Goal: Communication & Community: Answer question/provide support

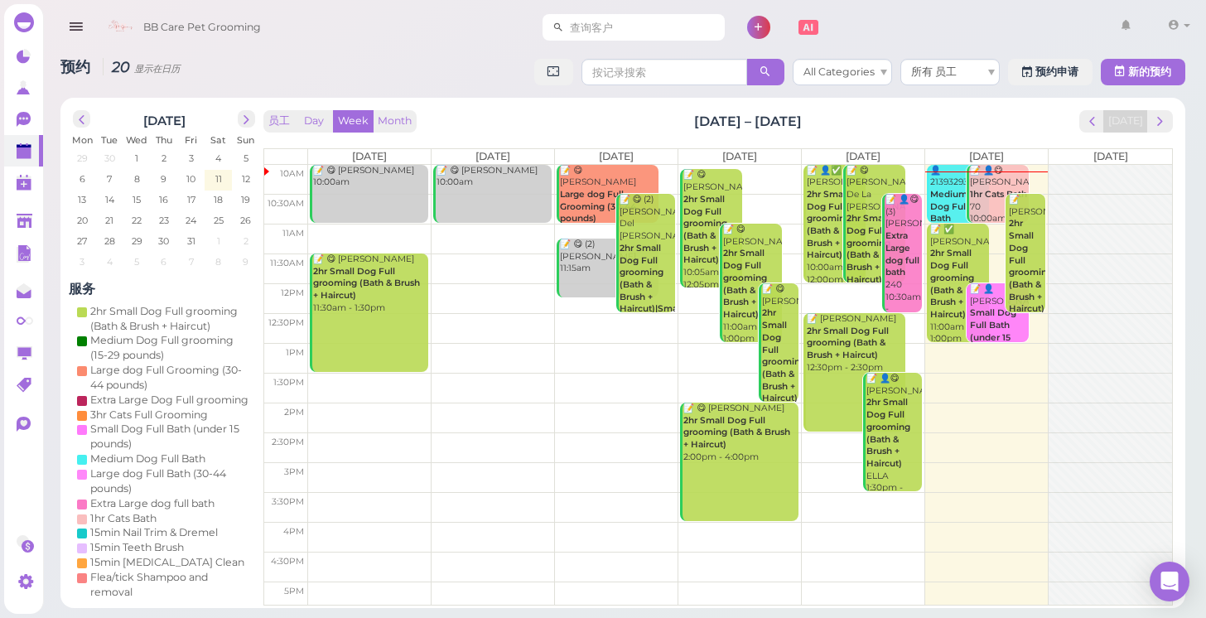
click at [634, 23] on input at bounding box center [644, 27] width 161 height 26
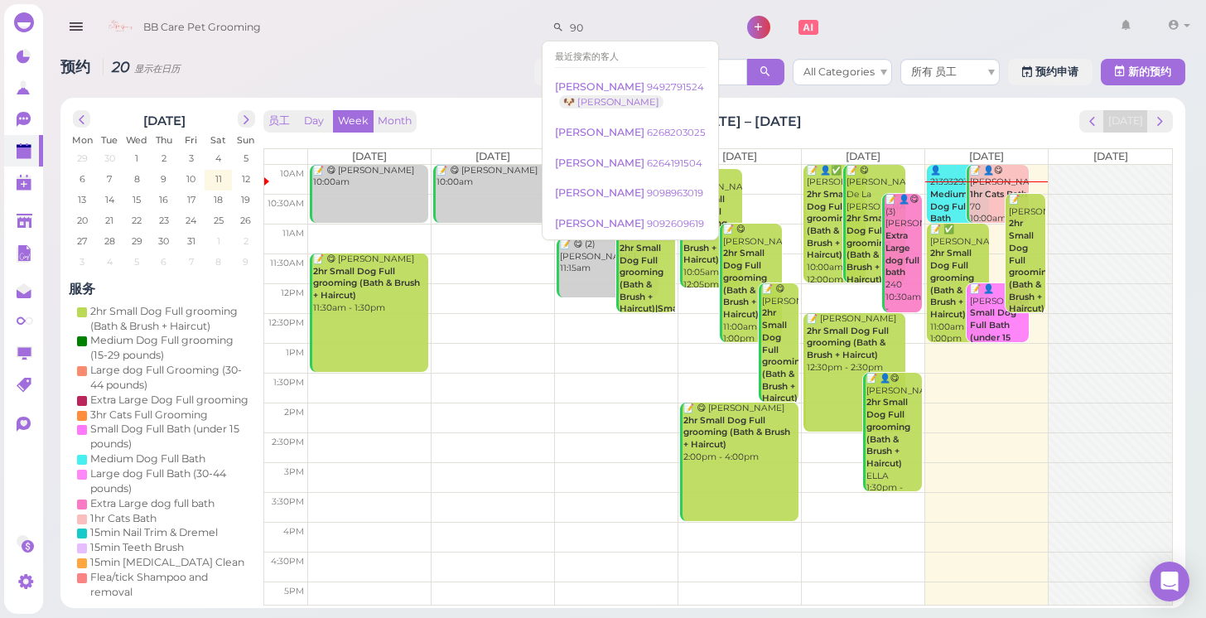
type input "9"
click at [26, 230] on icon at bounding box center [25, 222] width 17 height 17
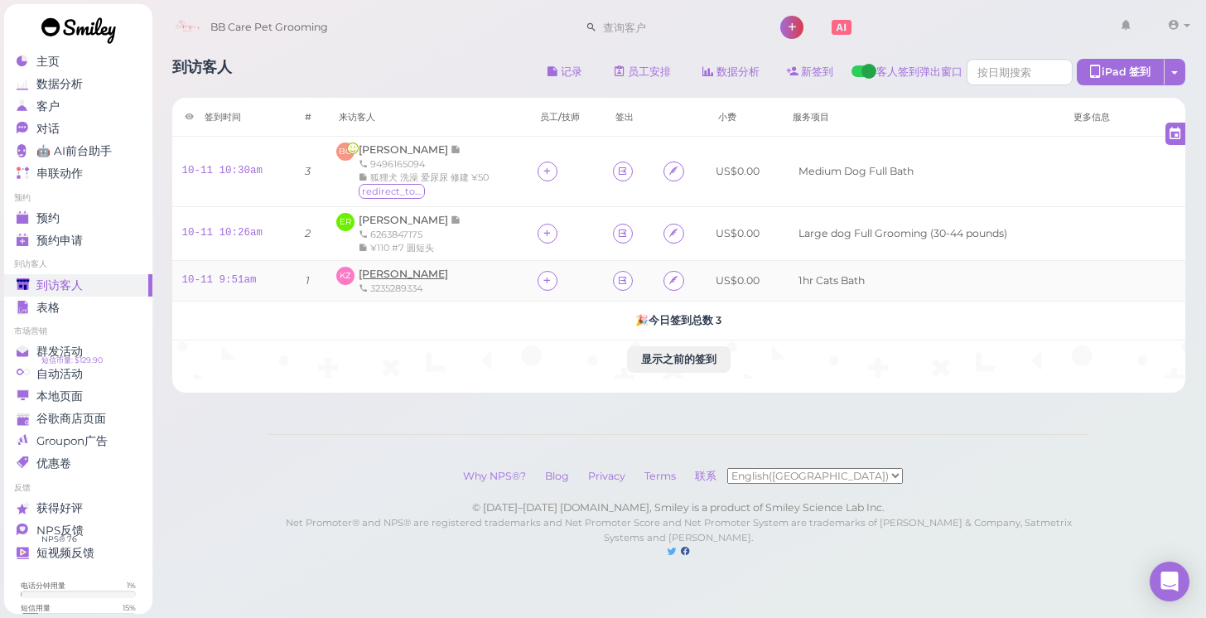
click at [409, 276] on span "[PERSON_NAME]" at bounding box center [403, 273] width 89 height 12
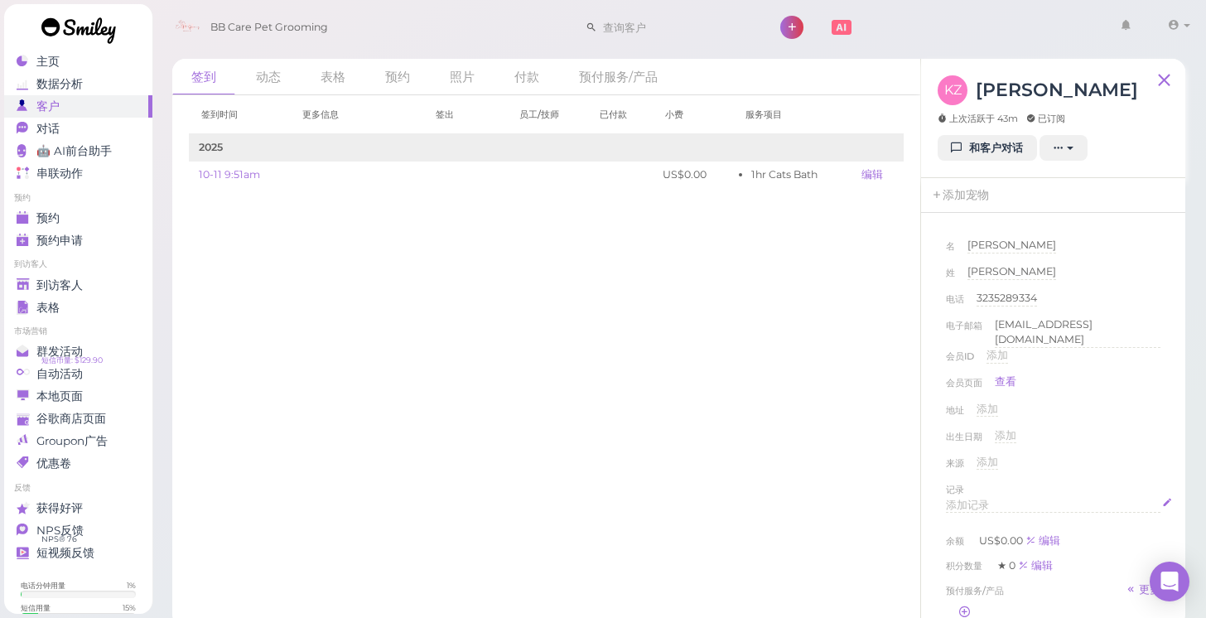
click at [973, 505] on div "添加记录" at bounding box center [1053, 506] width 214 height 16
click at [1057, 455] on div "来源 添加 Google Yelp Instagram Tiktok Groupon Facebook Friends Street Sign" at bounding box center [1053, 468] width 214 height 26
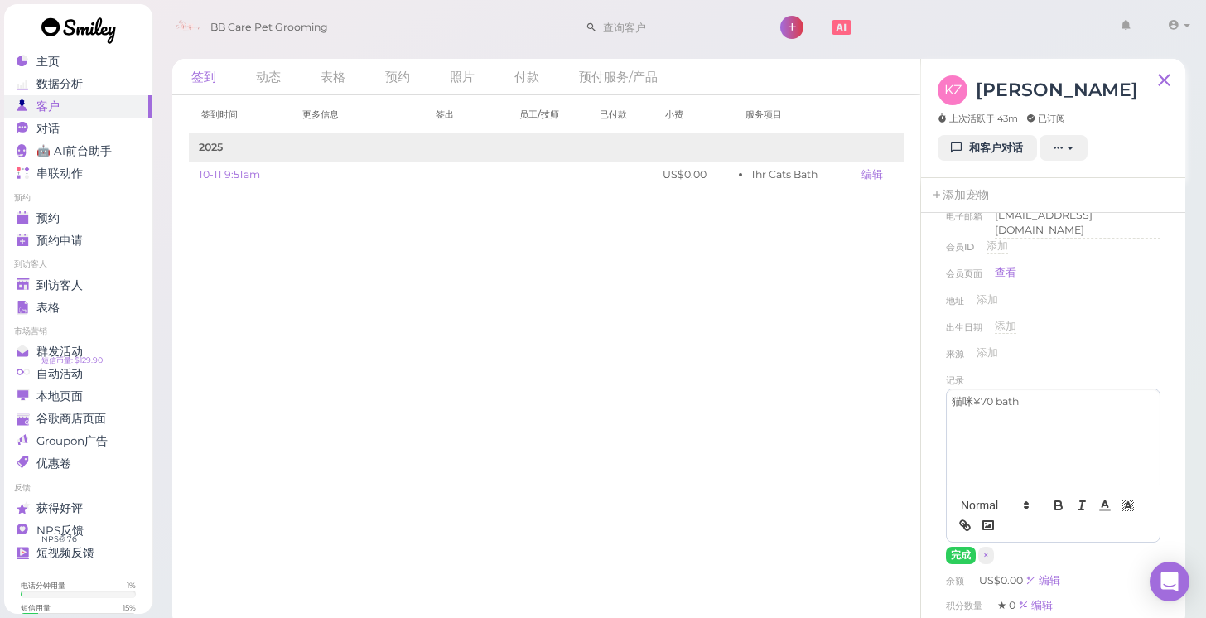
scroll to position [111, 0]
click at [961, 547] on button "完成" at bounding box center [961, 553] width 30 height 17
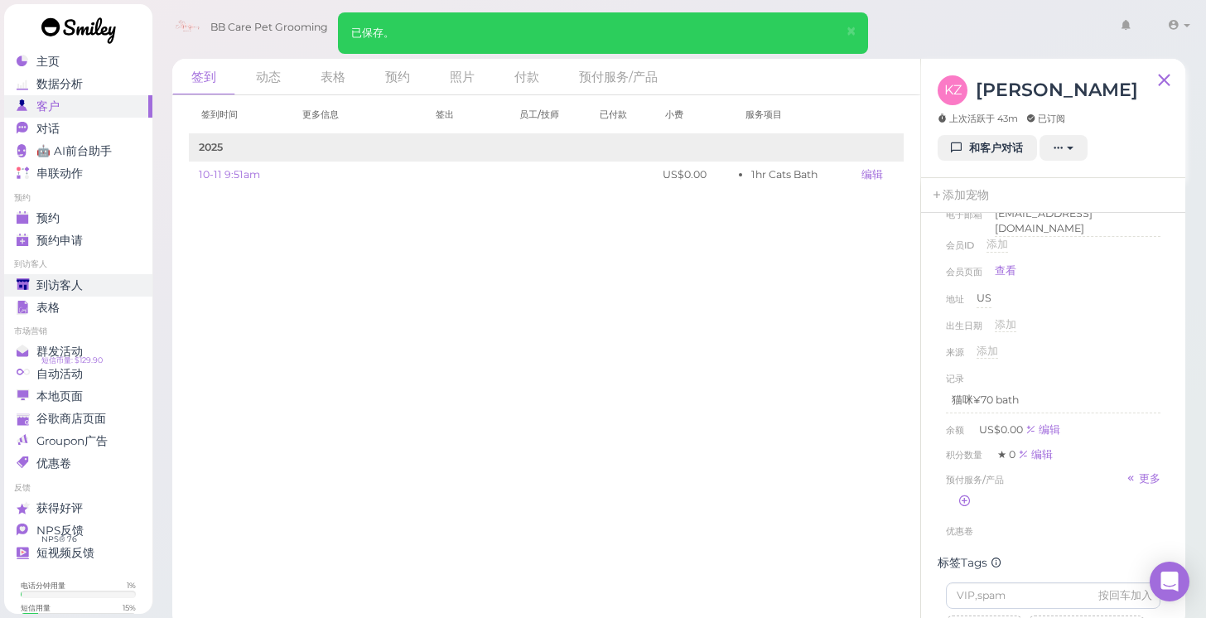
click at [66, 283] on span "到访客人" at bounding box center [59, 285] width 46 height 14
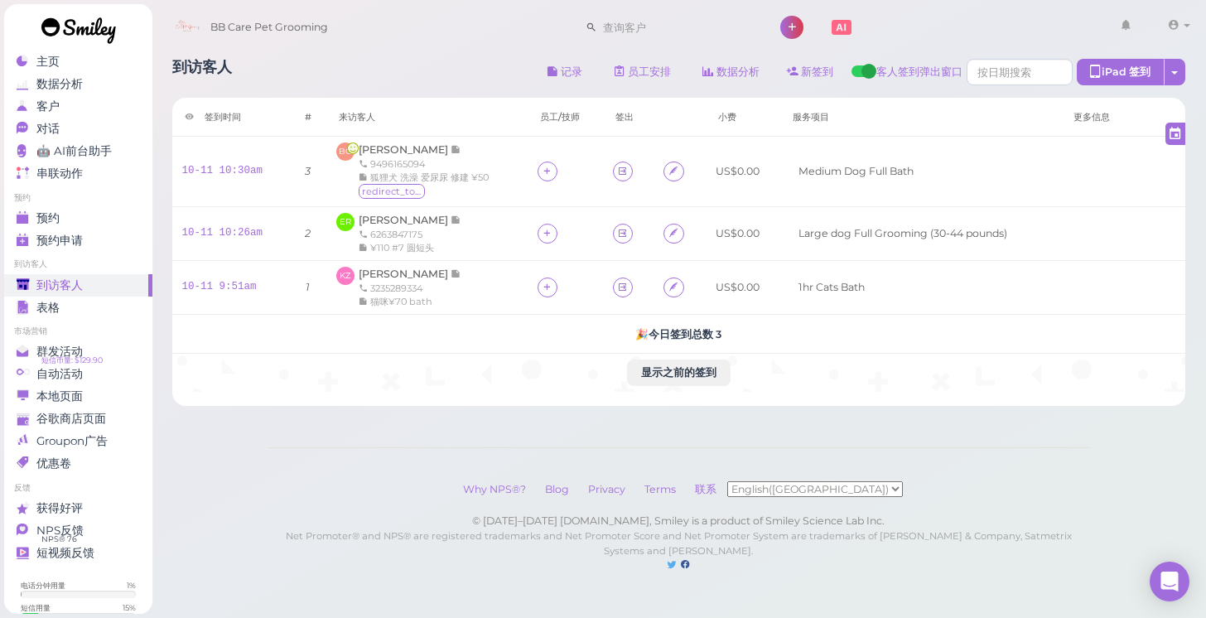
click at [97, 278] on div "到访客人" at bounding box center [76, 285] width 119 height 14
click at [89, 219] on div "预约" at bounding box center [76, 218] width 119 height 14
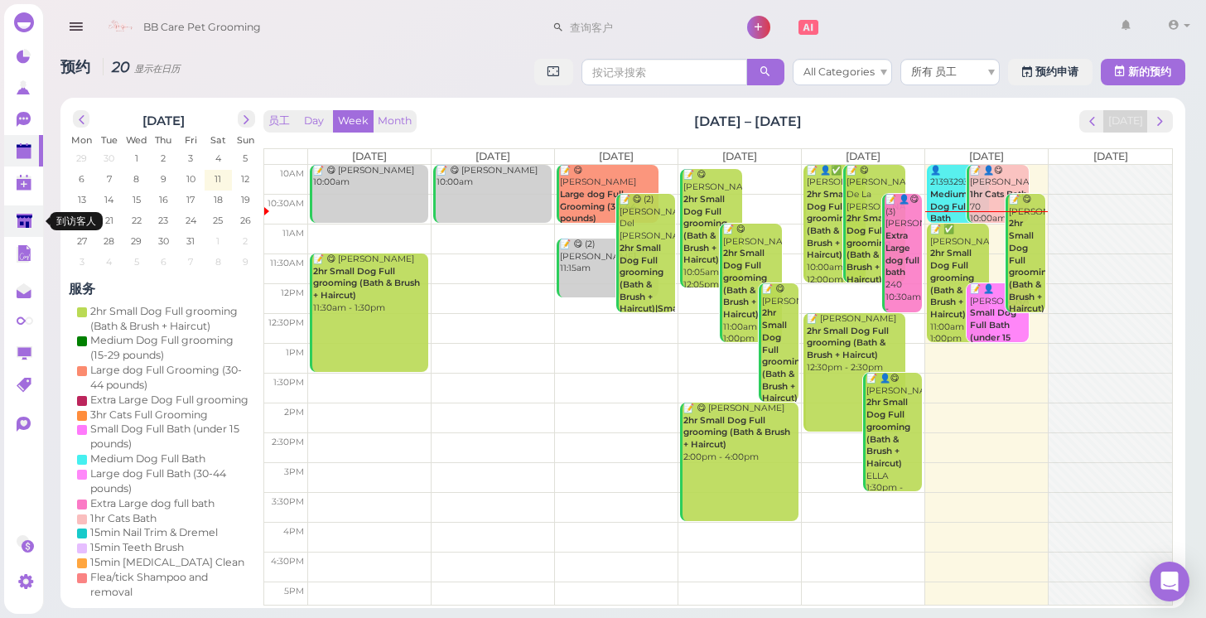
click at [31, 227] on polygon at bounding box center [25, 221] width 16 height 14
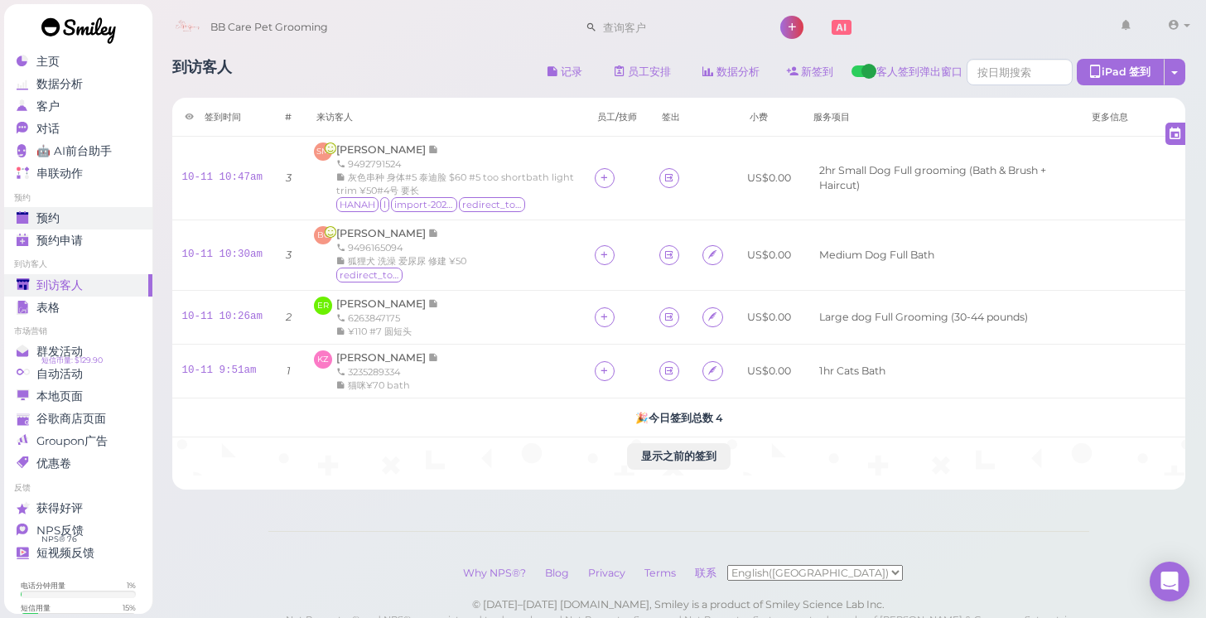
click at [64, 217] on div "预约" at bounding box center [76, 218] width 119 height 14
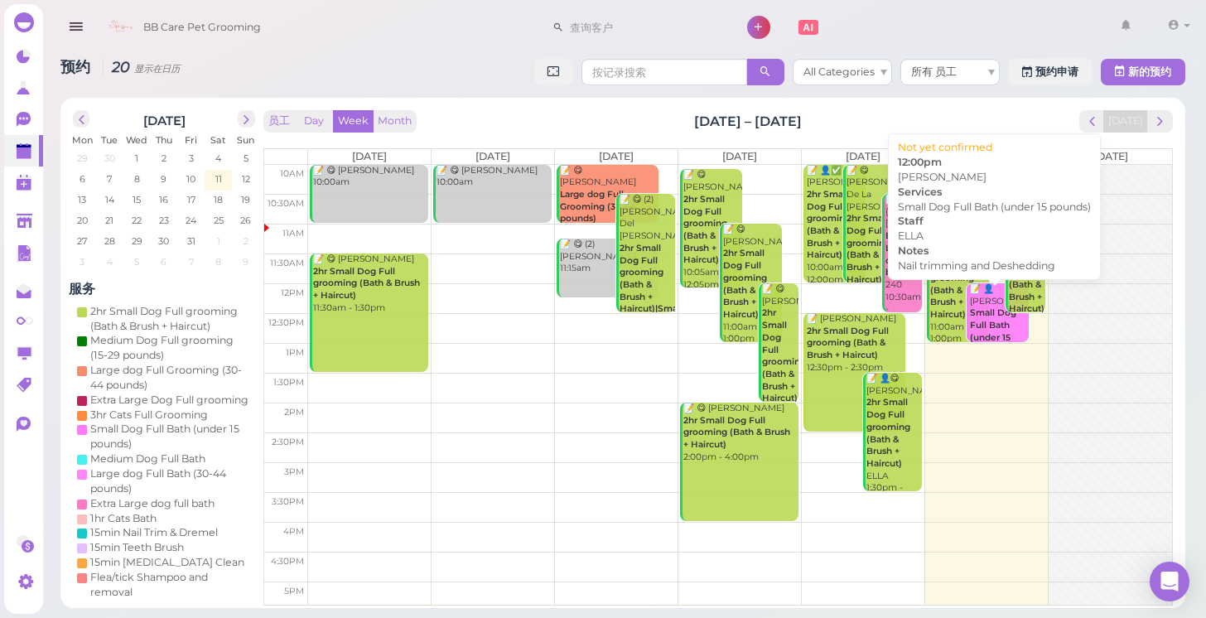
click at [986, 301] on div "📝 👤Samantha Depaz Small Dog Full Bath (under 15 pounds) Nail trimming and Deshe…" at bounding box center [999, 356] width 60 height 146
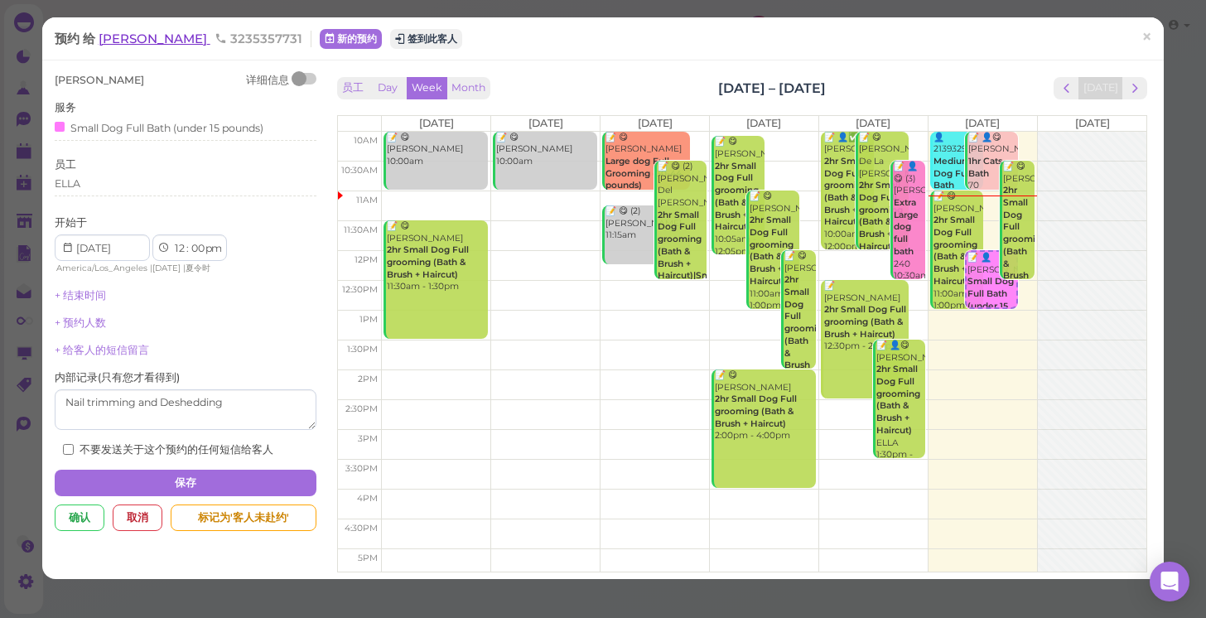
click at [129, 43] on span "Samantha Depaz" at bounding box center [155, 39] width 112 height 16
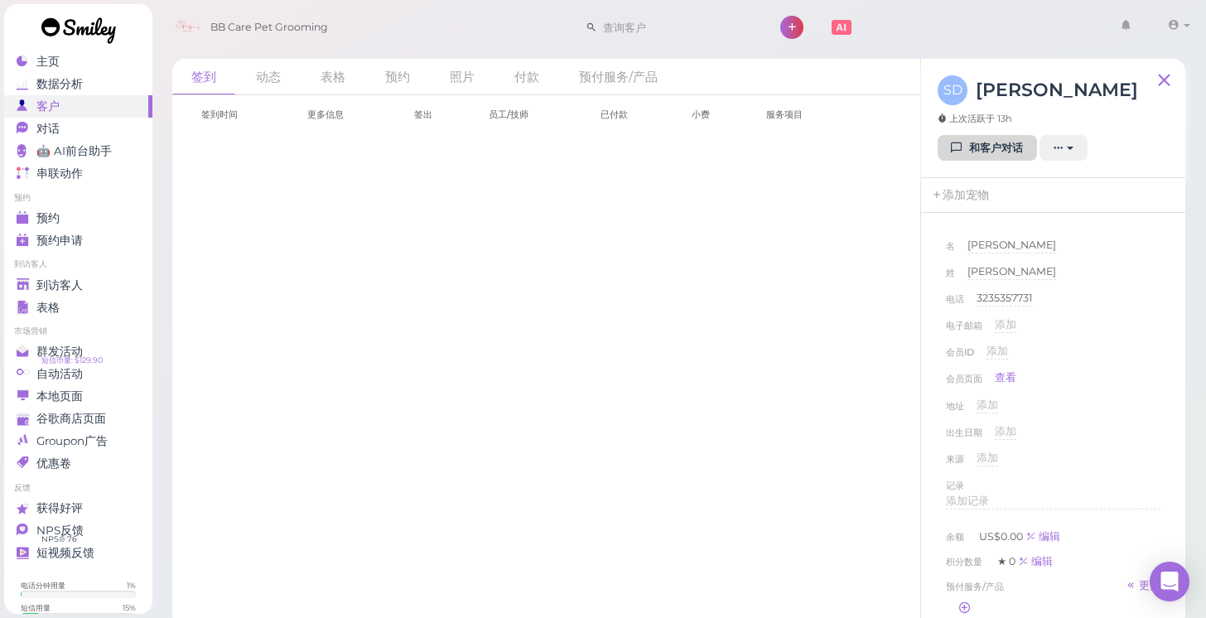
click at [998, 152] on link "和客户对话" at bounding box center [986, 148] width 99 height 26
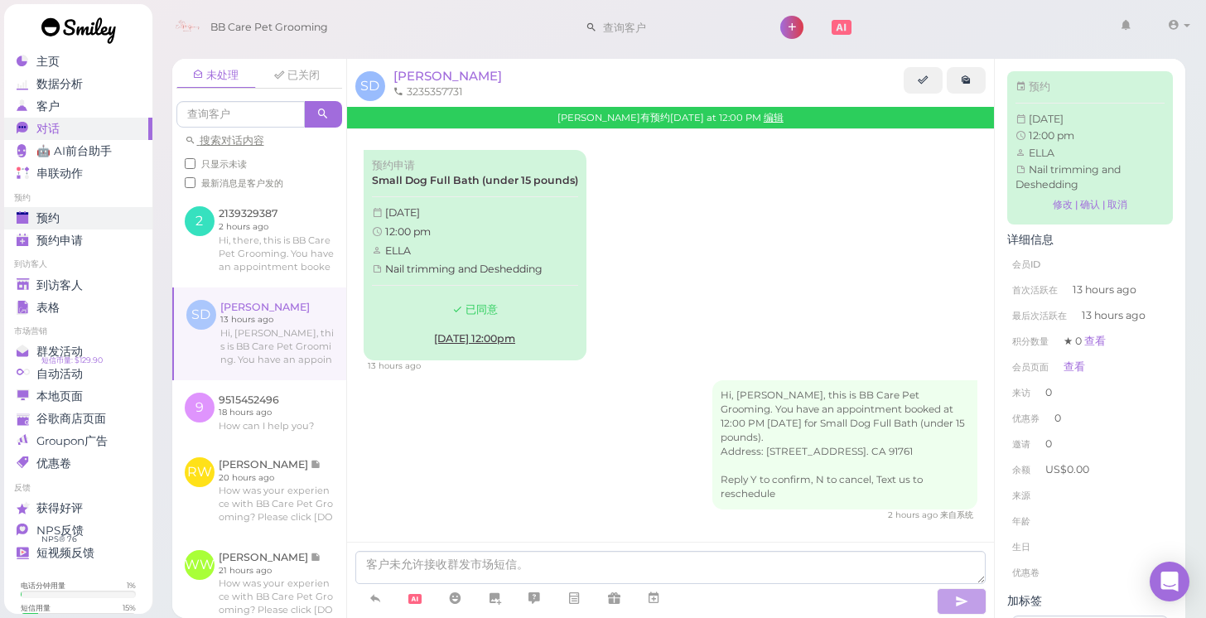
click at [38, 214] on span "预约" at bounding box center [47, 218] width 23 height 14
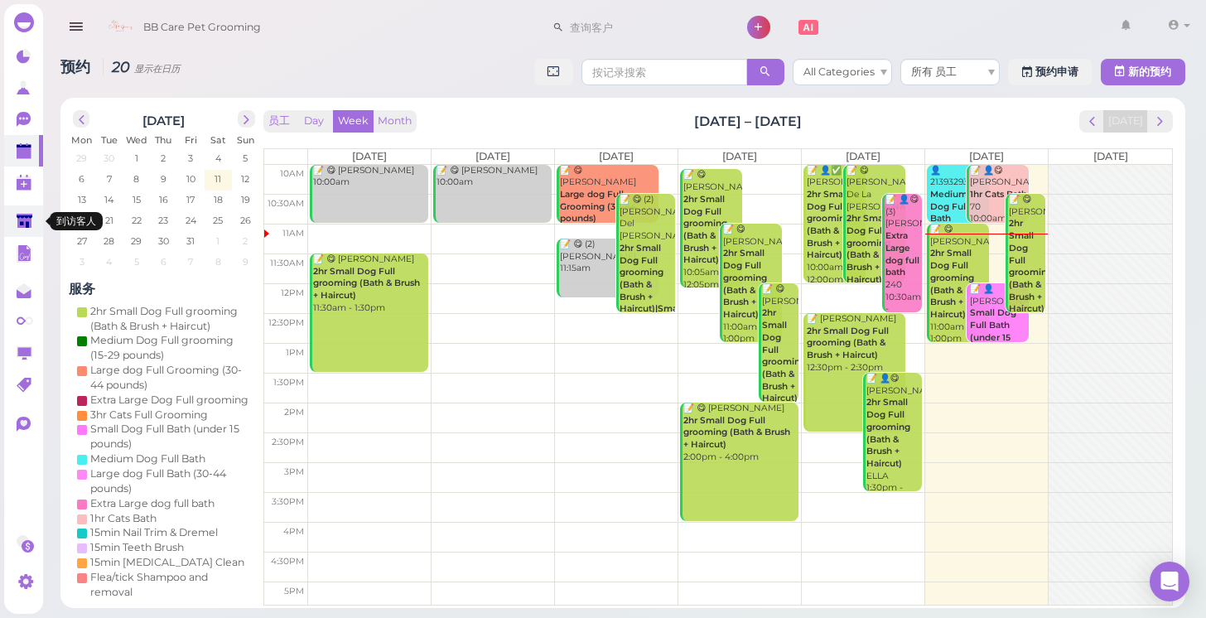
click at [13, 219] on link at bounding box center [23, 220] width 39 height 31
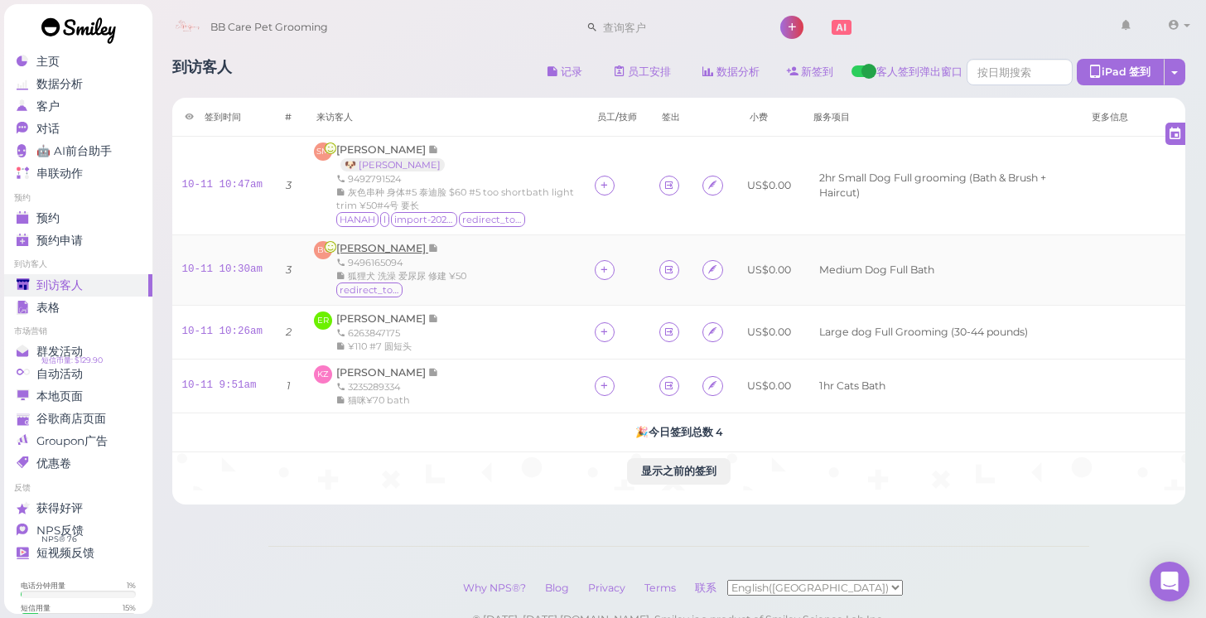
click at [369, 246] on span "Bourdy Calumpong" at bounding box center [382, 248] width 92 height 12
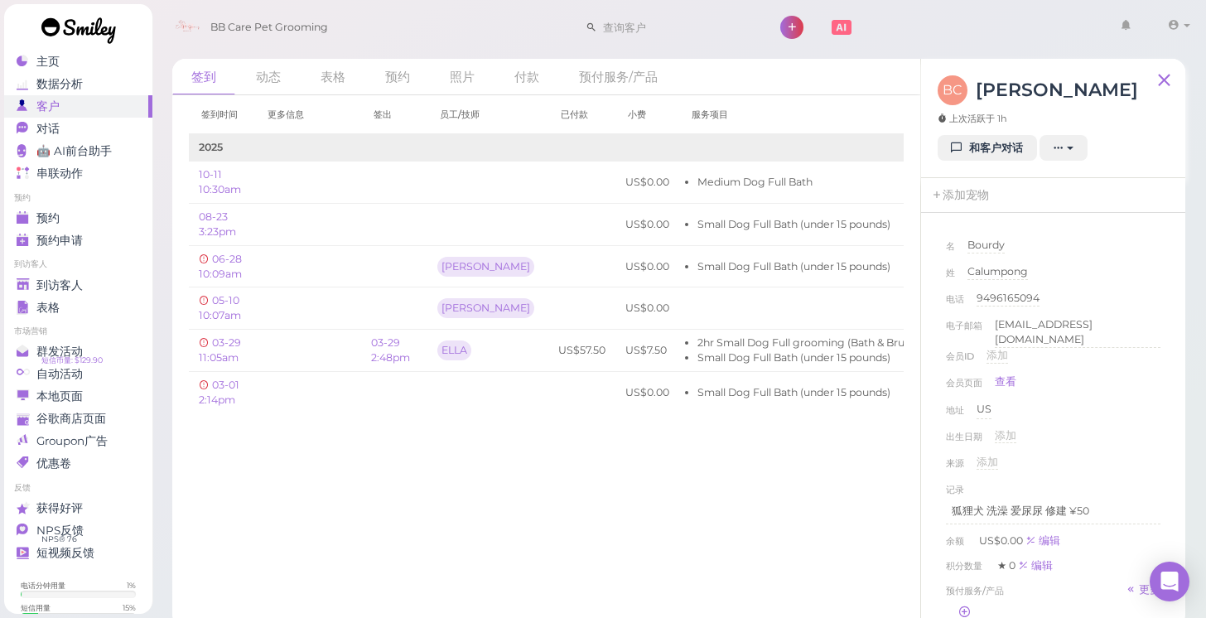
click at [947, 152] on link "和客户对话" at bounding box center [986, 148] width 99 height 26
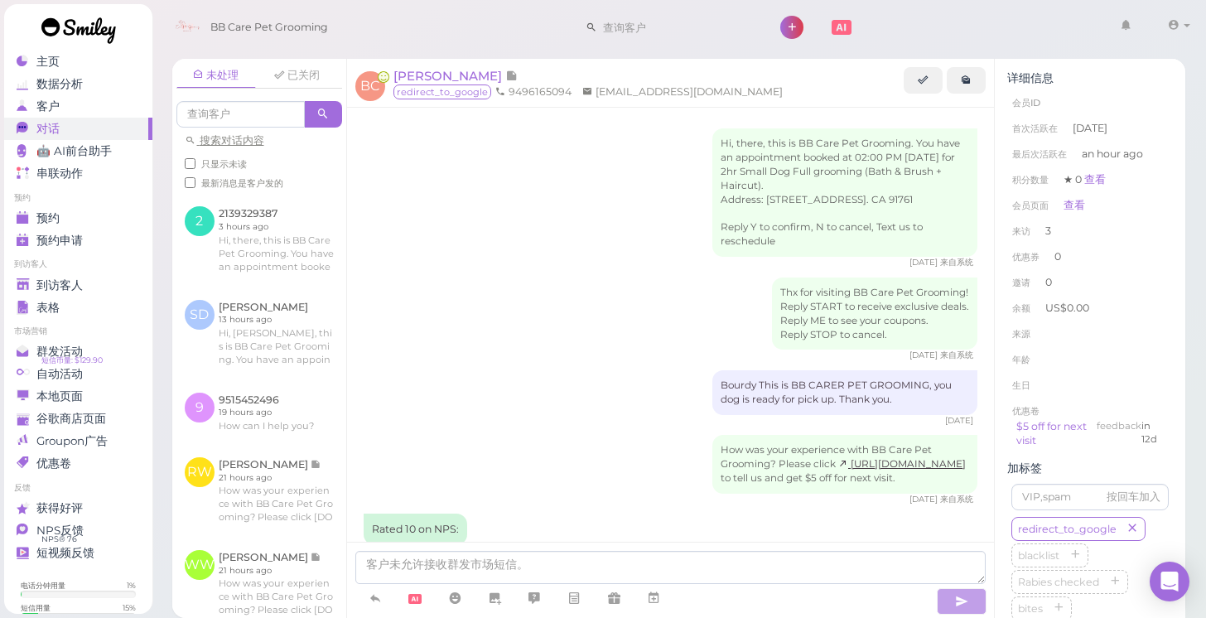
scroll to position [1605, 0]
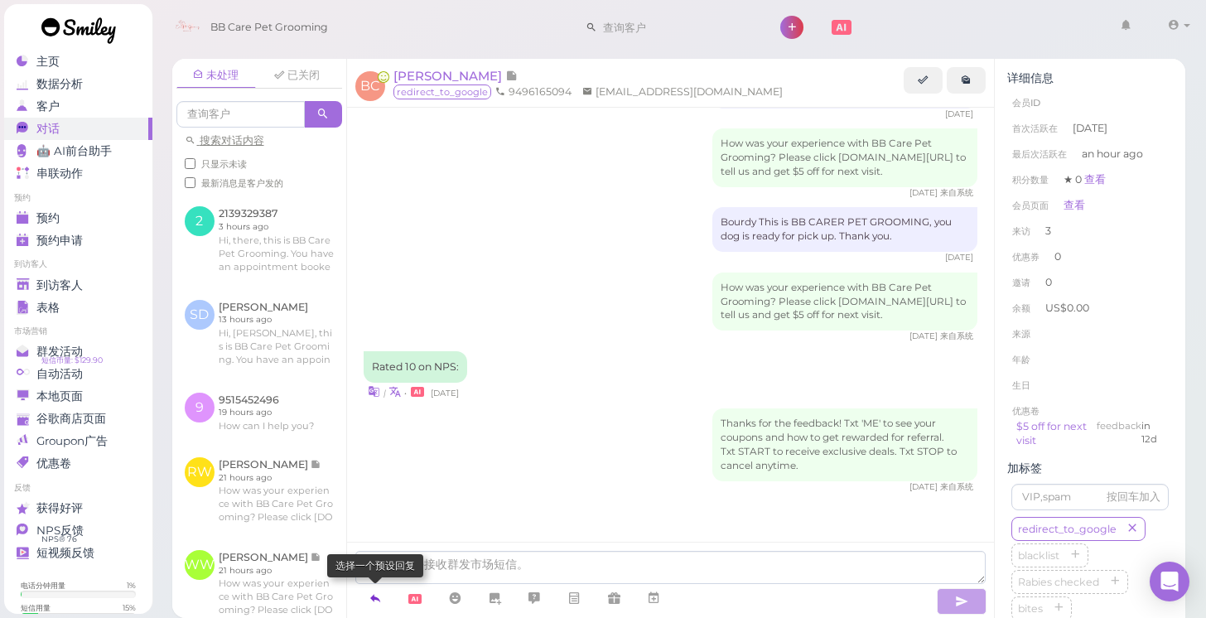
click at [378, 602] on icon at bounding box center [375, 598] width 13 height 17
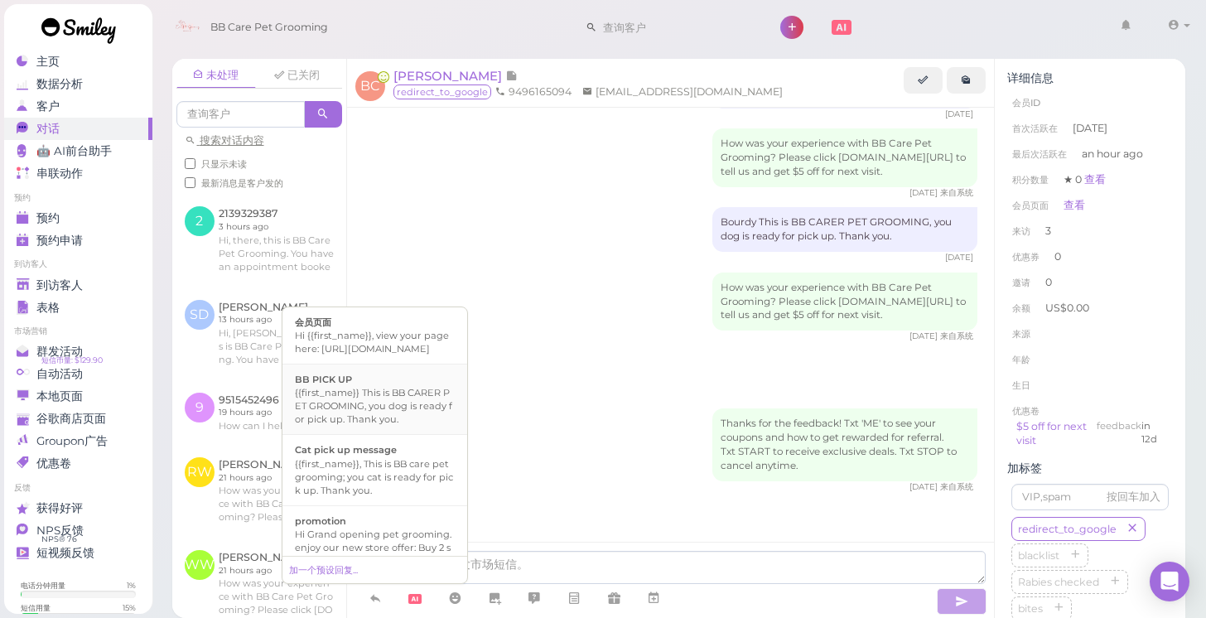
click at [383, 426] on div "{{first_name}} This is BB CARER PET GROOMING, you dog is ready for pick up. Tha…" at bounding box center [375, 406] width 160 height 40
type textarea "{{first_name}} This is BB CARER PET GROOMING, you dog is ready for pick up. Tha…"
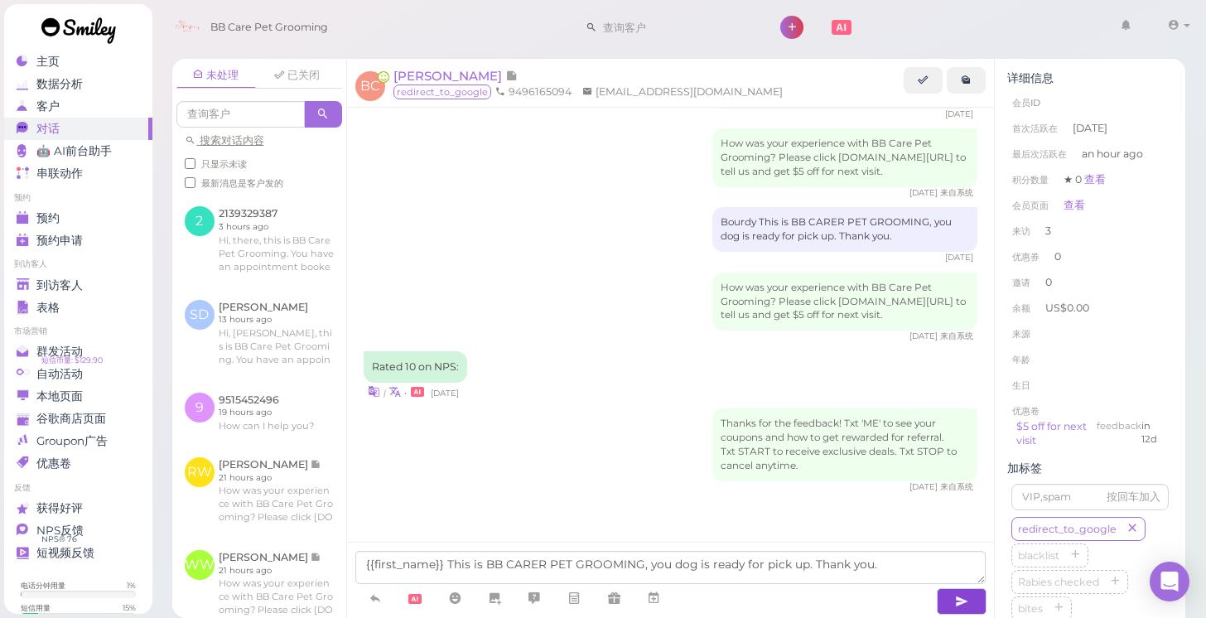
click at [958, 596] on icon "button" at bounding box center [961, 601] width 13 height 17
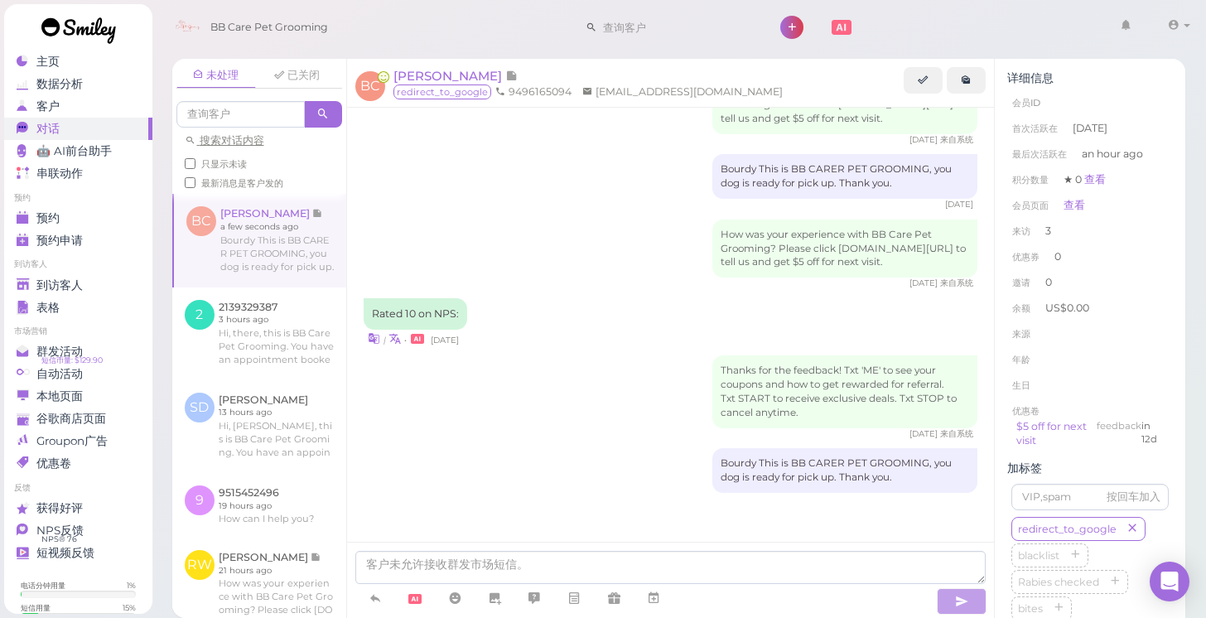
scroll to position [1656, 0]
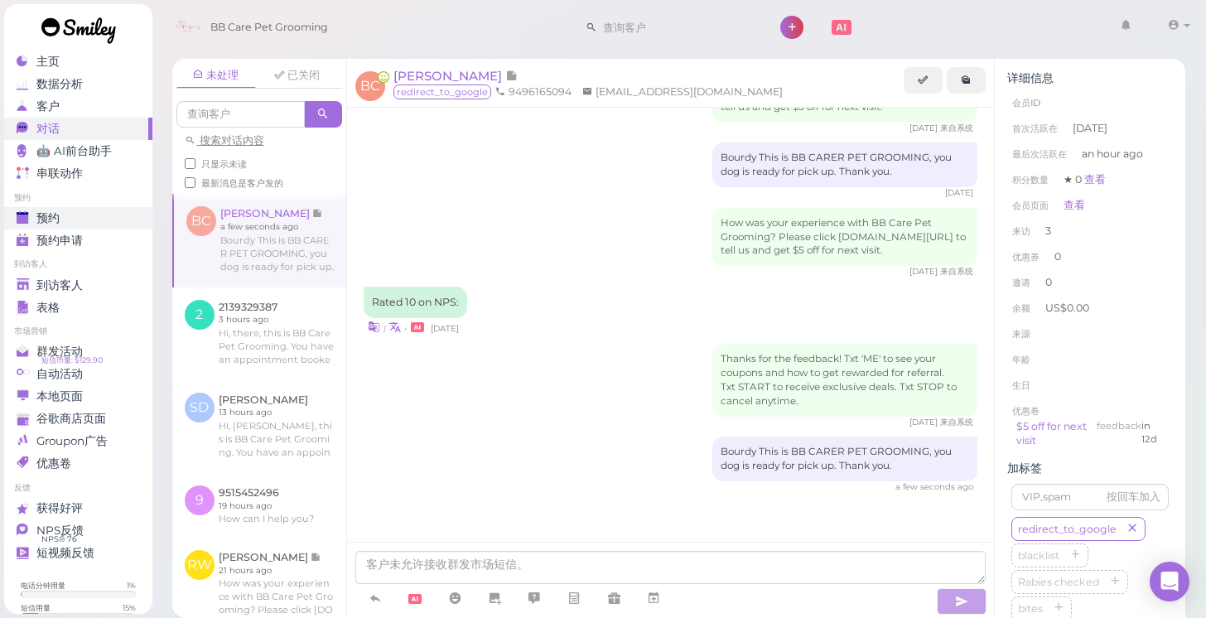
click at [54, 215] on span "预约" at bounding box center [47, 218] width 23 height 14
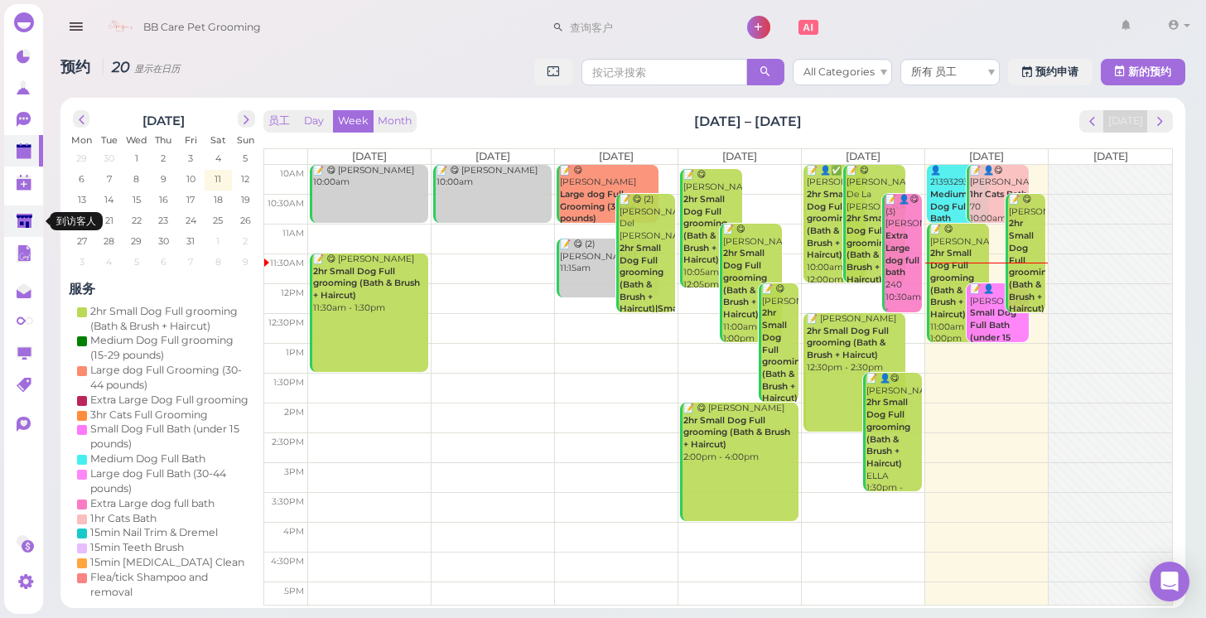
click at [18, 218] on polygon at bounding box center [25, 221] width 16 height 14
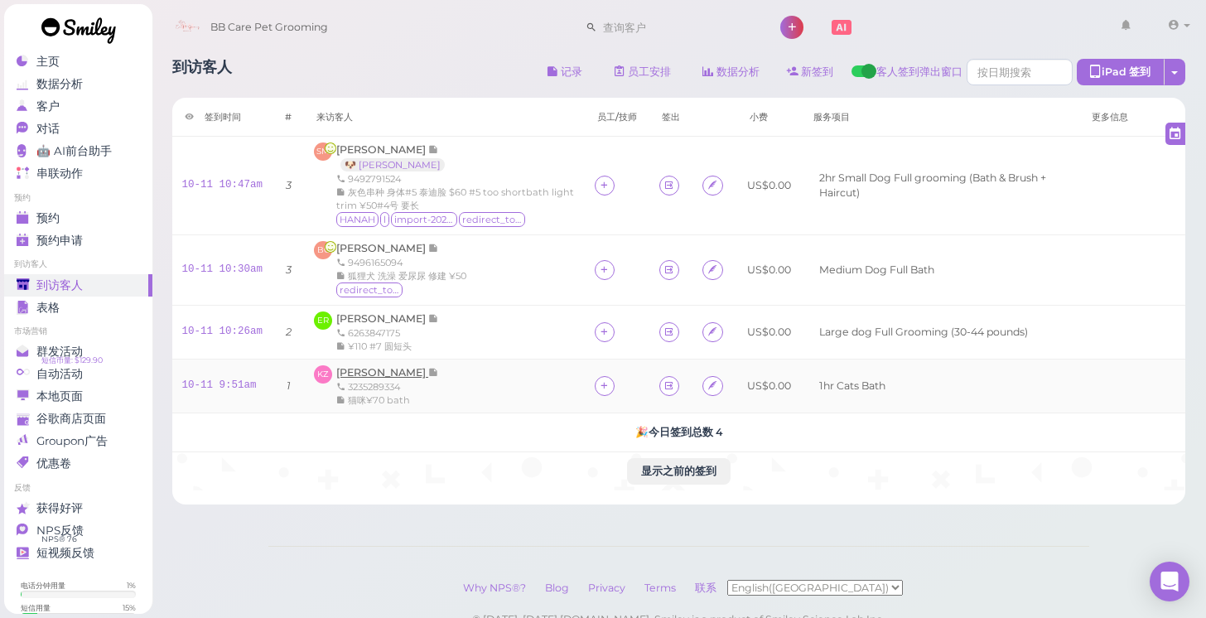
click at [387, 371] on span "[PERSON_NAME]" at bounding box center [382, 372] width 92 height 12
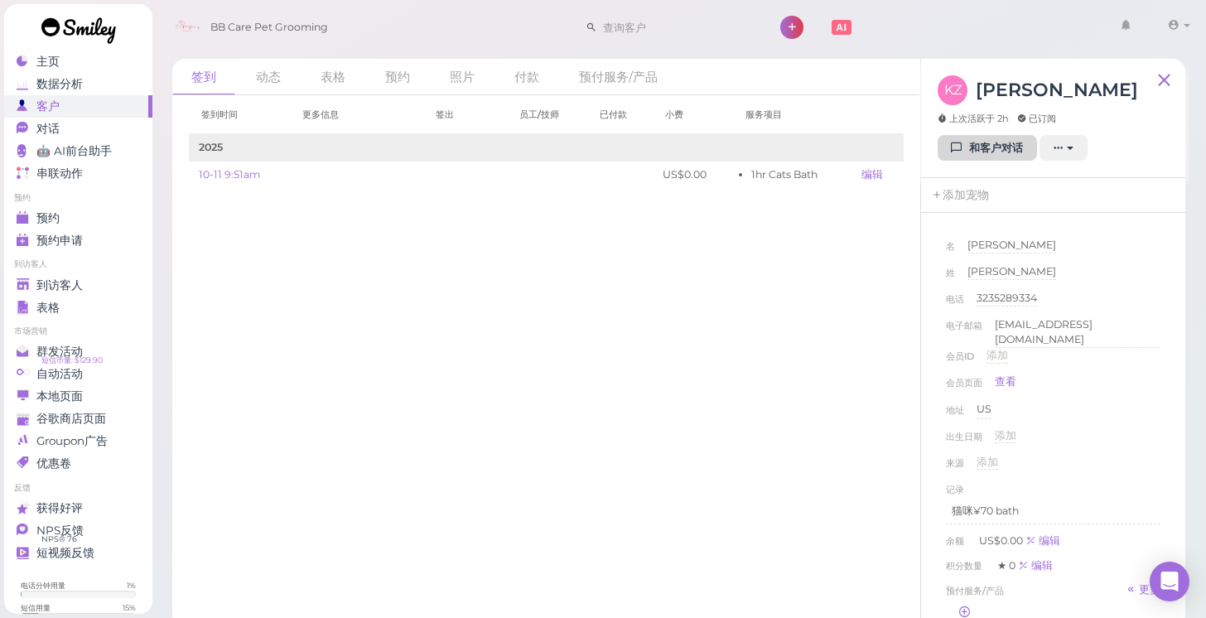
click at [995, 154] on link "和客户对话" at bounding box center [986, 148] width 99 height 26
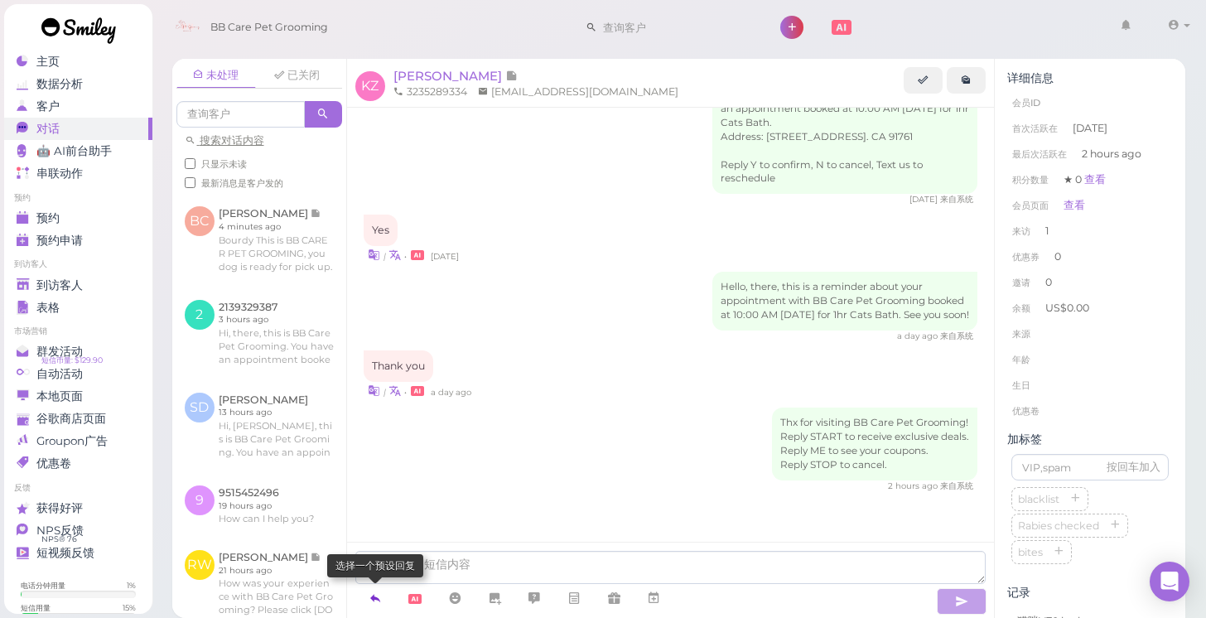
click at [381, 595] on icon at bounding box center [375, 598] width 13 height 17
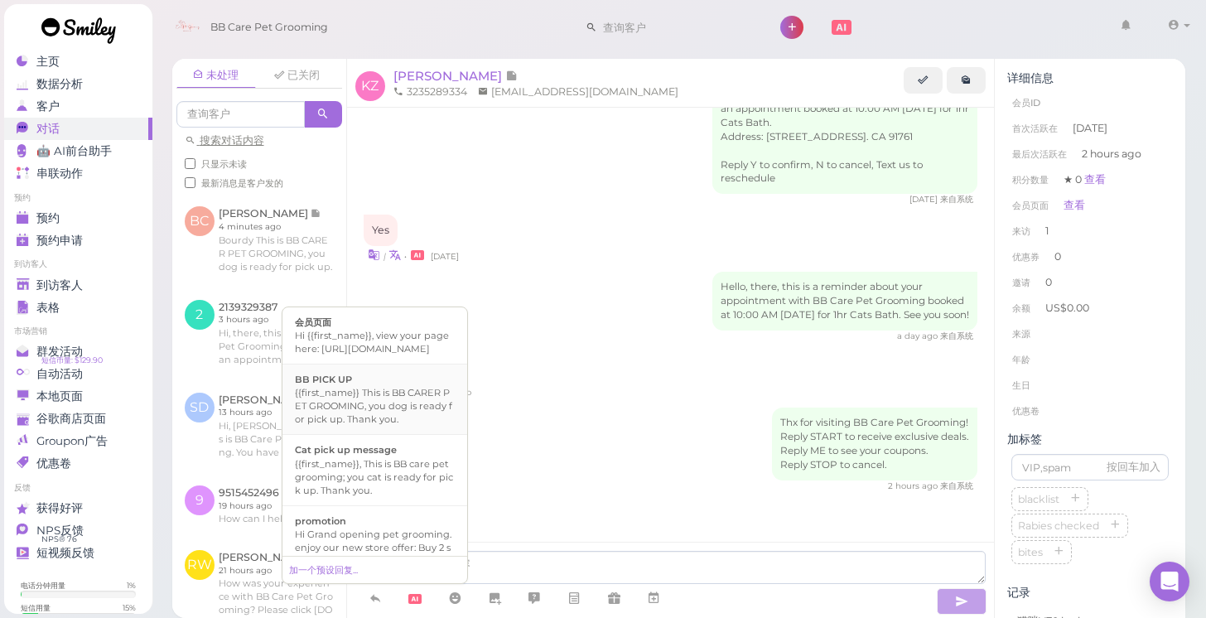
click at [421, 426] on div "{{first_name}} This is BB CARER PET GROOMING, you dog is ready for pick up. Tha…" at bounding box center [375, 406] width 160 height 40
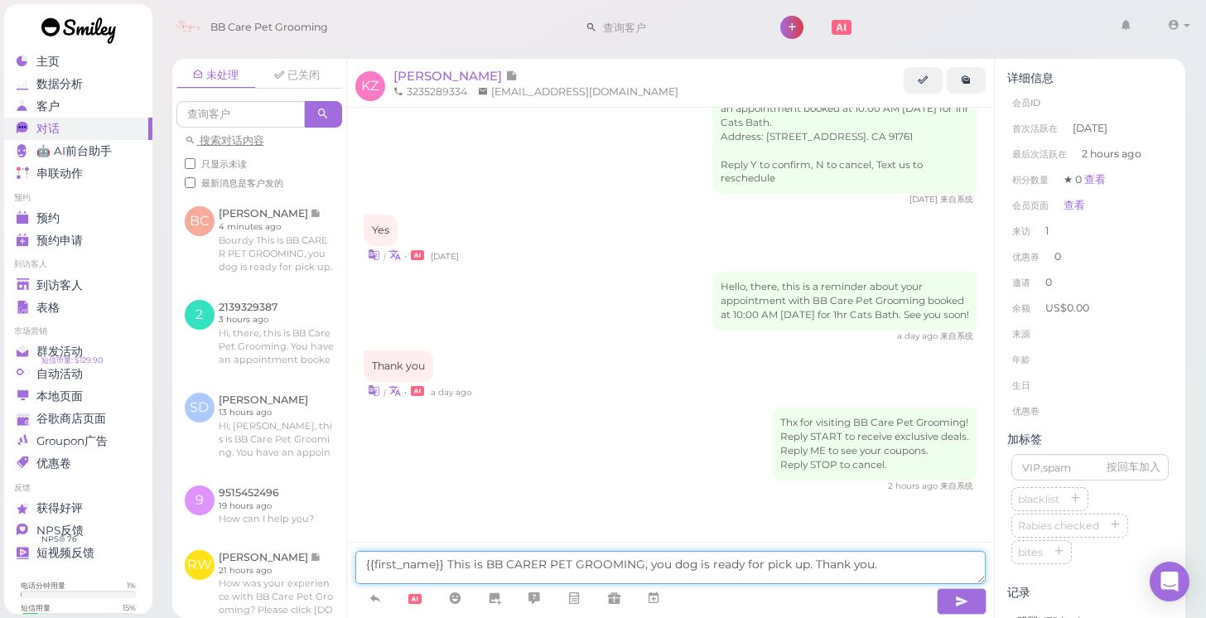
click at [424, 564] on textarea "{{first_name}} This is BB CARER PET GROOMING, you dog is ready for pick up. Tha…" at bounding box center [670, 567] width 631 height 33
click at [598, 569] on textarea "This is BB CARER PET GROOMING, you dog is ready for pick up. Thank you." at bounding box center [670, 567] width 631 height 33
type textarea "This is BB CARER PET GROOMING, you cat is ready for pick up. Thank you."
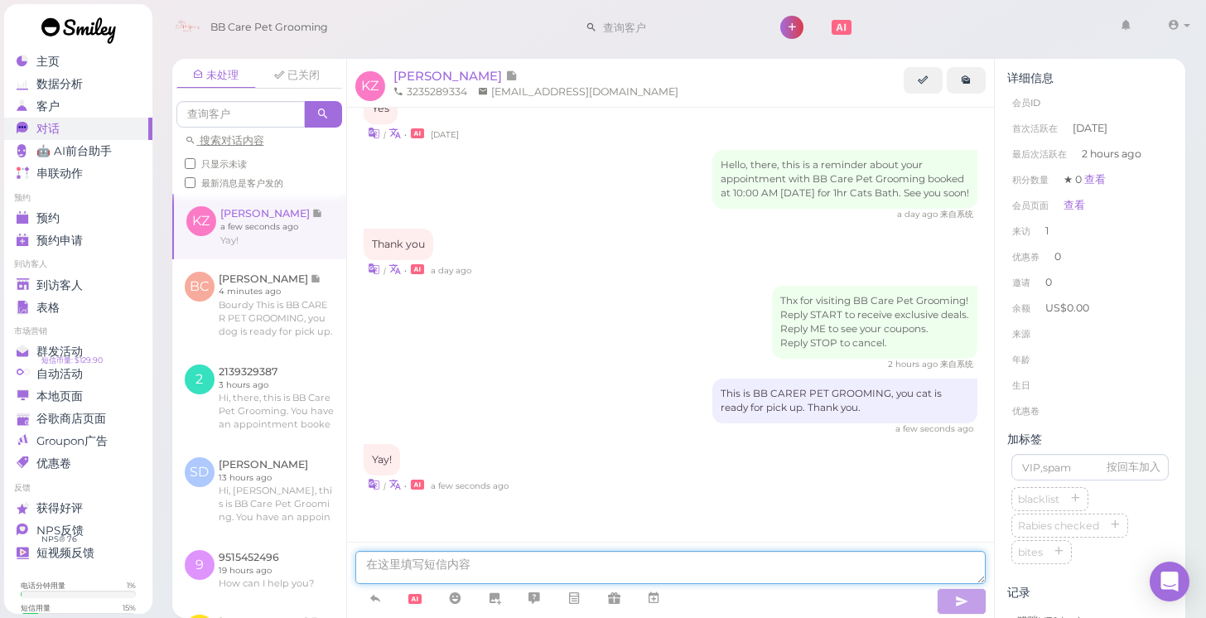
scroll to position [237, 0]
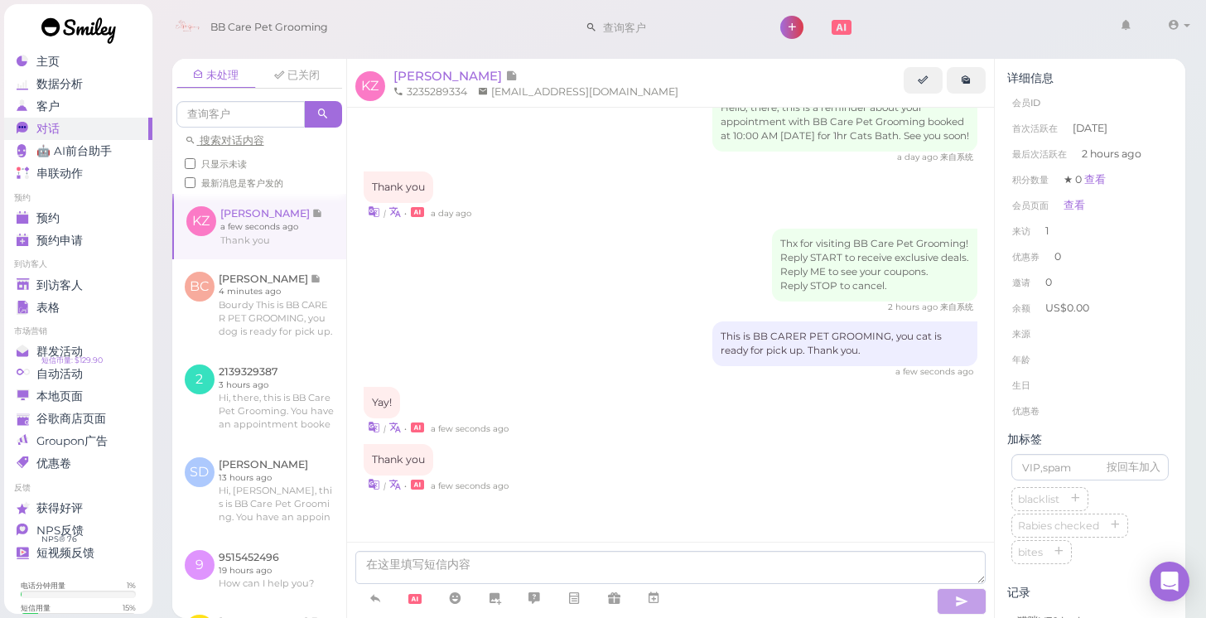
click at [53, 55] on link at bounding box center [78, 32] width 149 height 57
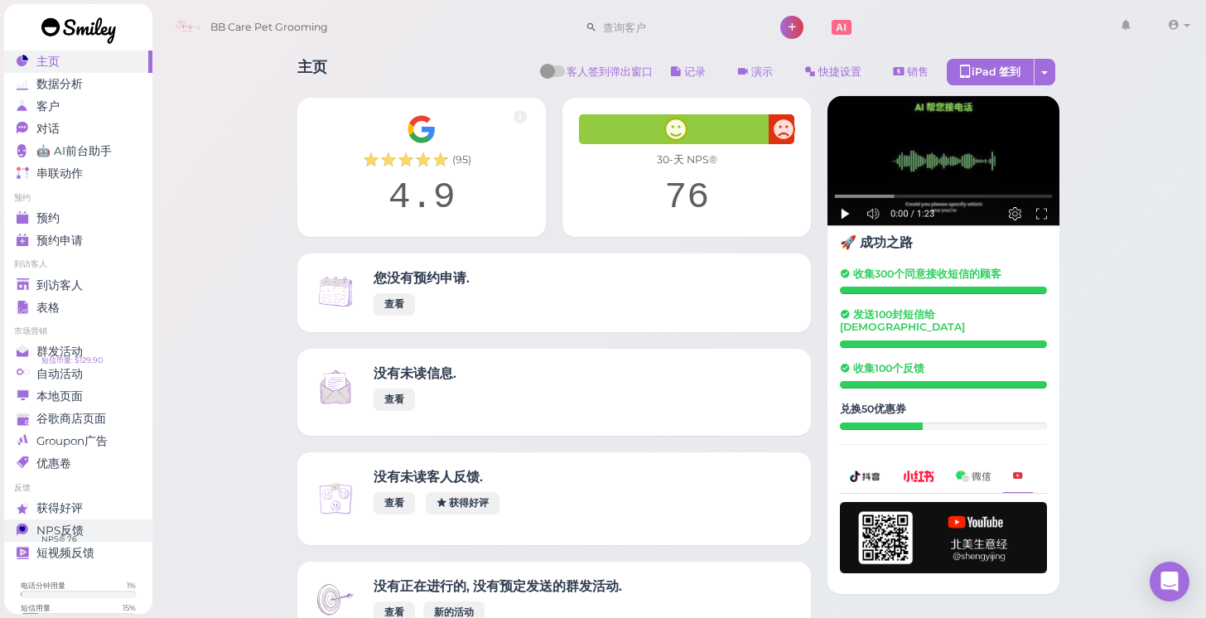
click at [50, 536] on span "NPS® 76" at bounding box center [59, 538] width 36 height 13
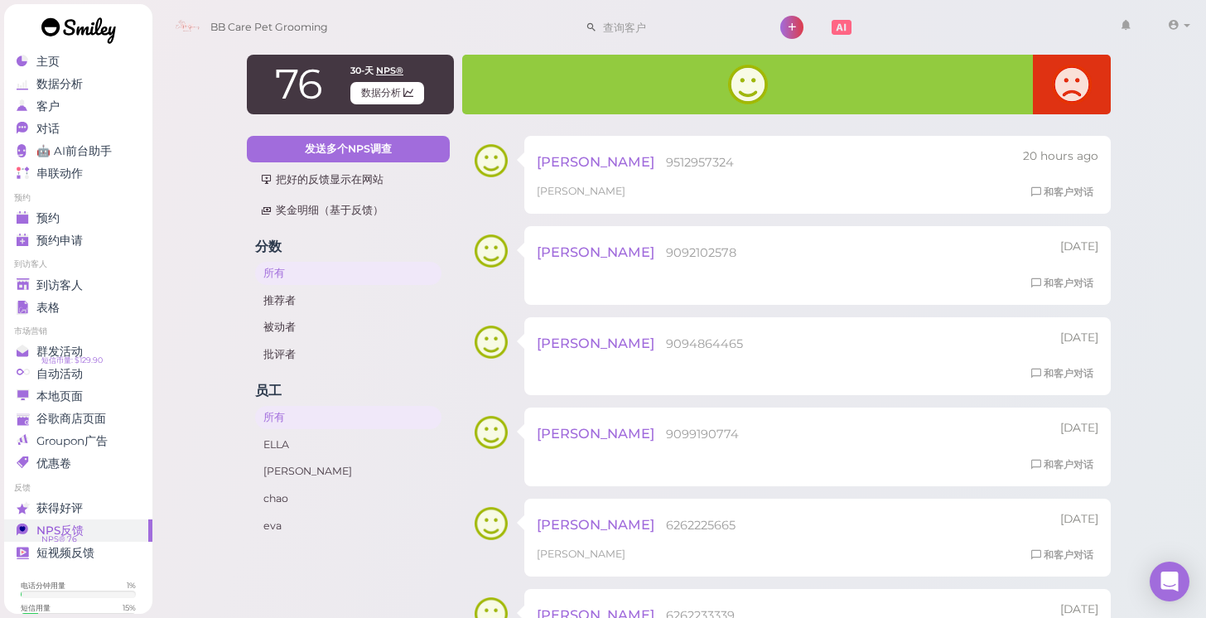
click at [91, 205] on ul "预约 预约 预约申请 0" at bounding box center [78, 222] width 148 height 60
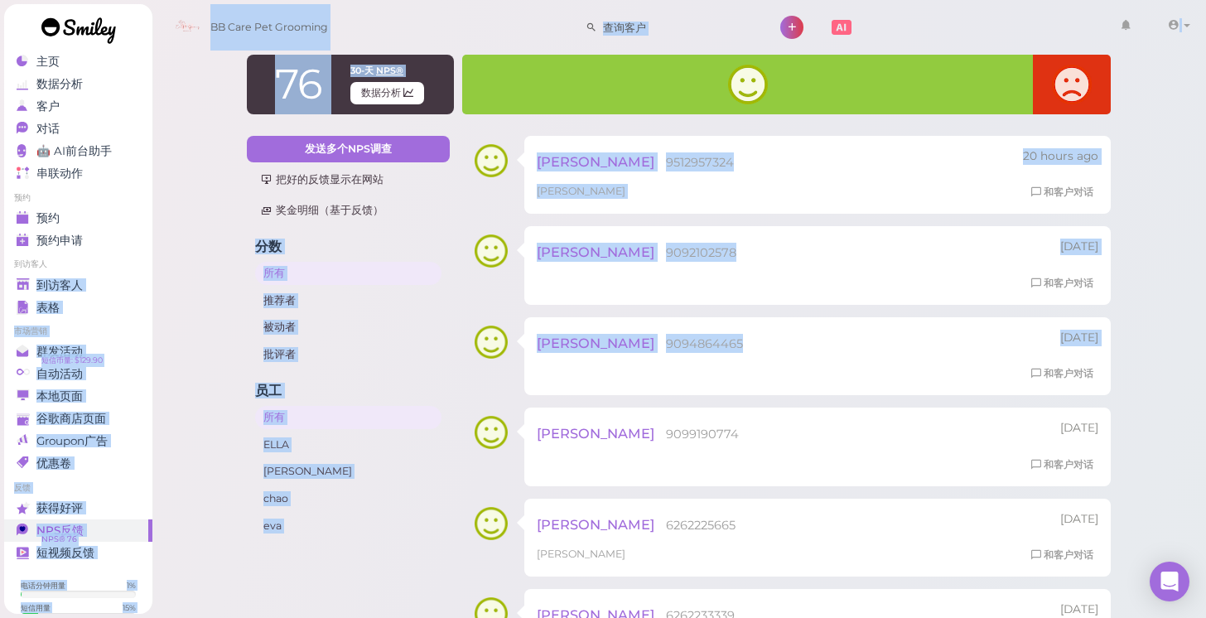
scroll to position [0, 1]
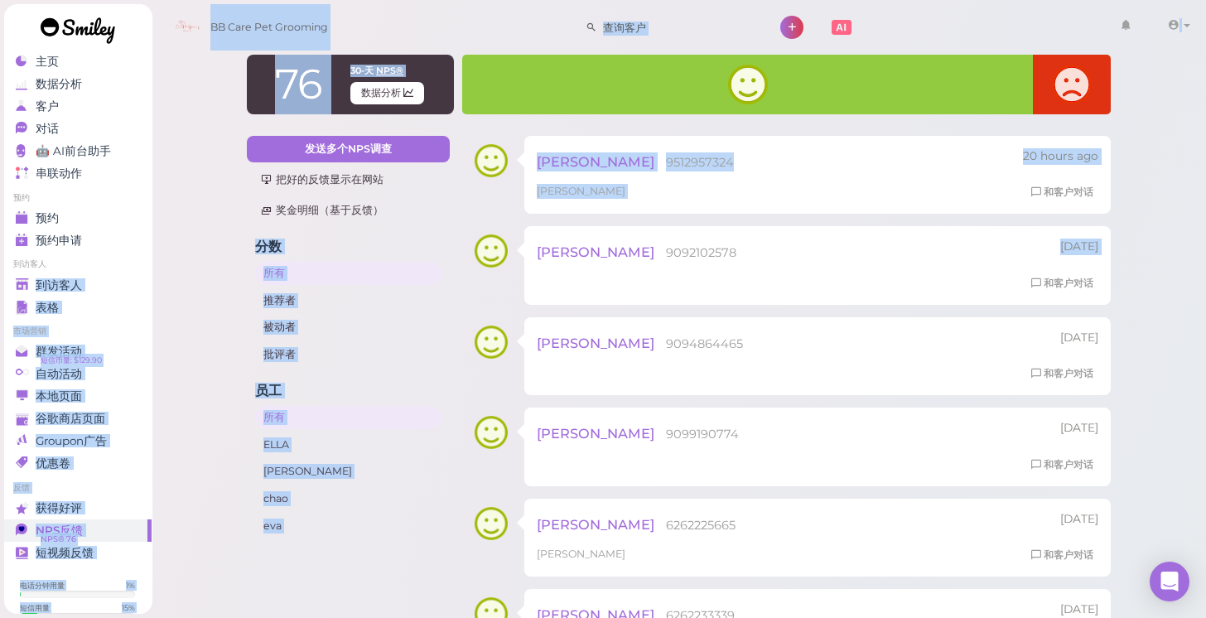
drag, startPoint x: 139, startPoint y: 267, endPoint x: 217, endPoint y: 264, distance: 77.9
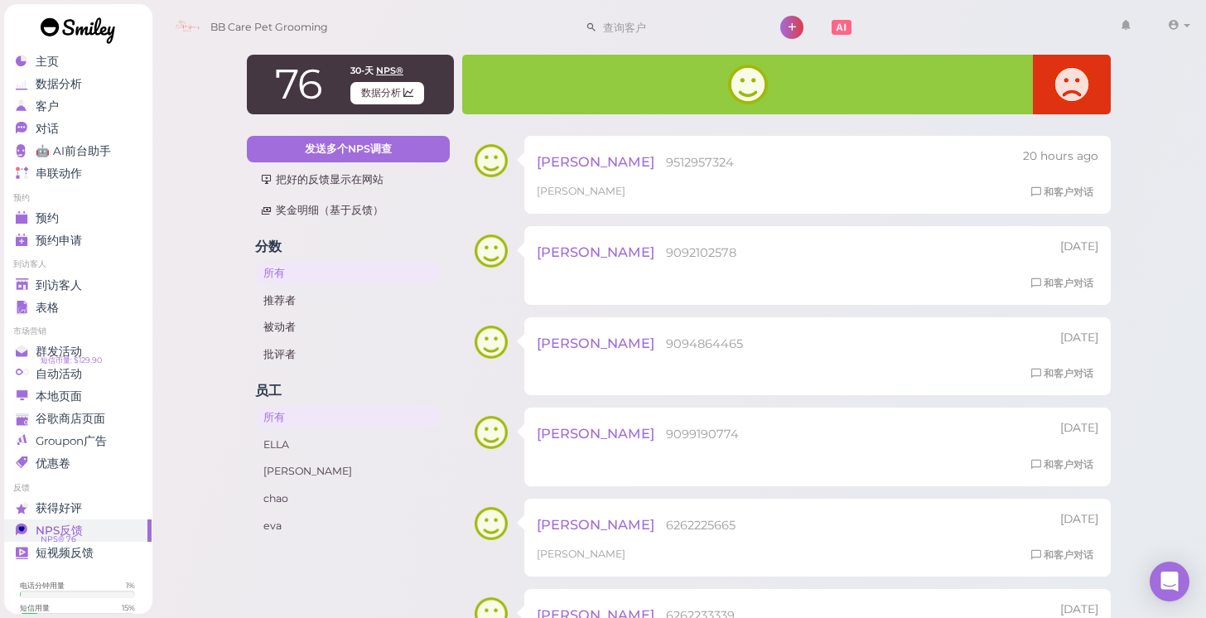
click at [77, 291] on link "到访客人" at bounding box center [77, 285] width 148 height 22
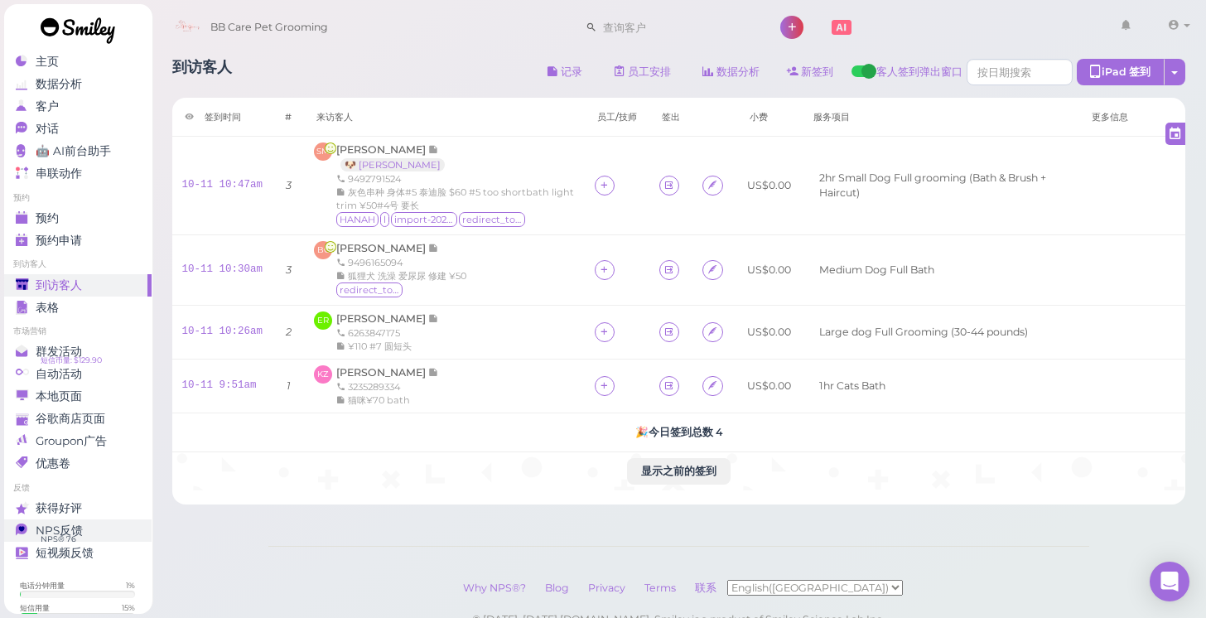
click at [117, 532] on div "NPS反馈" at bounding box center [75, 530] width 119 height 14
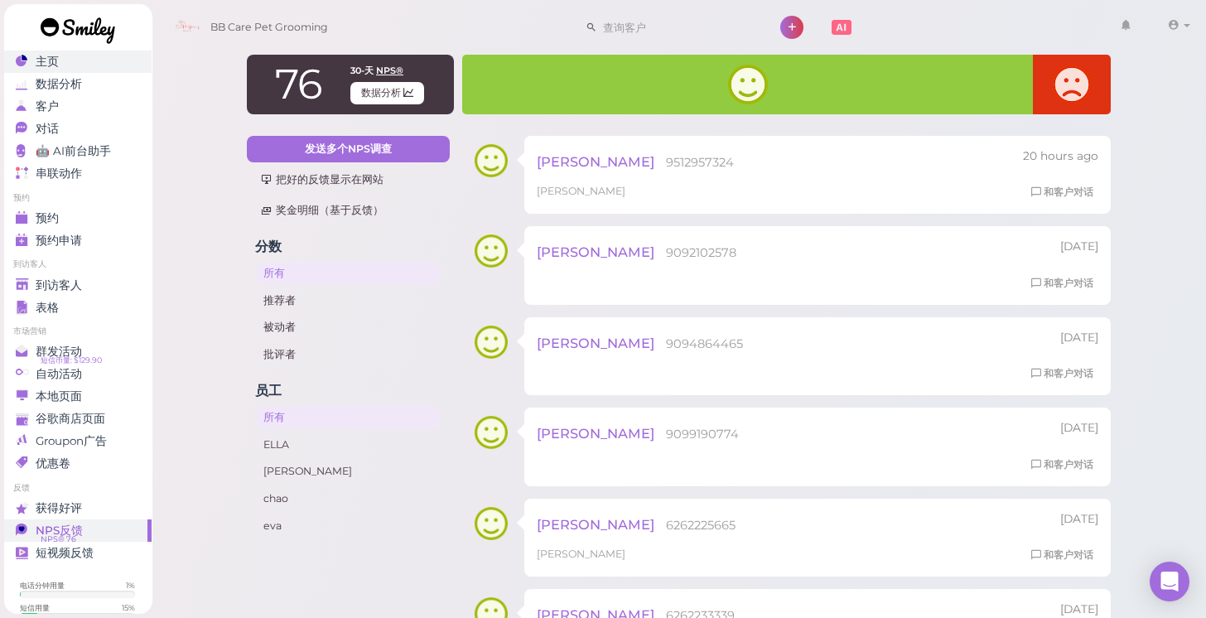
click at [89, 72] on link "主页" at bounding box center [77, 62] width 148 height 22
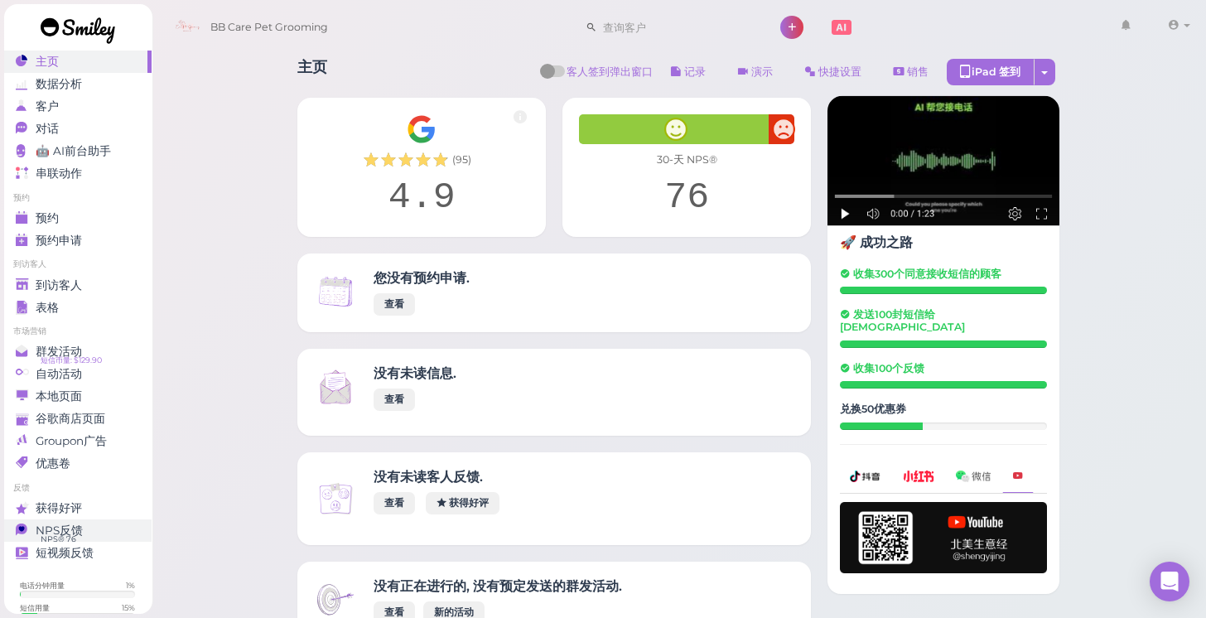
click at [79, 539] on link "NPS反馈 NPS® 76 0" at bounding box center [77, 530] width 148 height 22
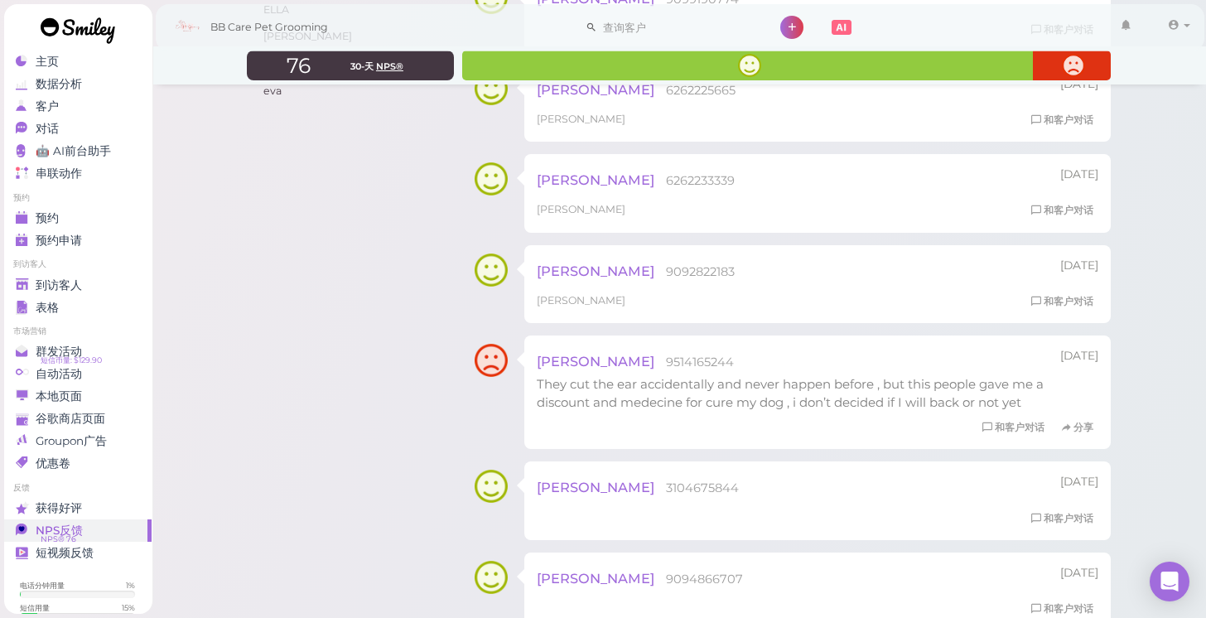
scroll to position [431, 0]
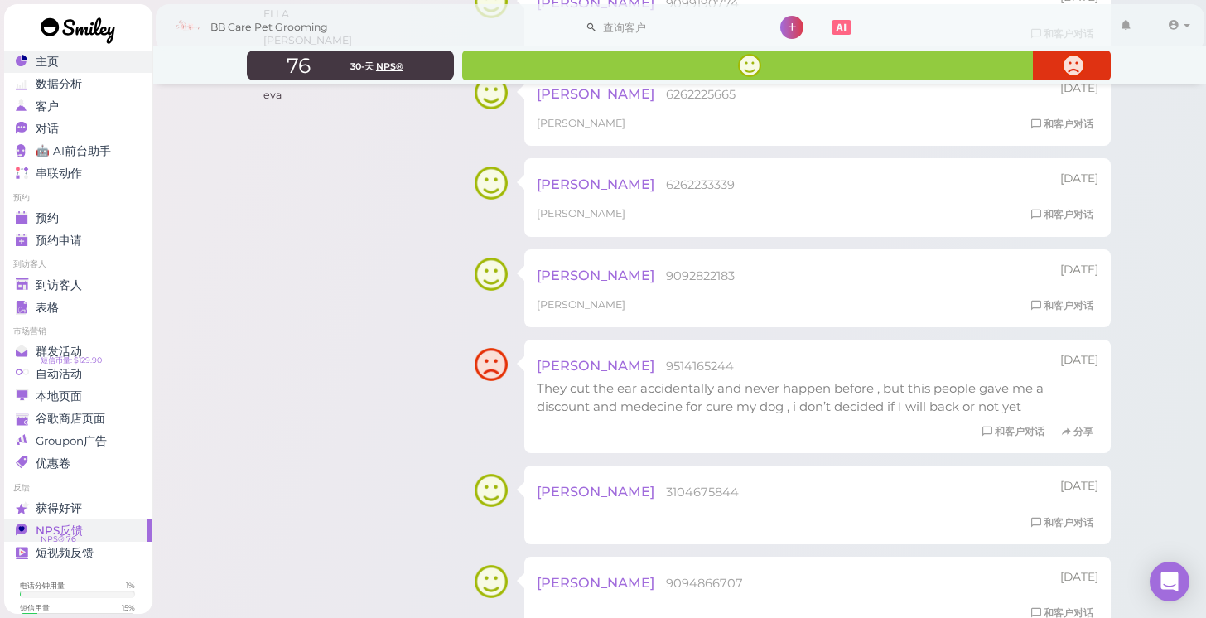
click at [94, 62] on div "主页" at bounding box center [75, 62] width 119 height 14
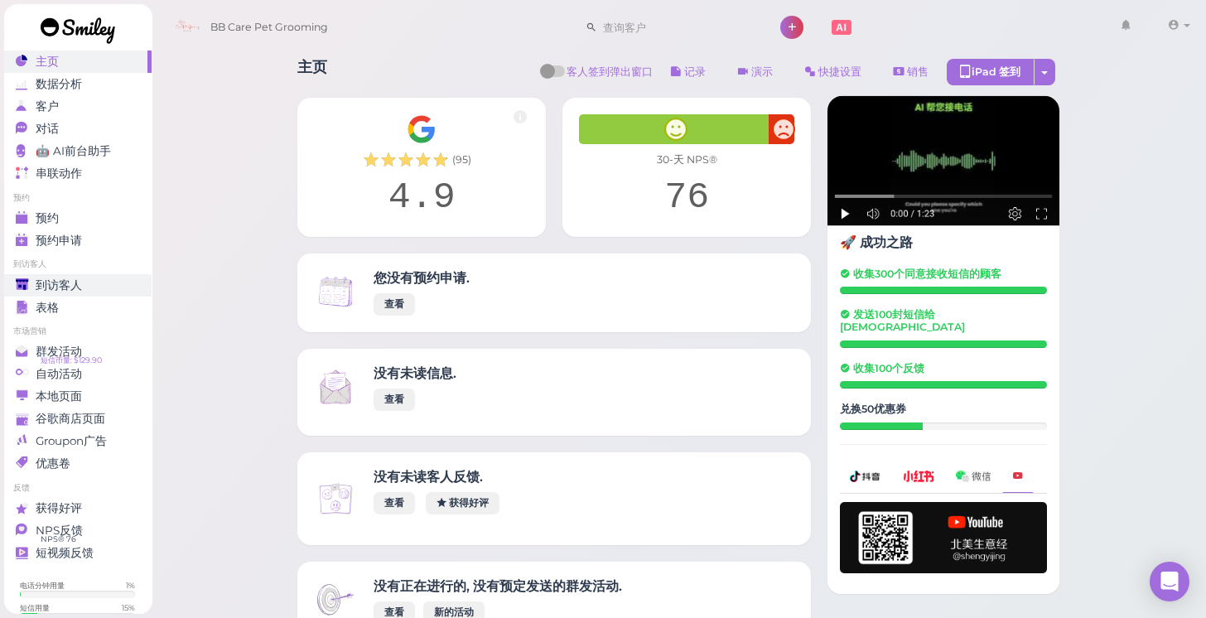
click at [76, 275] on link "到访客人" at bounding box center [77, 285] width 148 height 22
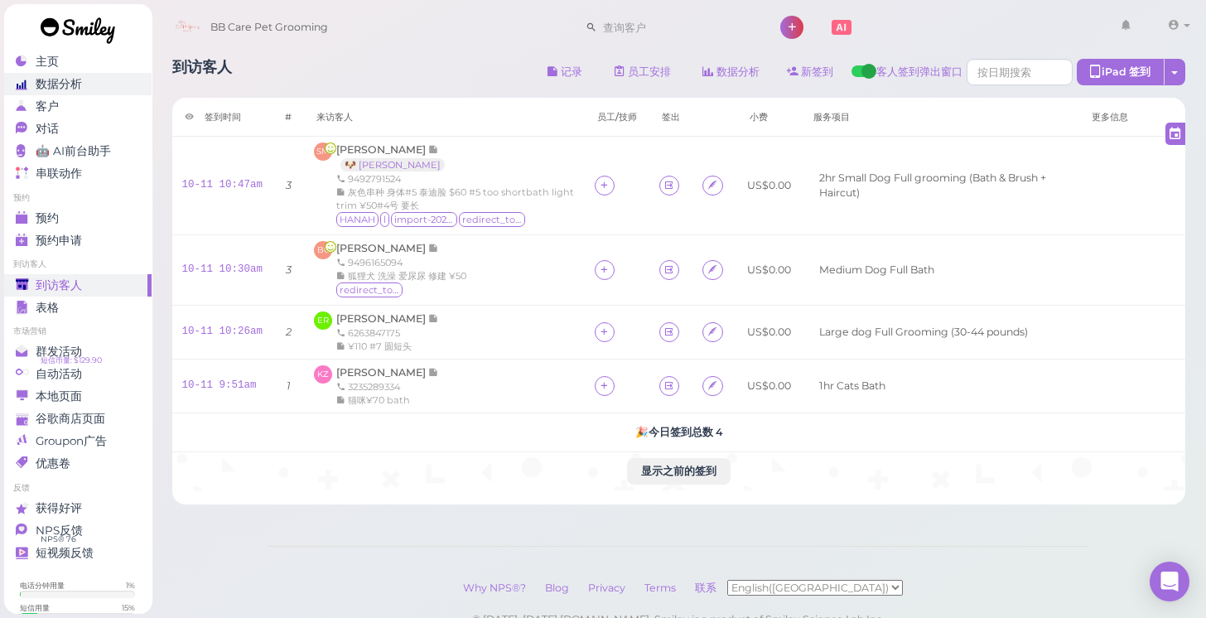
click at [99, 82] on div "数据分析" at bounding box center [75, 84] width 119 height 14
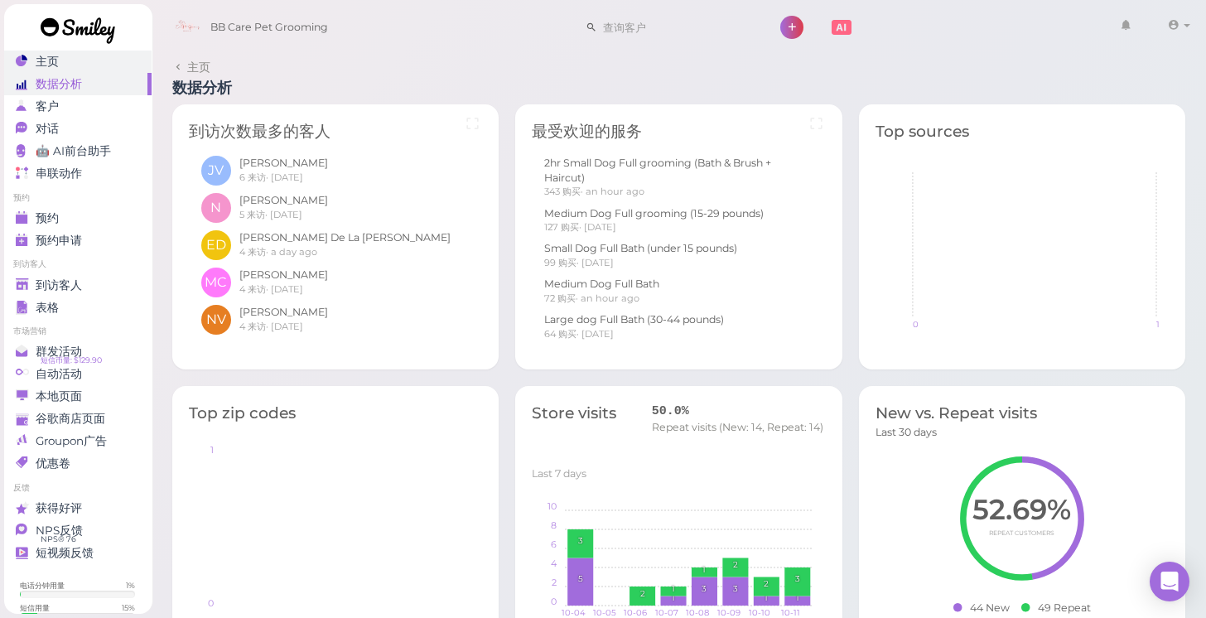
click at [86, 72] on link "主页" at bounding box center [77, 62] width 148 height 22
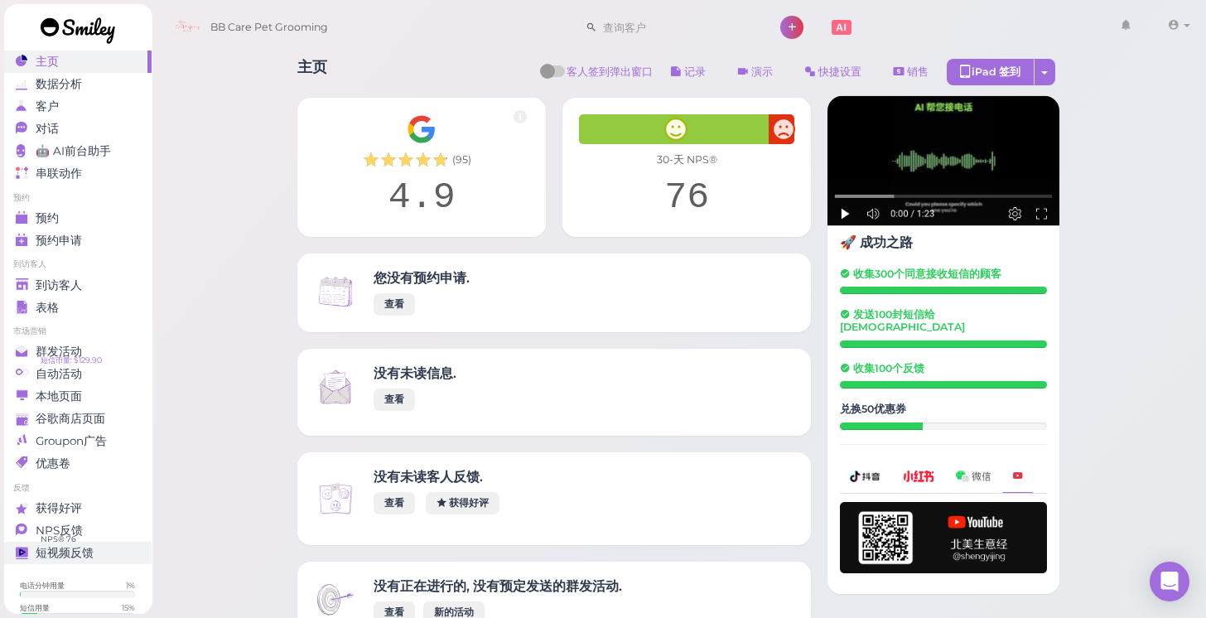
click at [95, 542] on link "短视频反馈" at bounding box center [77, 553] width 148 height 22
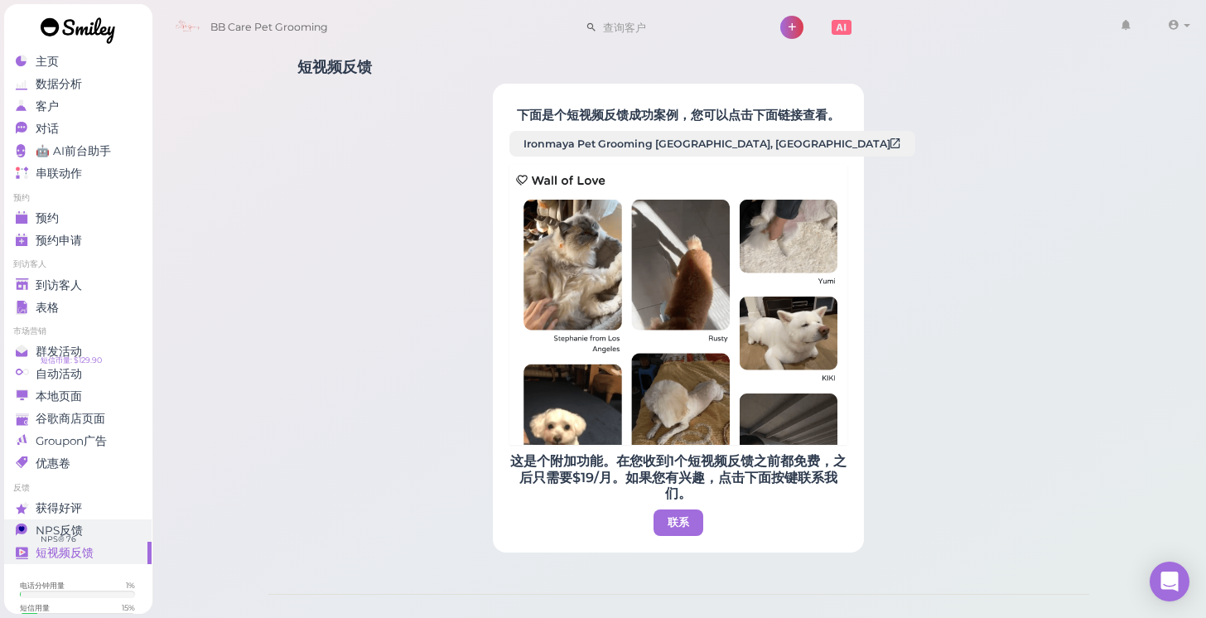
click at [95, 538] on link "NPS反馈 NPS® 76 0" at bounding box center [77, 530] width 148 height 22
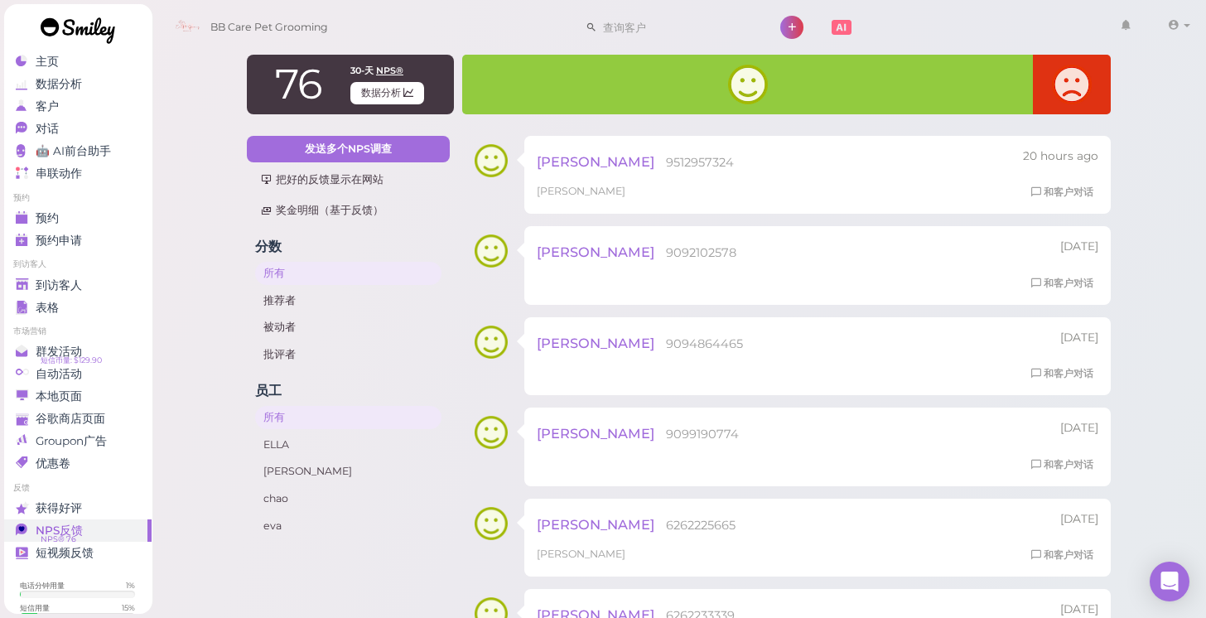
click at [115, 49] on link at bounding box center [77, 32] width 149 height 57
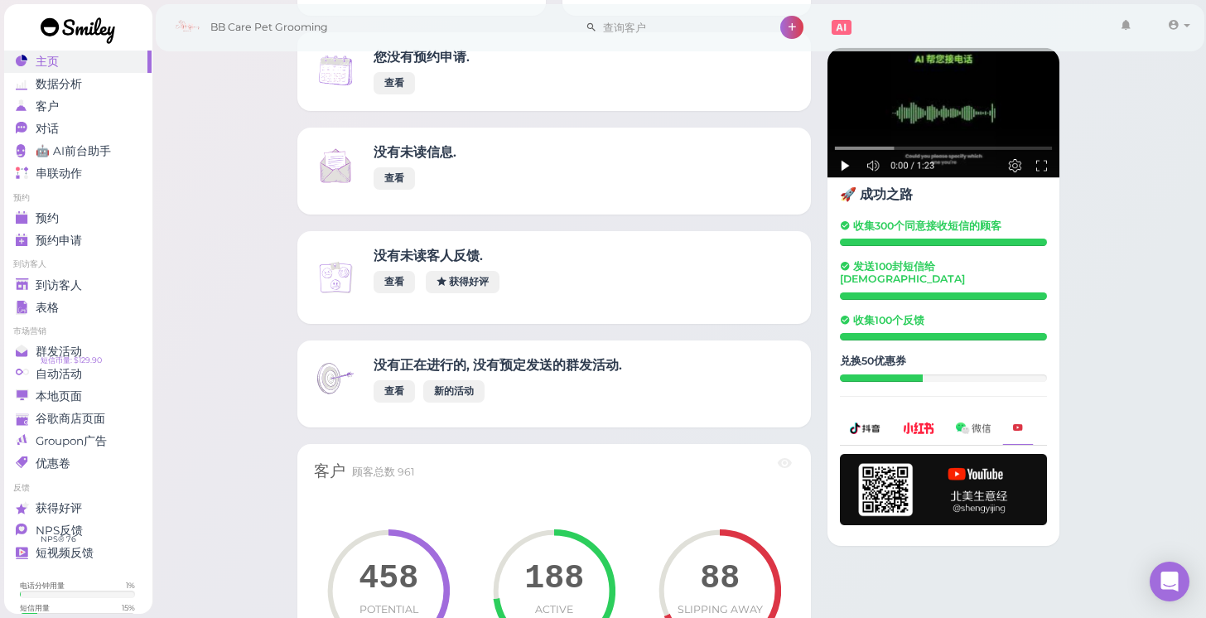
scroll to position [222, 0]
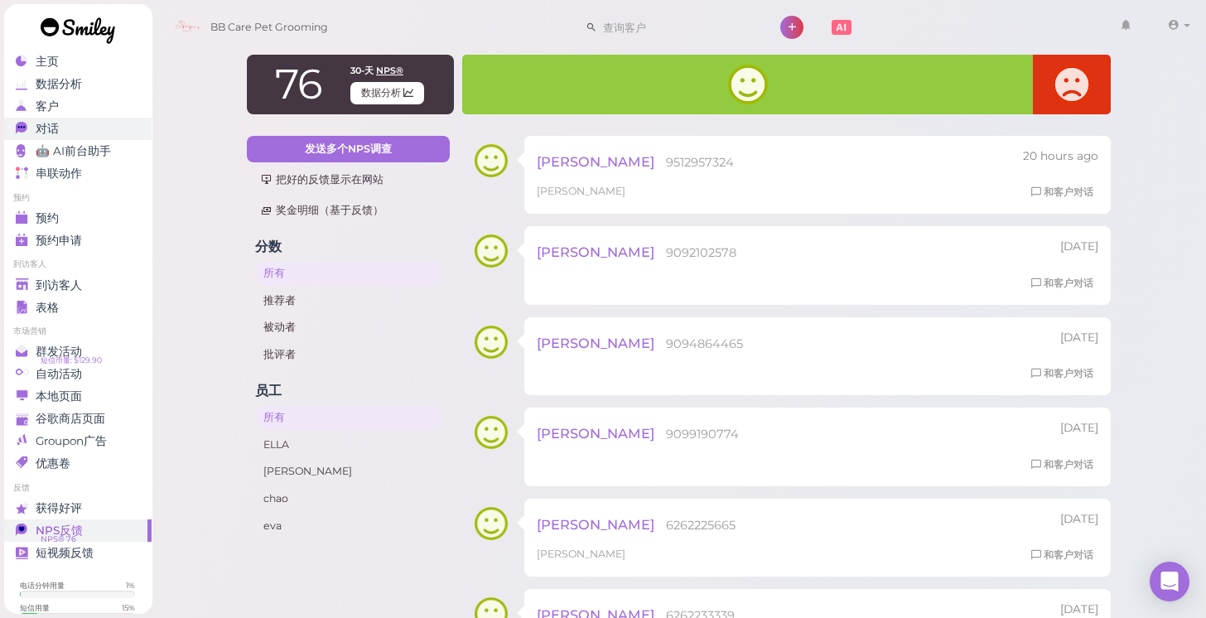
click at [84, 124] on div "对话" at bounding box center [75, 129] width 119 height 14
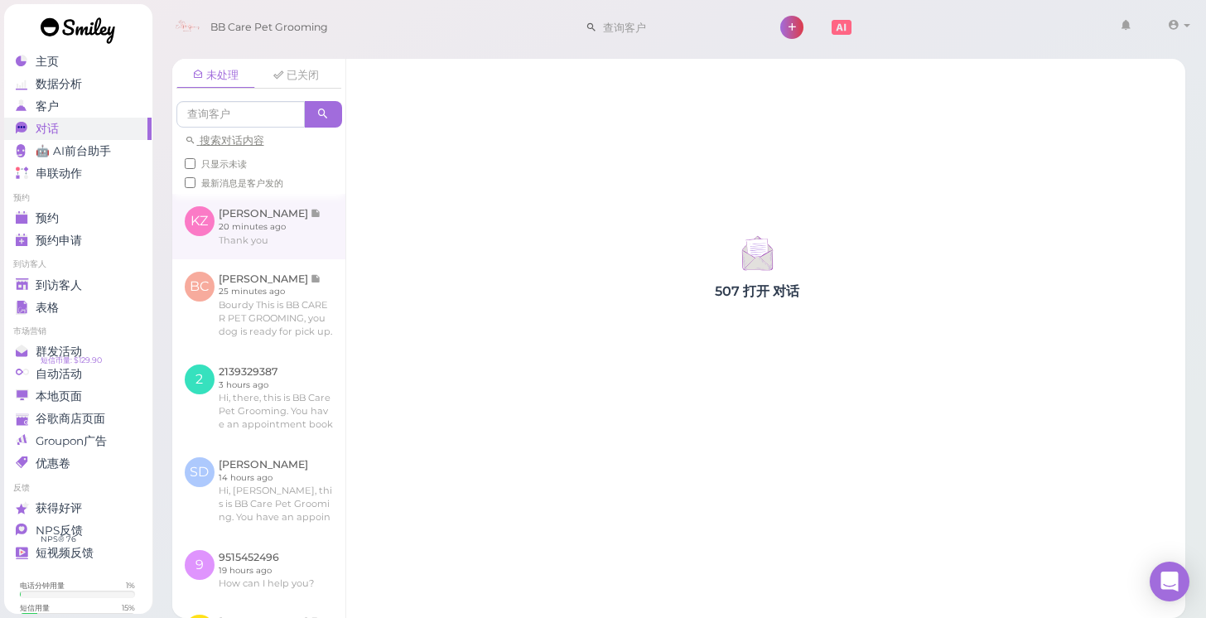
click at [291, 242] on link at bounding box center [258, 226] width 173 height 65
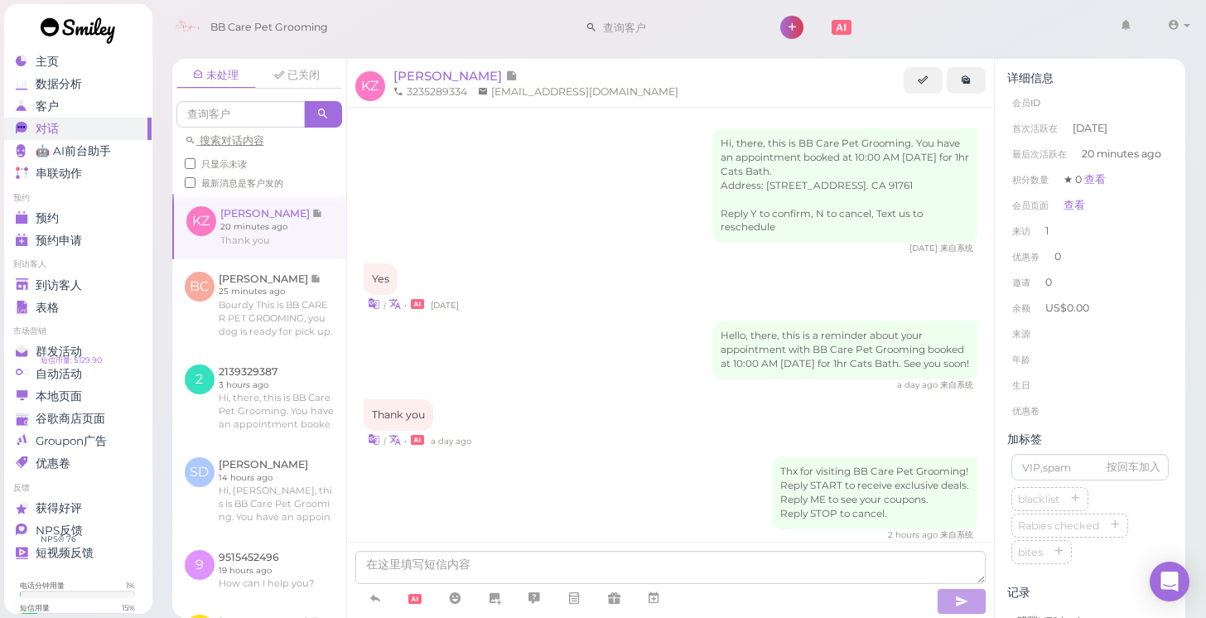
scroll to position [237, 0]
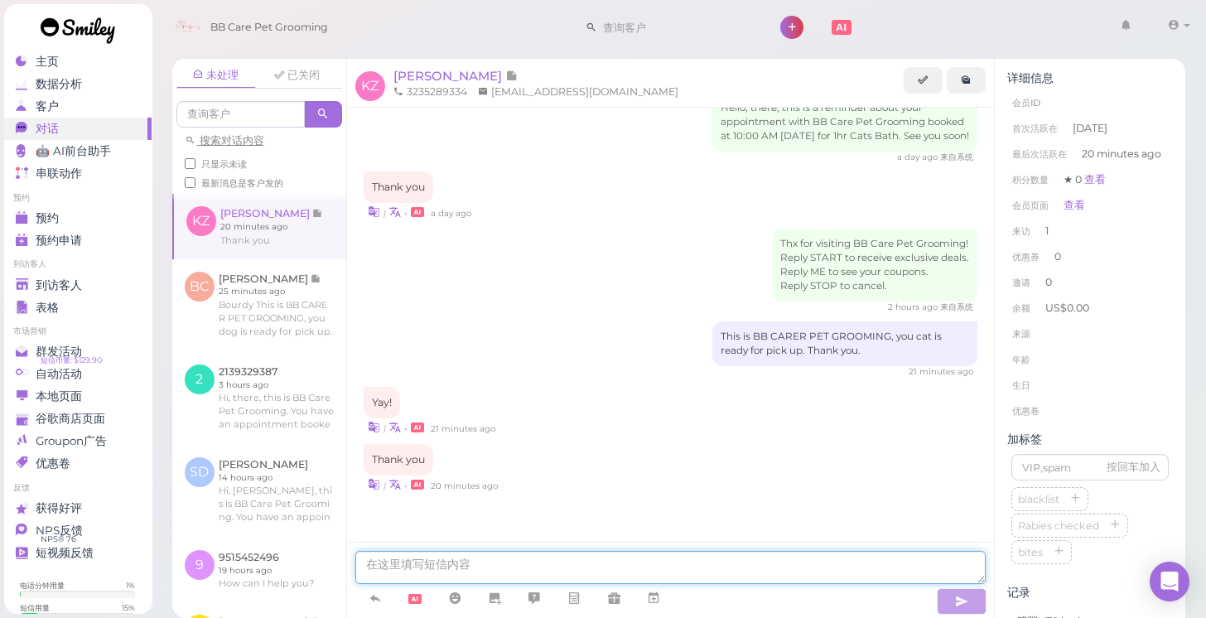
click at [656, 572] on textarea at bounding box center [670, 567] width 631 height 33
type textarea "w"
type textarea "if you can't feed medicine by yousef , you can bring him next month for free pi…"
type textarea "i"
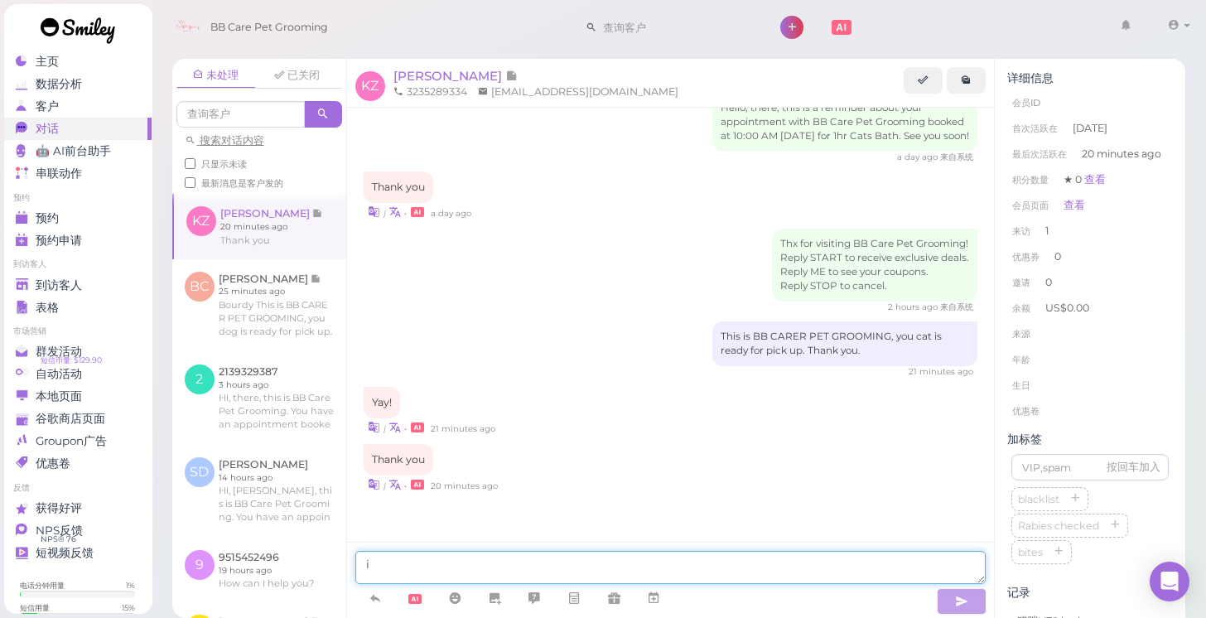
scroll to position [288, 0]
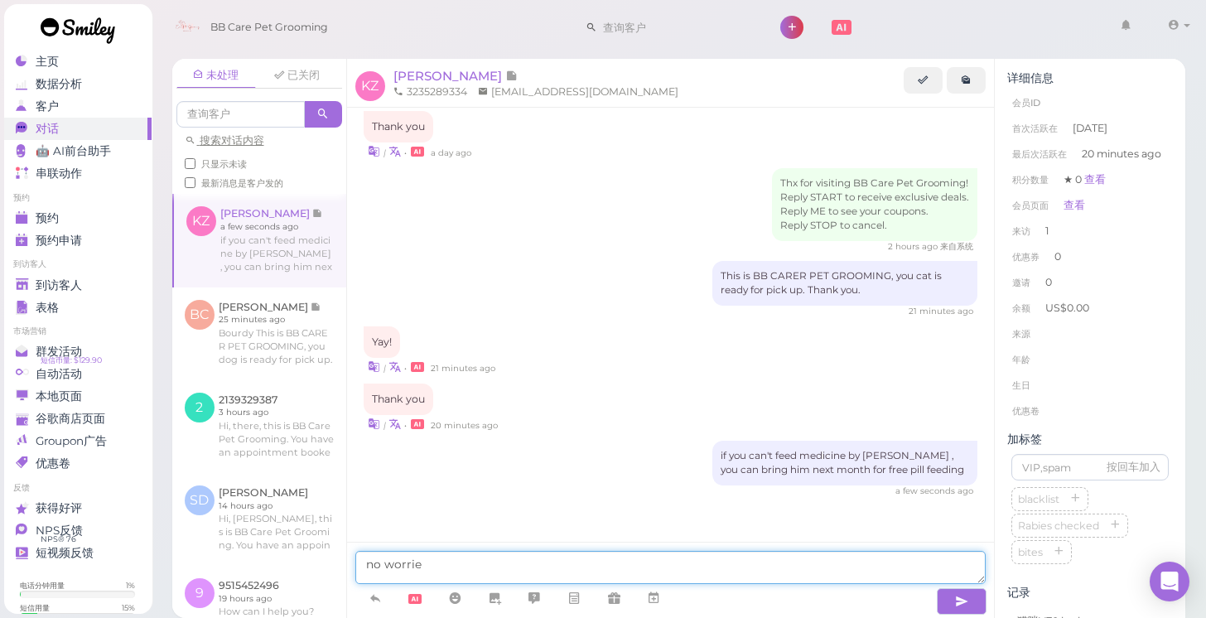
type textarea "no worries"
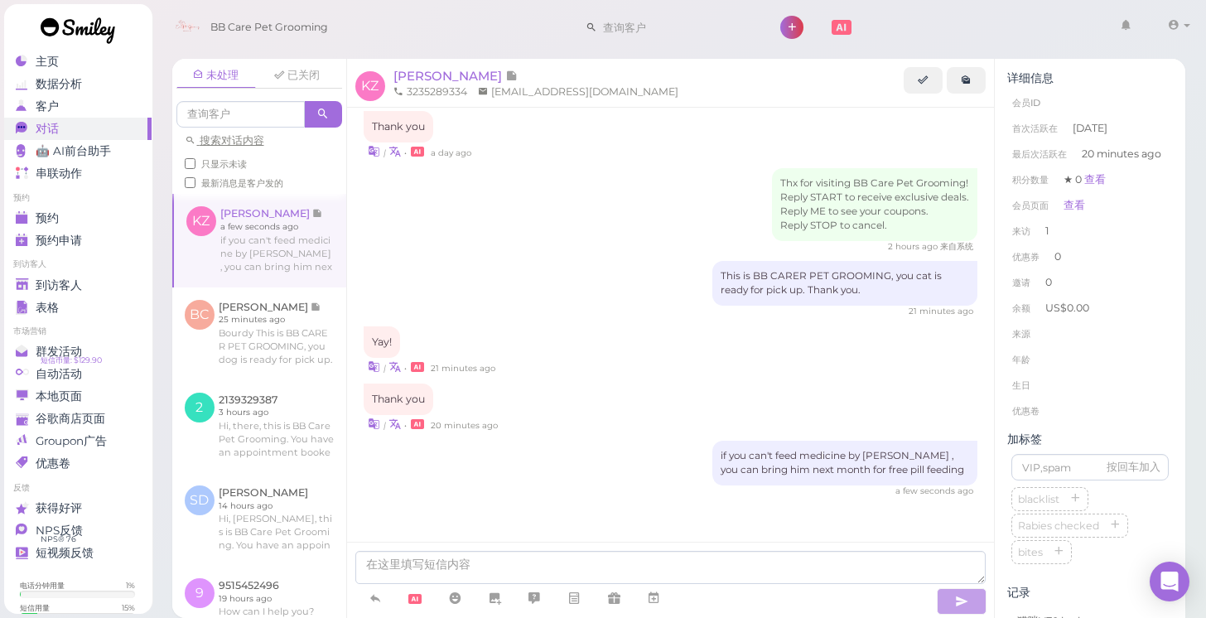
click at [1014, 602] on div "记录 猫咪¥70 bath" at bounding box center [1090, 611] width 166 height 53
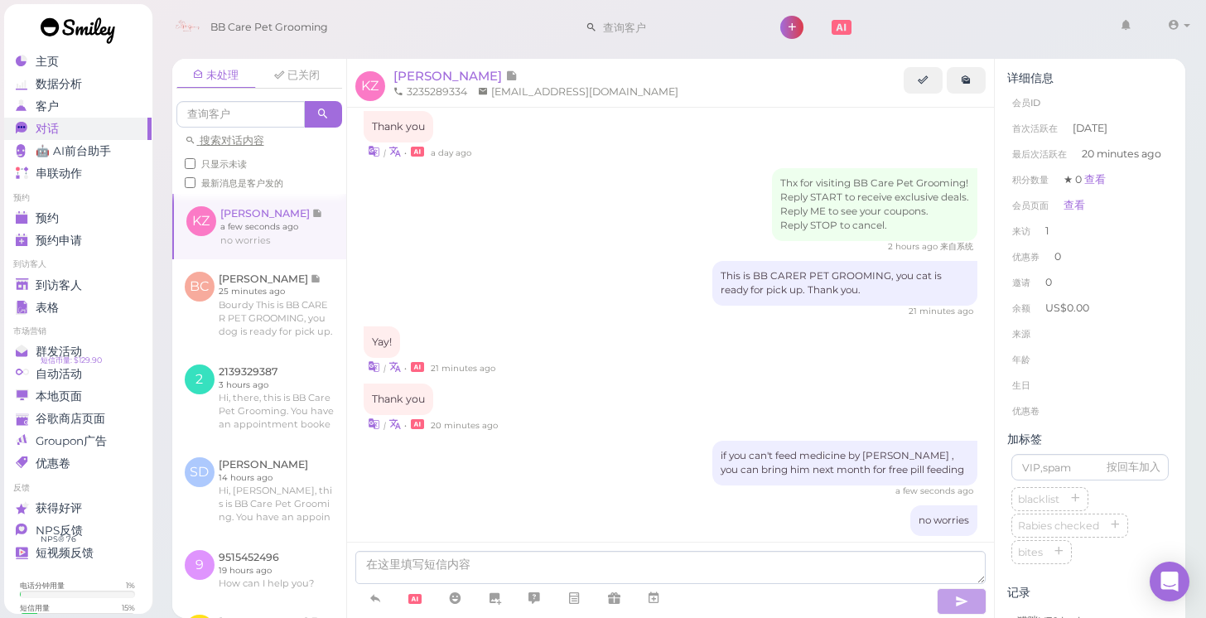
scroll to position [338, 0]
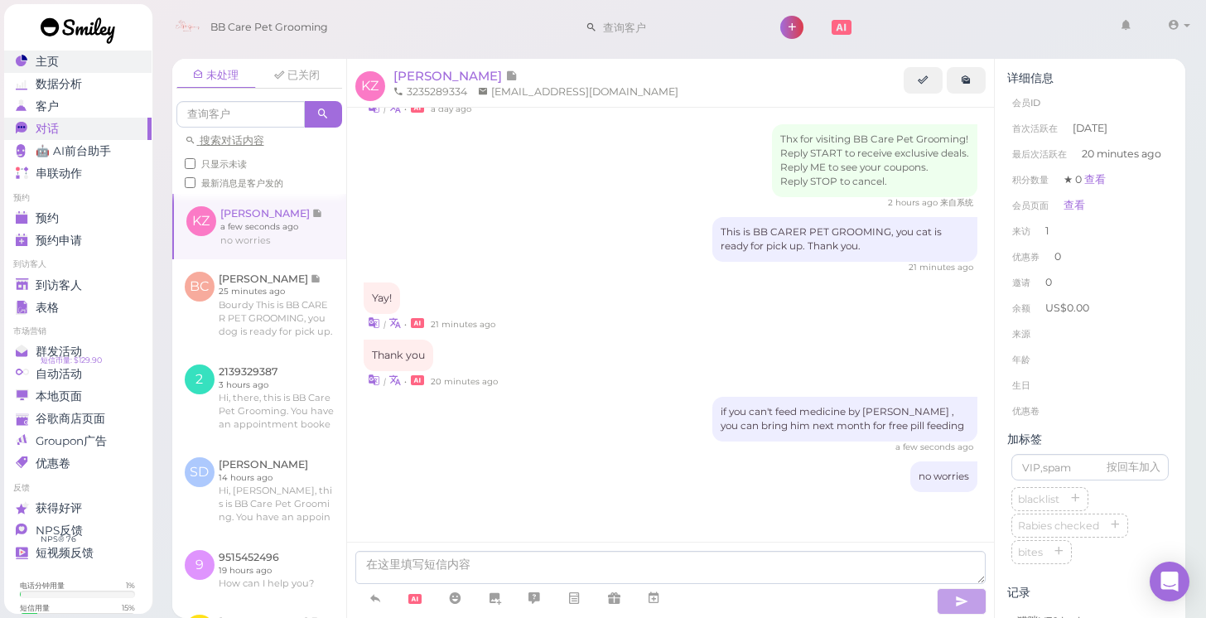
click at [70, 71] on link "主页" at bounding box center [77, 62] width 148 height 22
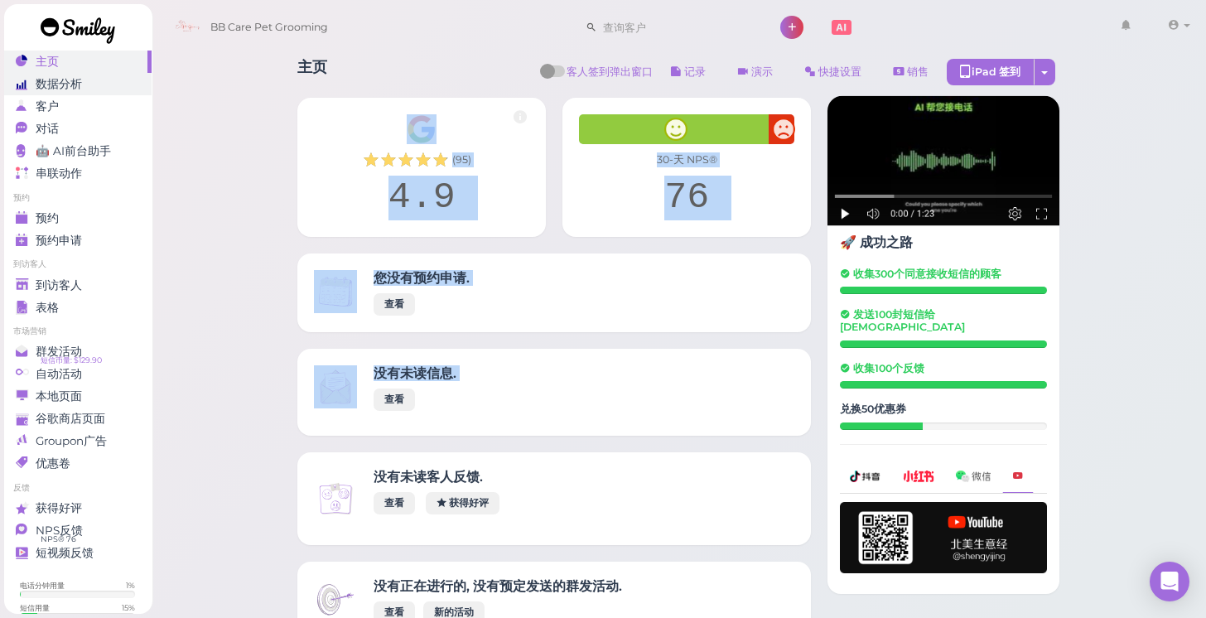
drag, startPoint x: 401, startPoint y: 311, endPoint x: 142, endPoint y: 85, distance: 342.8
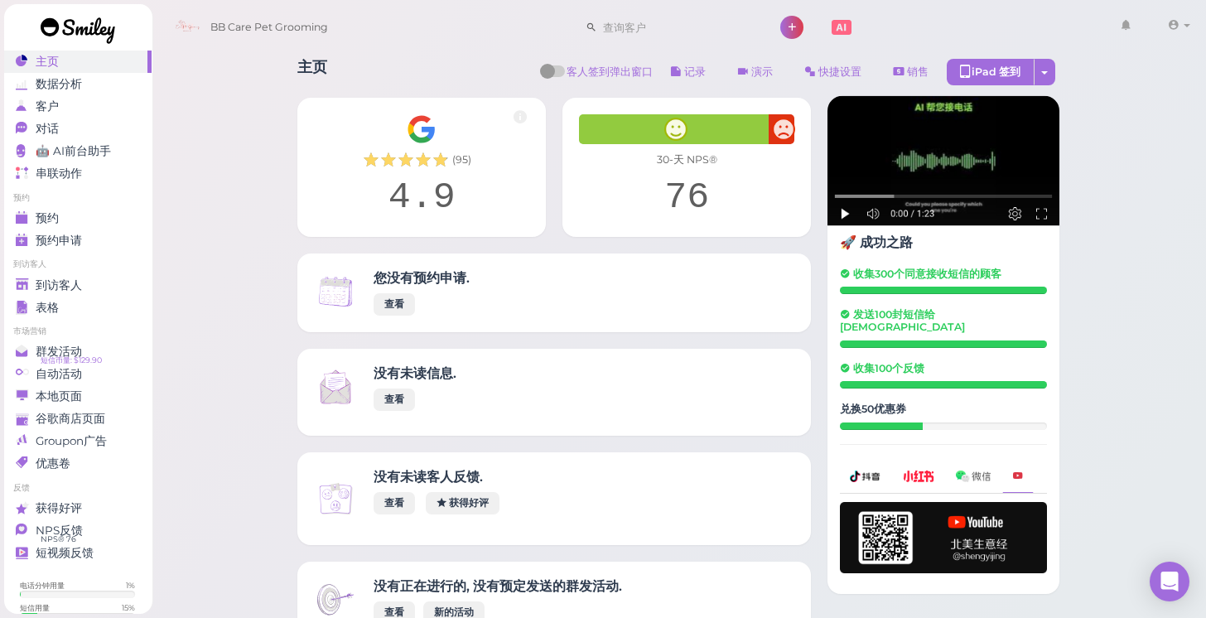
click at [118, 532] on div "NPS反馈" at bounding box center [75, 530] width 119 height 14
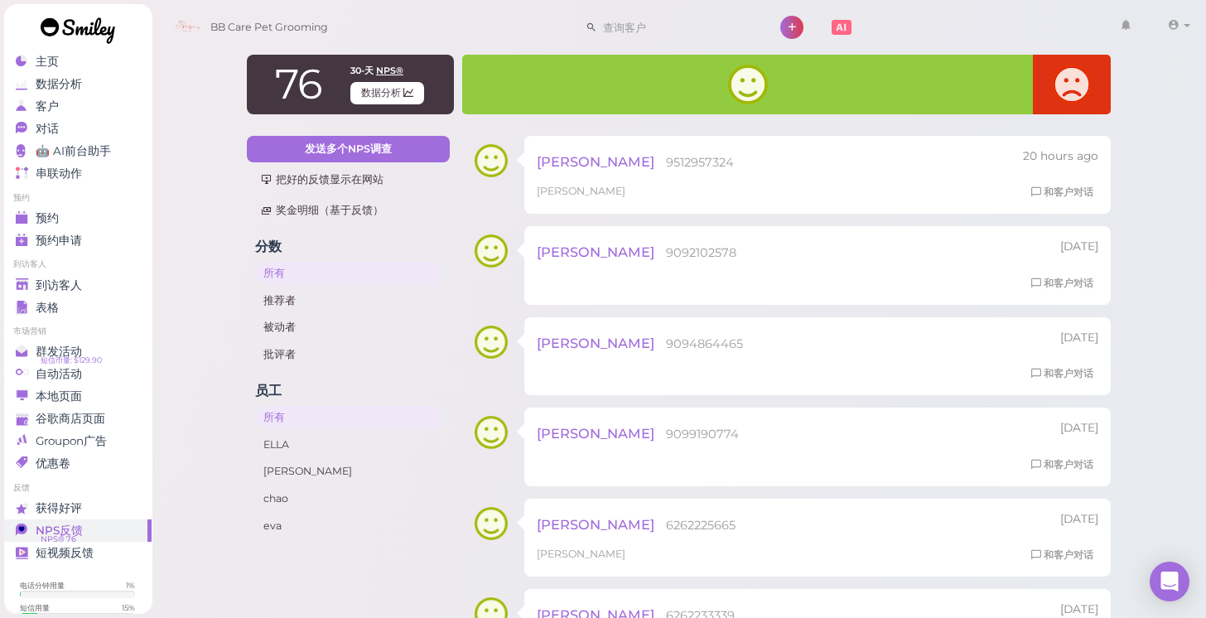
scroll to position [4, 0]
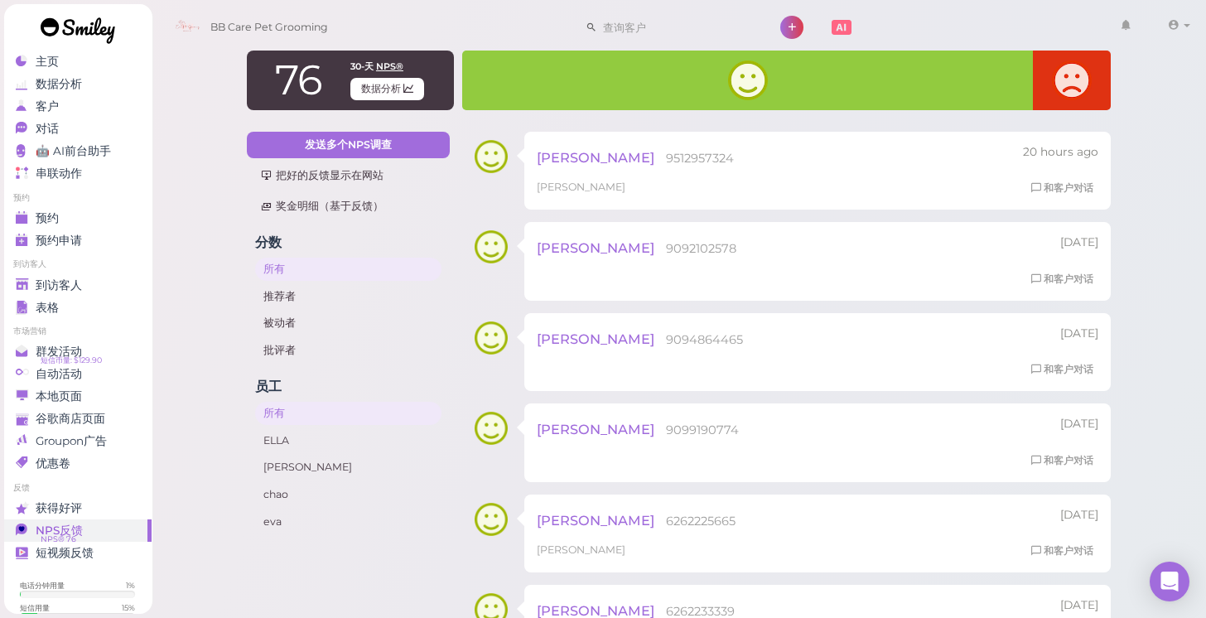
click at [109, 269] on li "到访客人" at bounding box center [77, 264] width 148 height 12
click at [106, 282] on div "到访客人" at bounding box center [75, 285] width 119 height 14
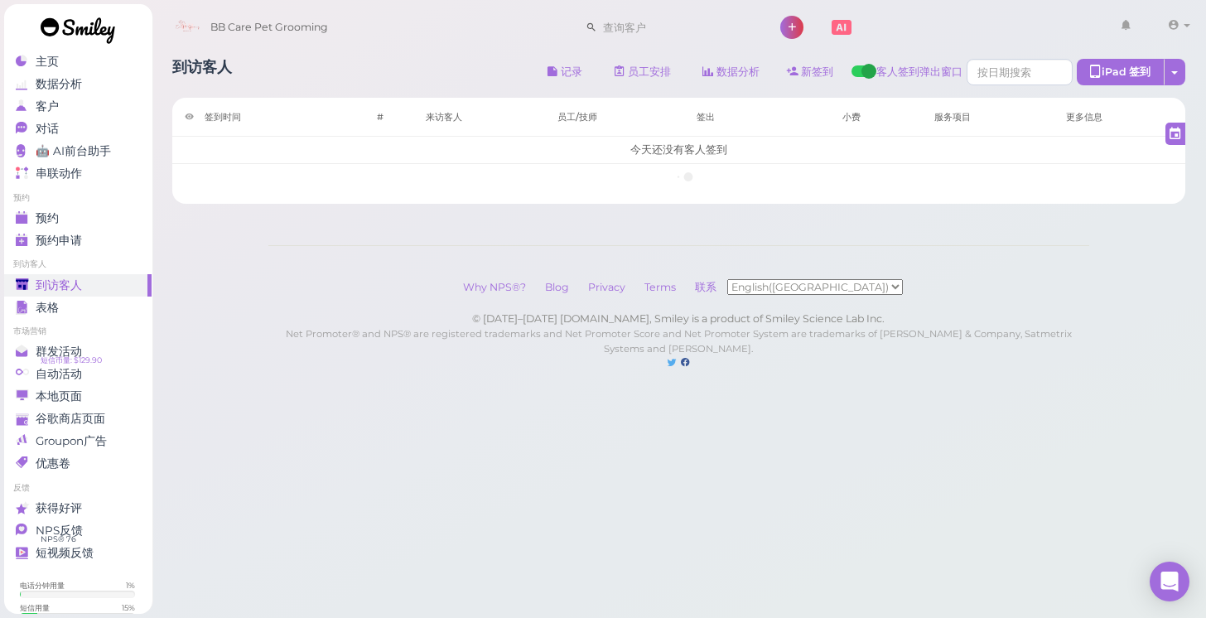
click at [73, 195] on li "预约" at bounding box center [77, 198] width 148 height 12
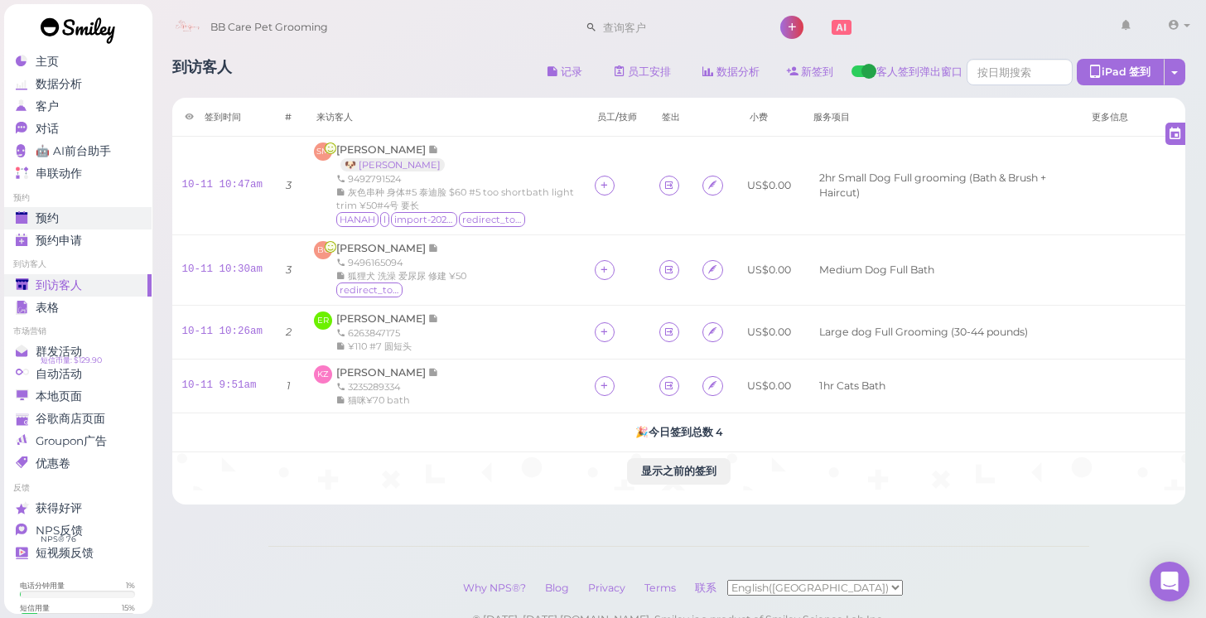
click at [71, 214] on div "预约" at bounding box center [75, 218] width 119 height 14
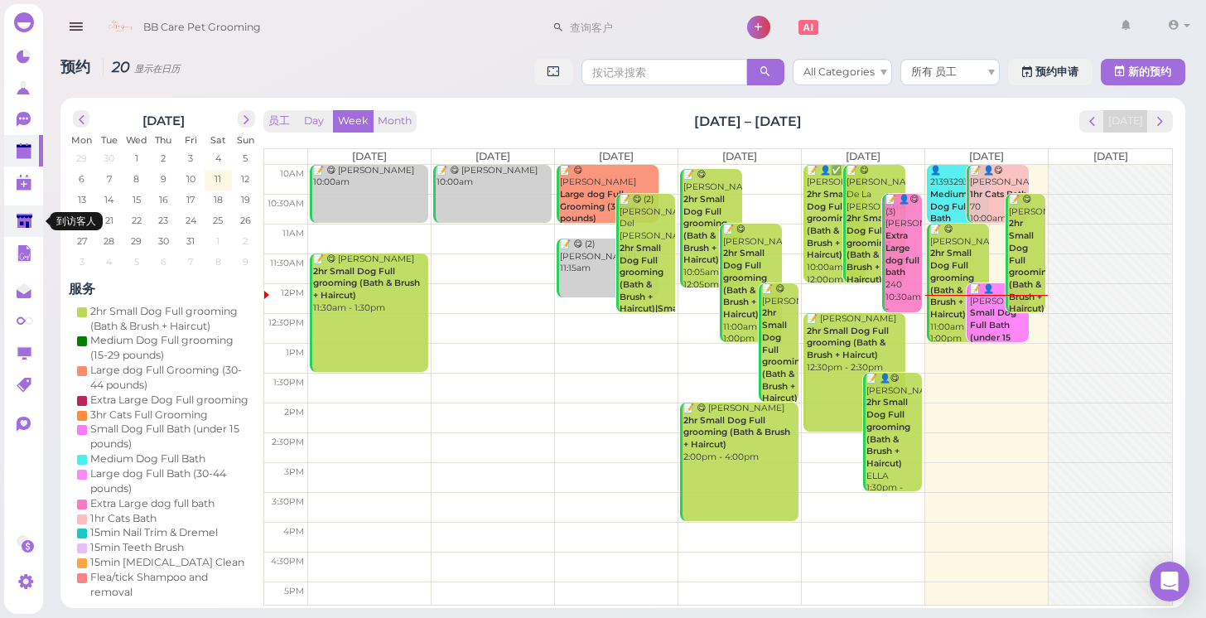
click at [12, 227] on link at bounding box center [23, 220] width 39 height 31
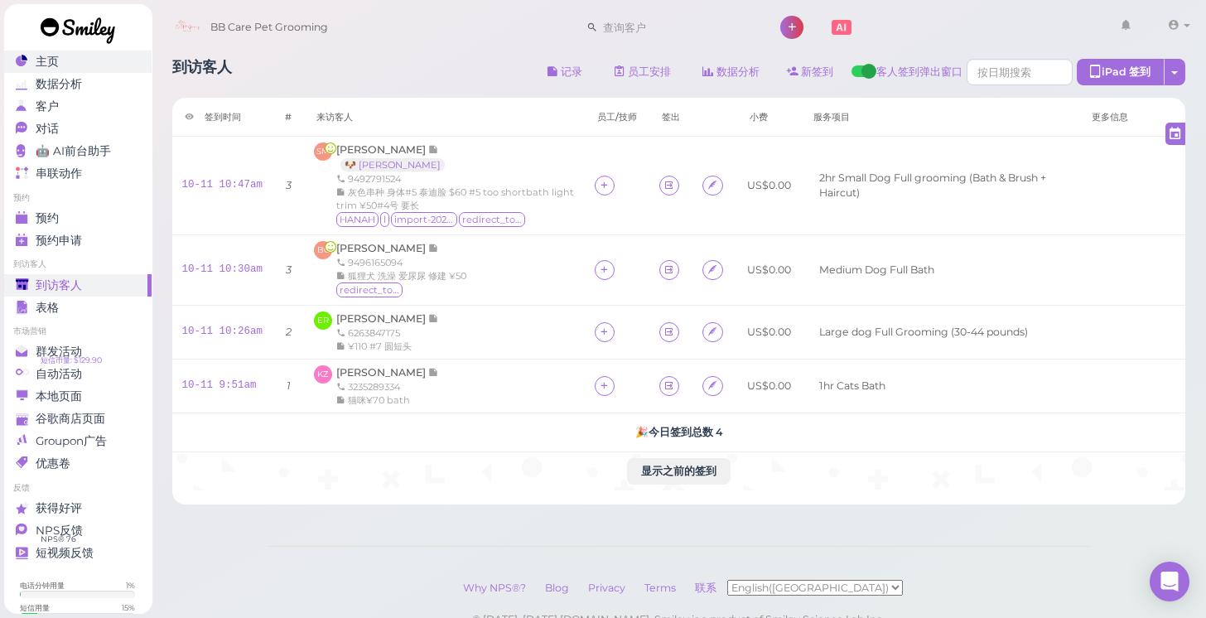
click at [97, 69] on link "主页" at bounding box center [77, 62] width 148 height 22
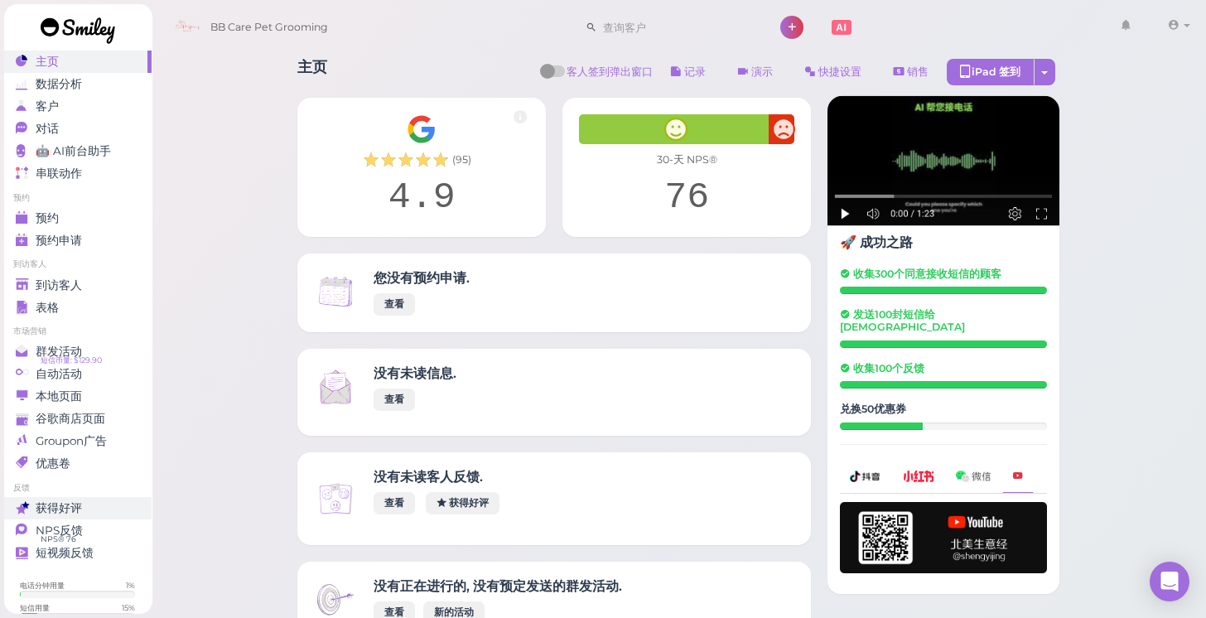
click at [103, 511] on div "获得好评" at bounding box center [75, 508] width 119 height 14
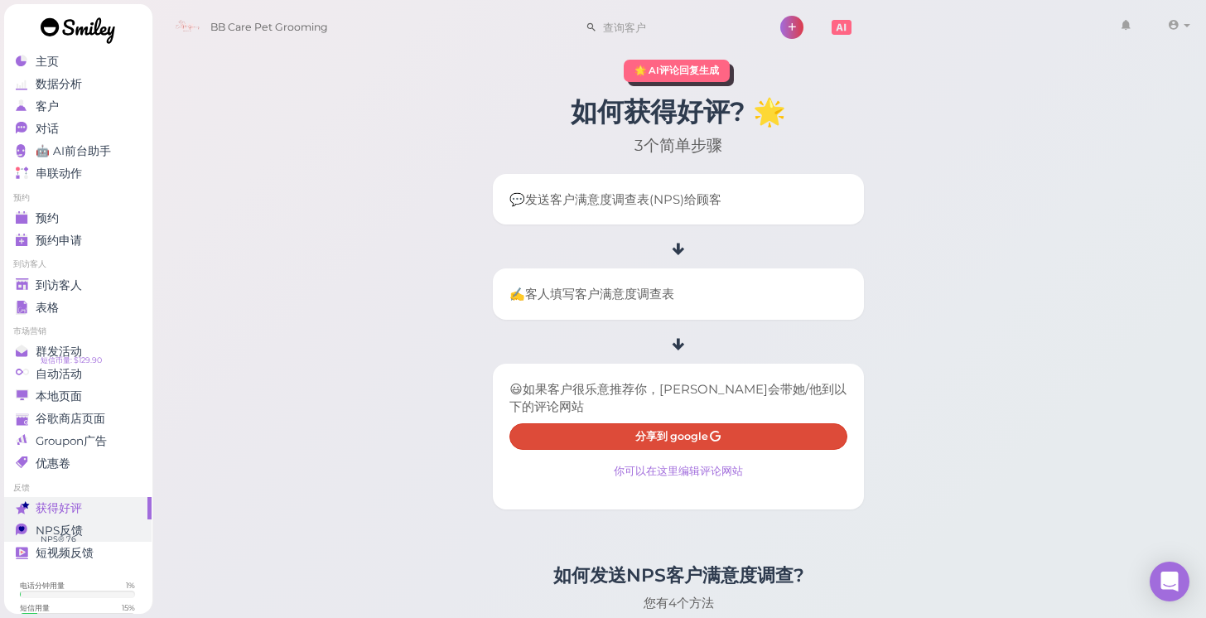
click at [107, 527] on div "NPS反馈" at bounding box center [75, 530] width 119 height 14
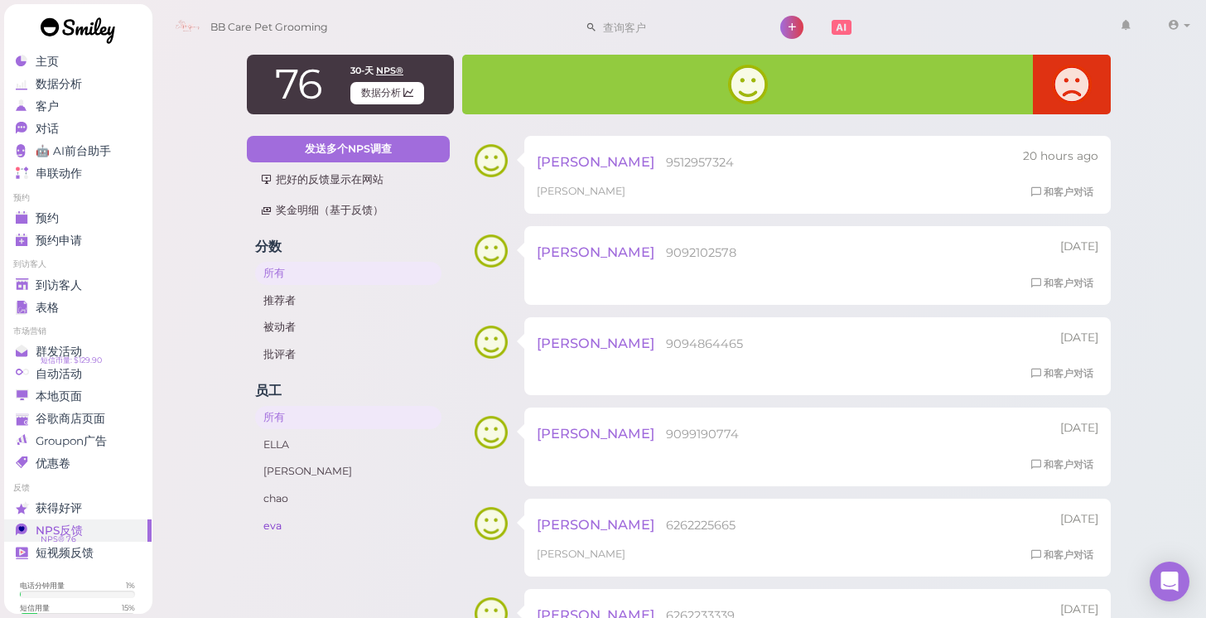
click at [364, 517] on link "eva" at bounding box center [348, 525] width 187 height 23
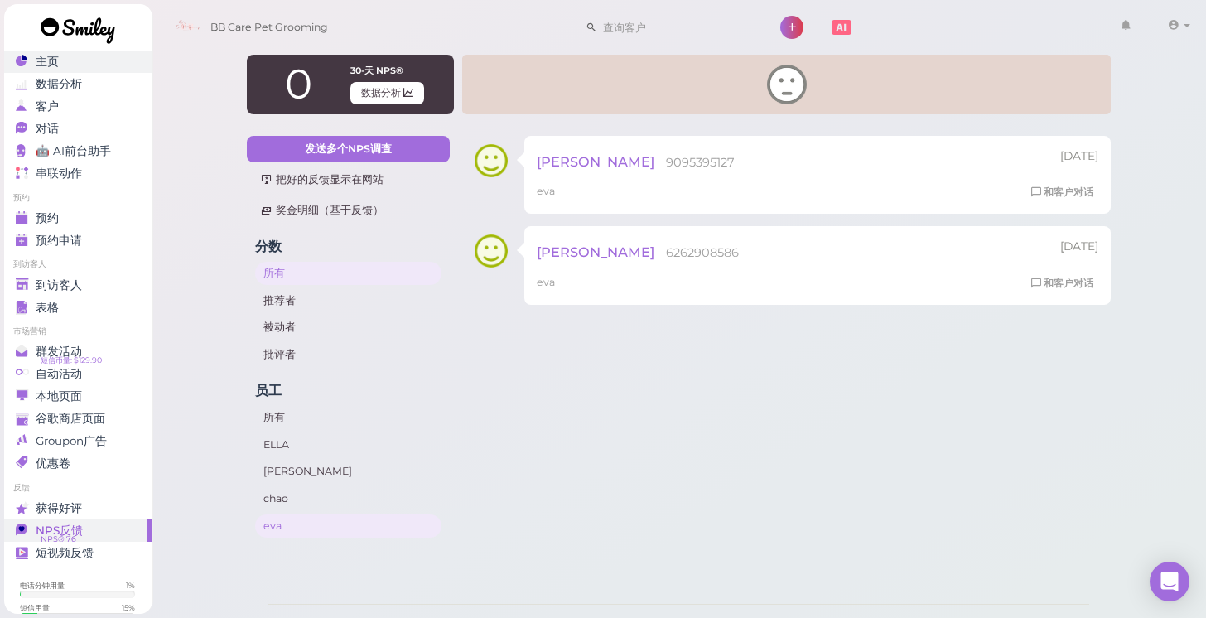
click at [96, 65] on div "主页" at bounding box center [75, 62] width 119 height 14
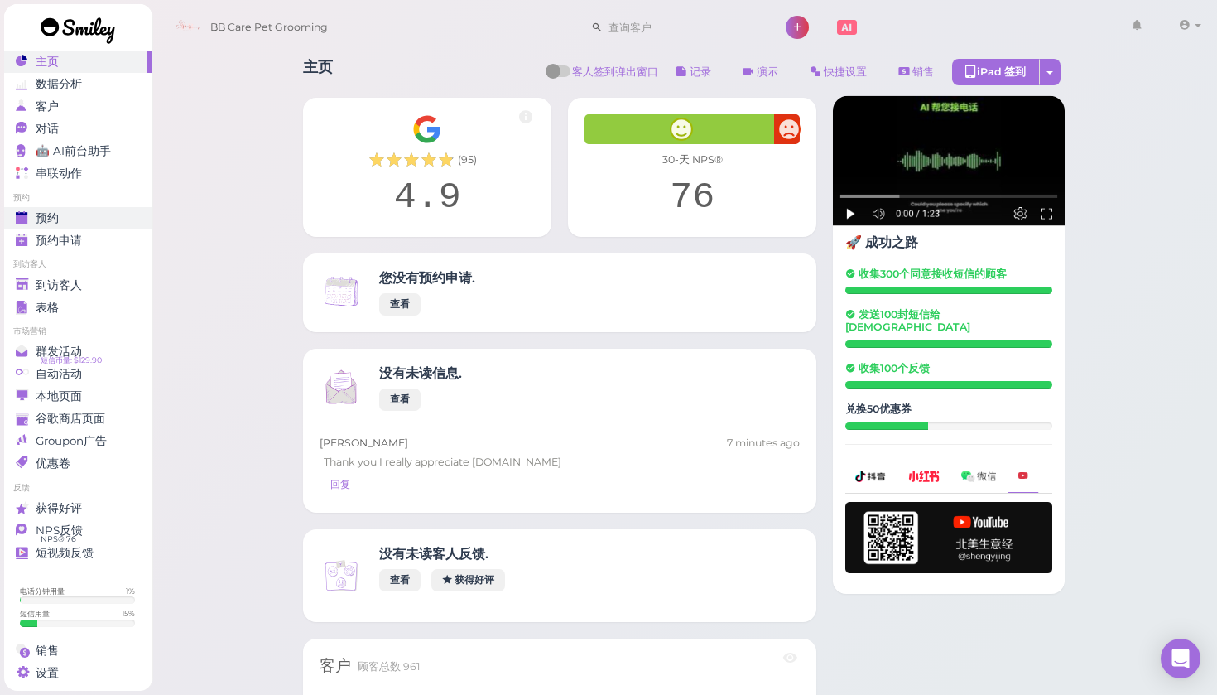
click at [91, 226] on link "预约" at bounding box center [77, 218] width 148 height 22
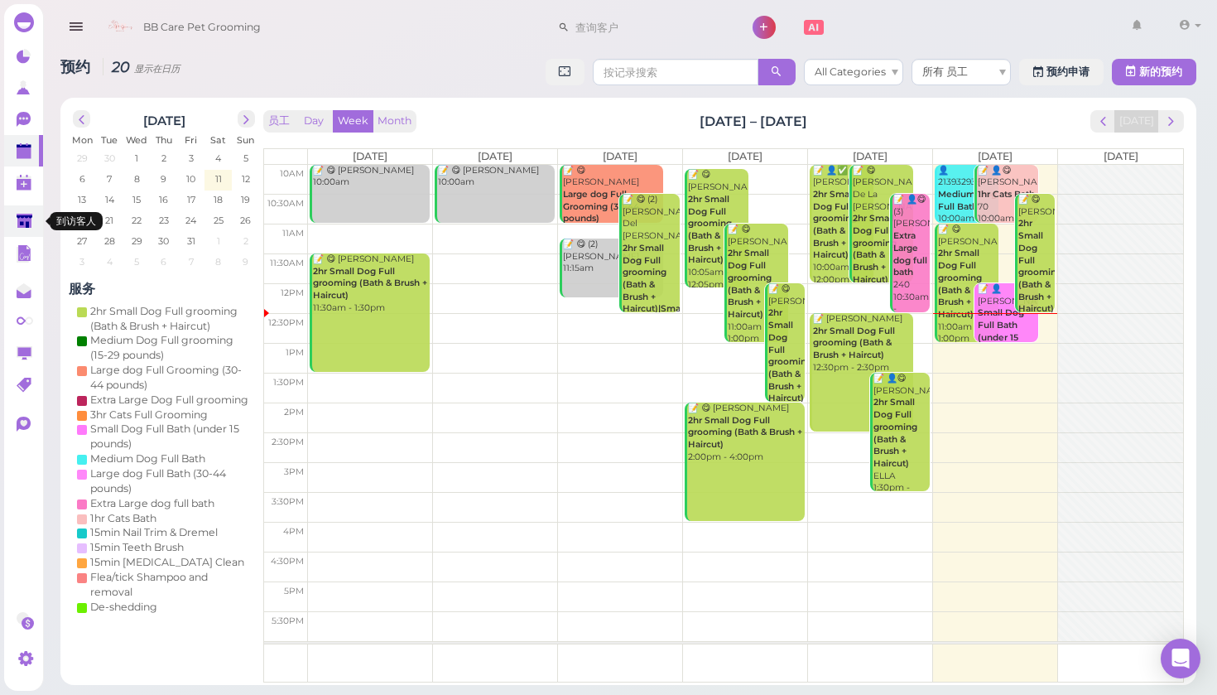
click at [24, 214] on polygon at bounding box center [25, 221] width 16 height 14
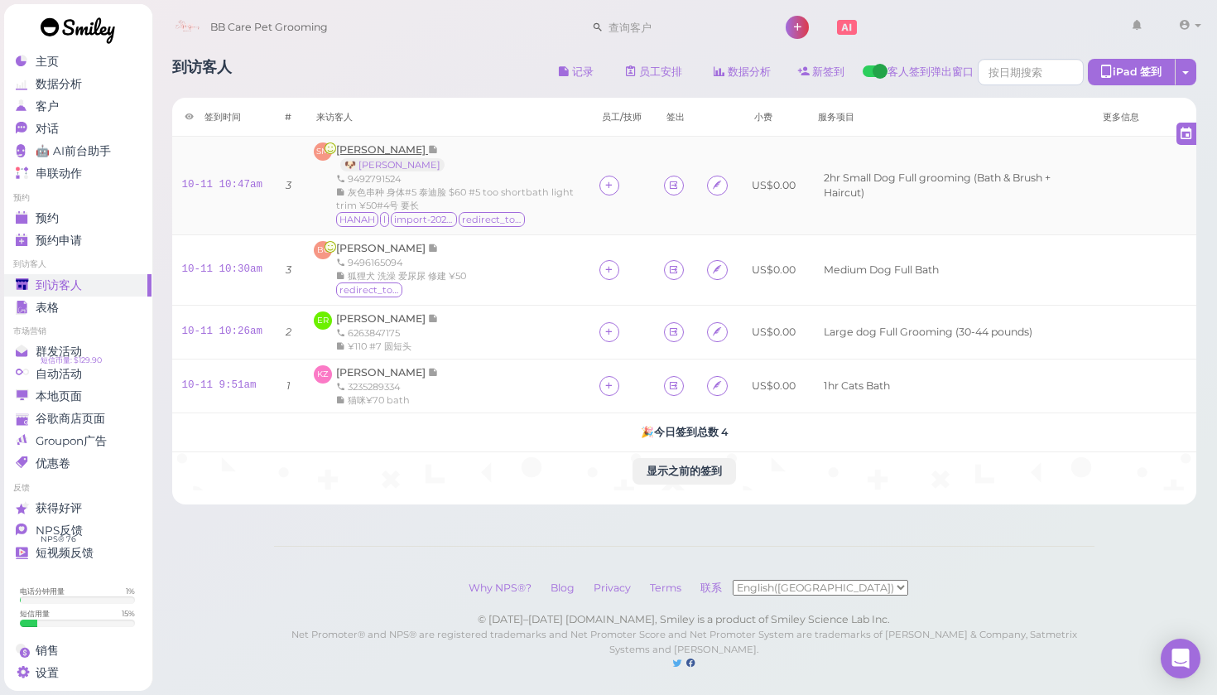
click at [391, 143] on div "Sam Martinez 🐶 Hannah 9492791524 灰色串种 身体#5 泰迪脸 $60 #5 too shortbath light trim …" at bounding box center [457, 185] width 243 height 86
click at [353, 160] on link "🐶 Hannah" at bounding box center [392, 164] width 104 height 13
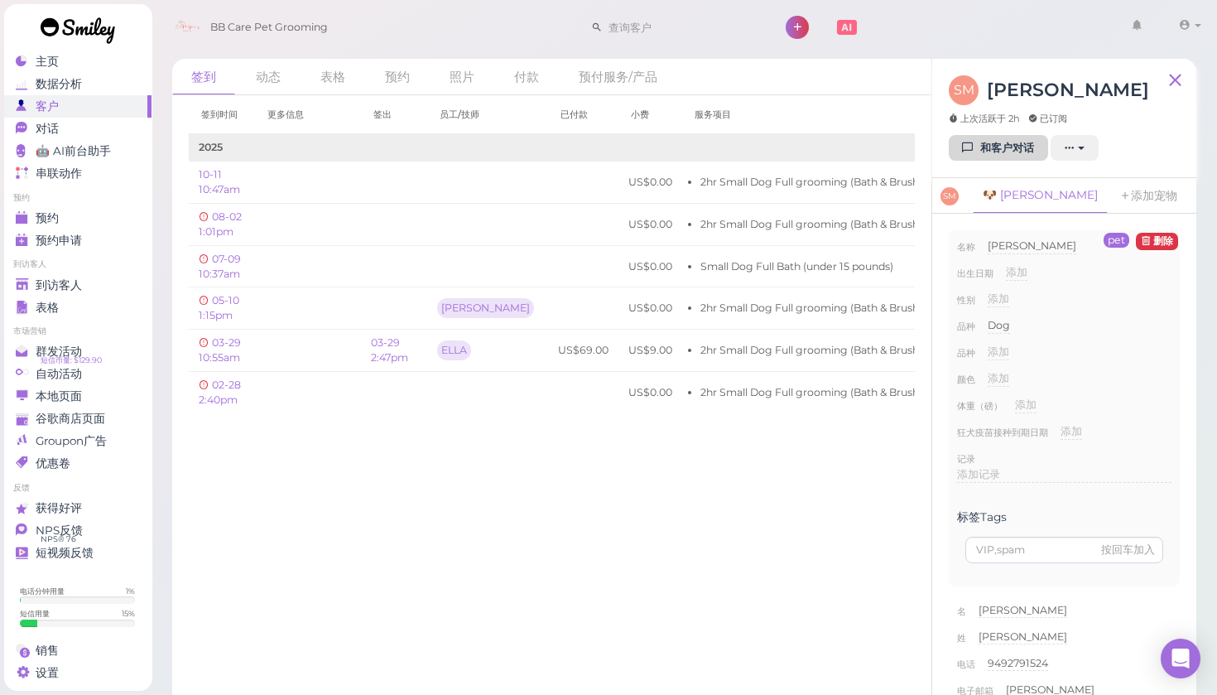
click at [1003, 147] on link "和客户对话" at bounding box center [998, 148] width 99 height 26
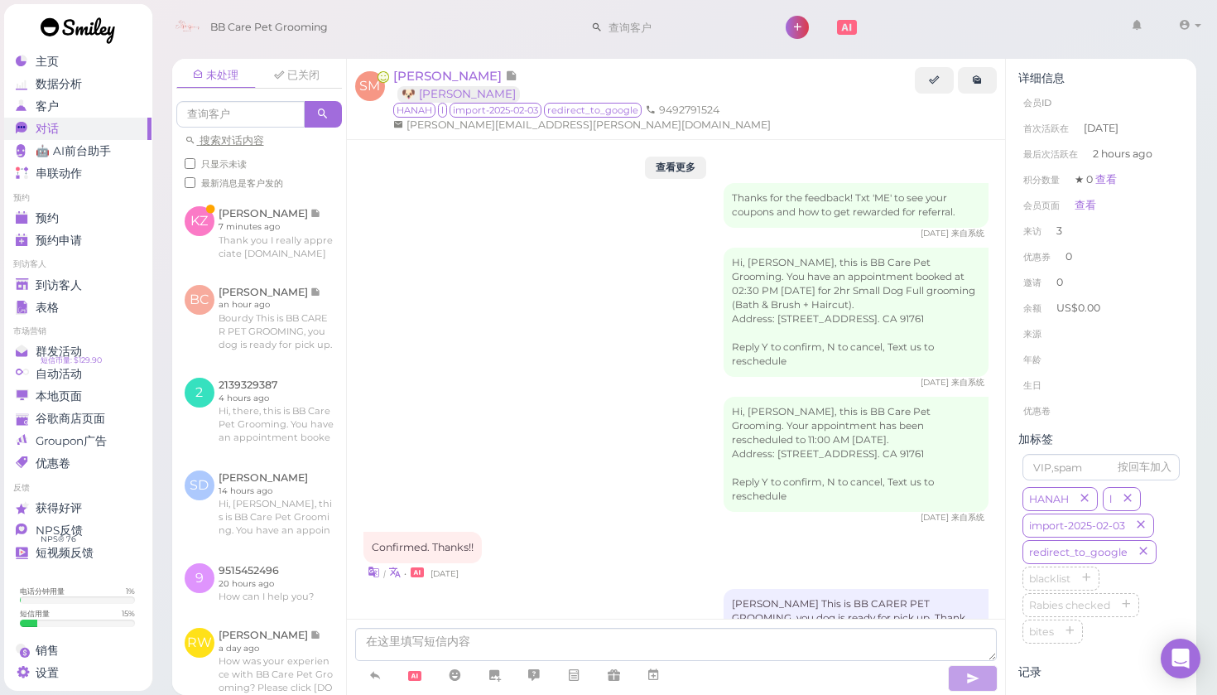
scroll to position [2178, 0]
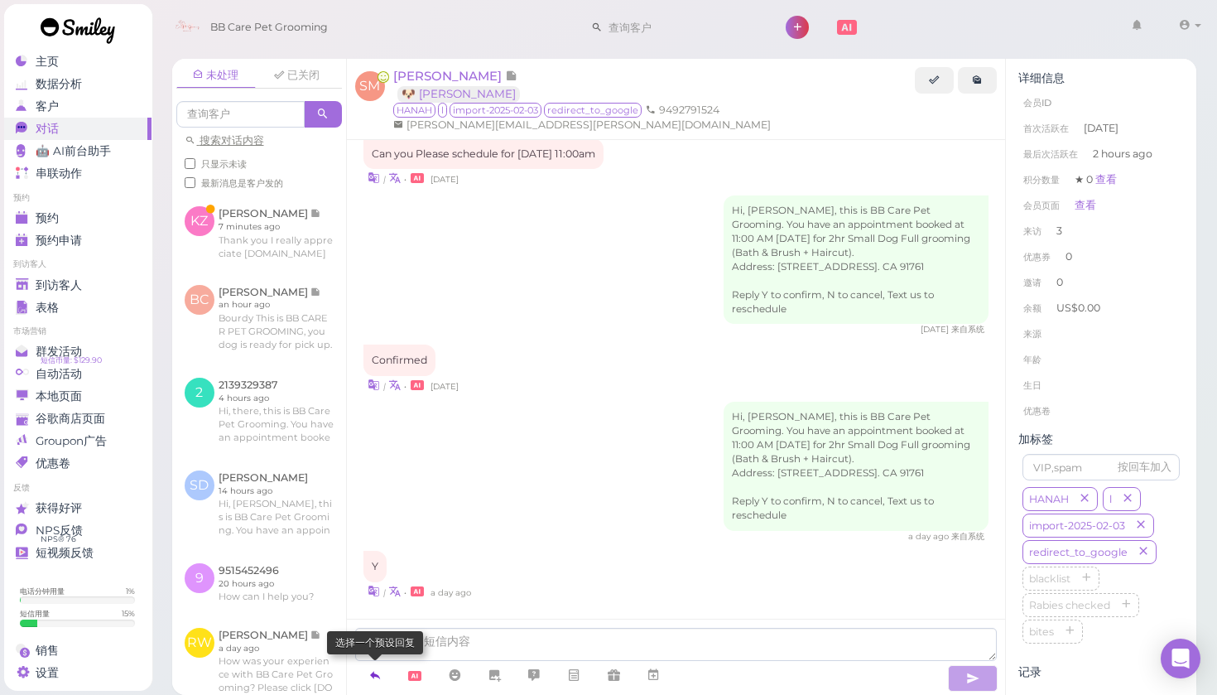
click at [382, 617] on link at bounding box center [375, 675] width 40 height 29
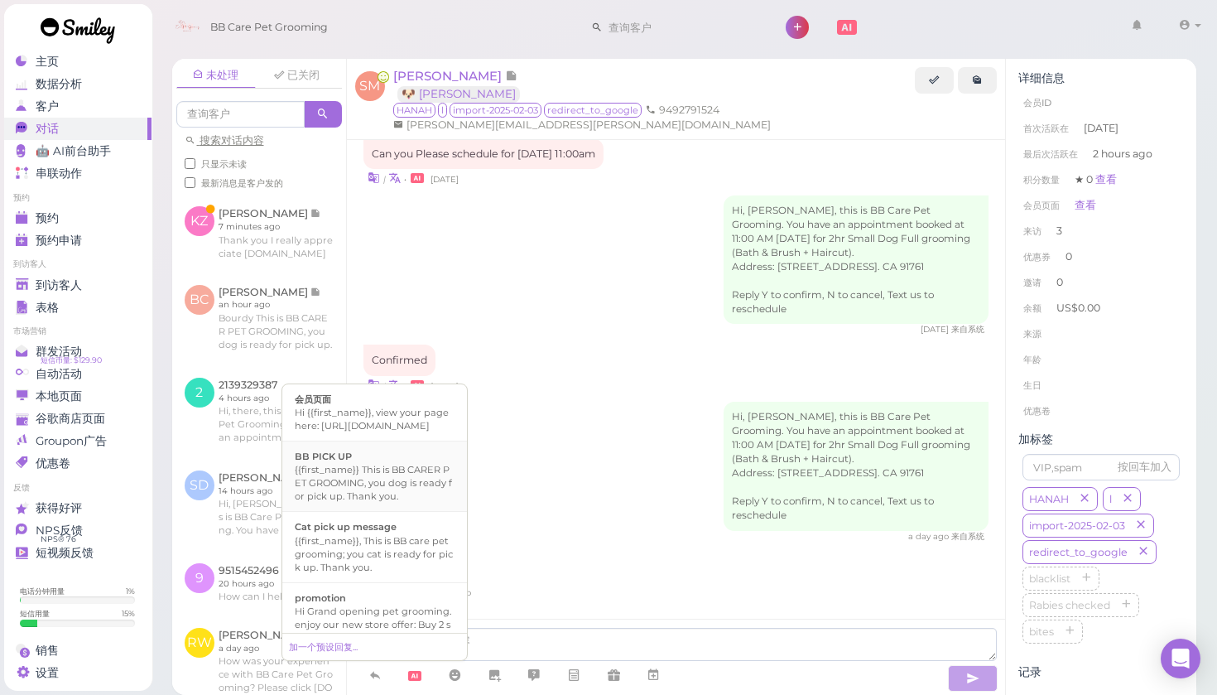
click at [430, 512] on li "BB PICK UP {{first_name}} This is BB CARER PET GROOMING, you dog is ready for p…" at bounding box center [374, 476] width 185 height 71
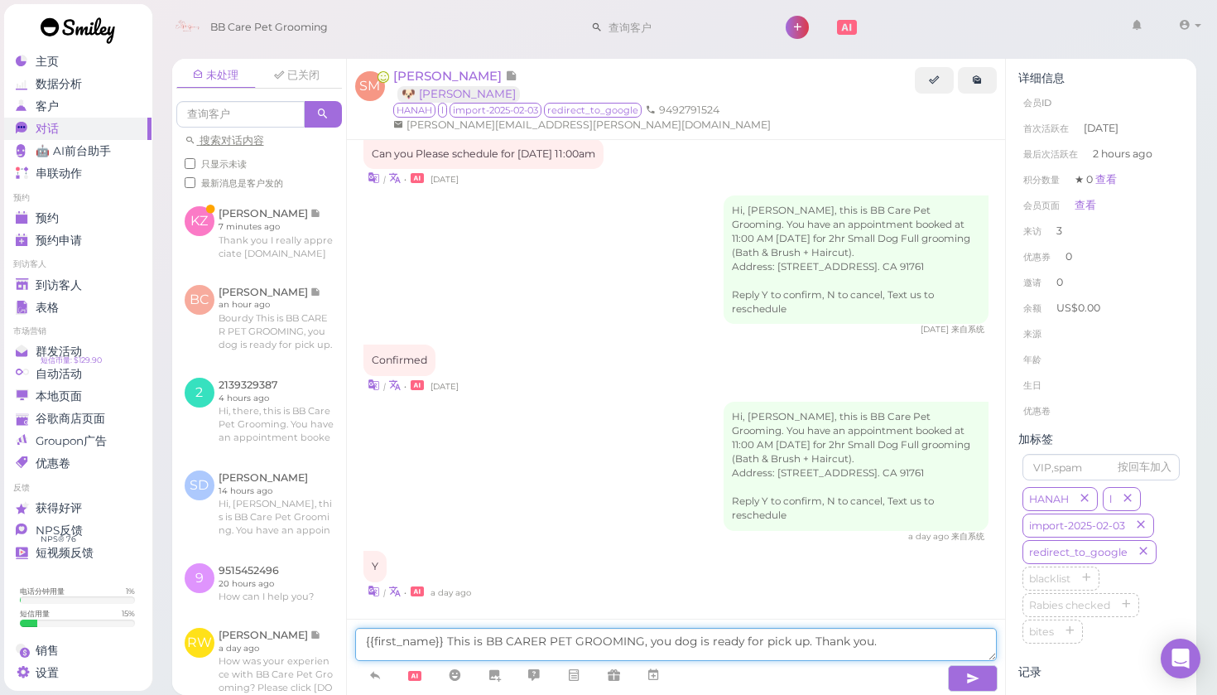
drag, startPoint x: 441, startPoint y: 645, endPoint x: 358, endPoint y: 648, distance: 82.9
click at [358, 617] on textarea "{{first_name}} This is BB CARER PET GROOMING, you dog is ready for pick up. Tha…" at bounding box center [676, 644] width 643 height 33
click at [364, 617] on textarea "{{first_name}} This is BB CARER PET GROOMING, you dog is ready for pick up. Tha…" at bounding box center [676, 644] width 643 height 33
drag, startPoint x: 364, startPoint y: 643, endPoint x: 442, endPoint y: 638, distance: 78.1
click at [442, 617] on textarea "{{first_name}} This is BB CARER PET GROOMING, you dog is ready for pick up. Tha…" at bounding box center [676, 644] width 643 height 33
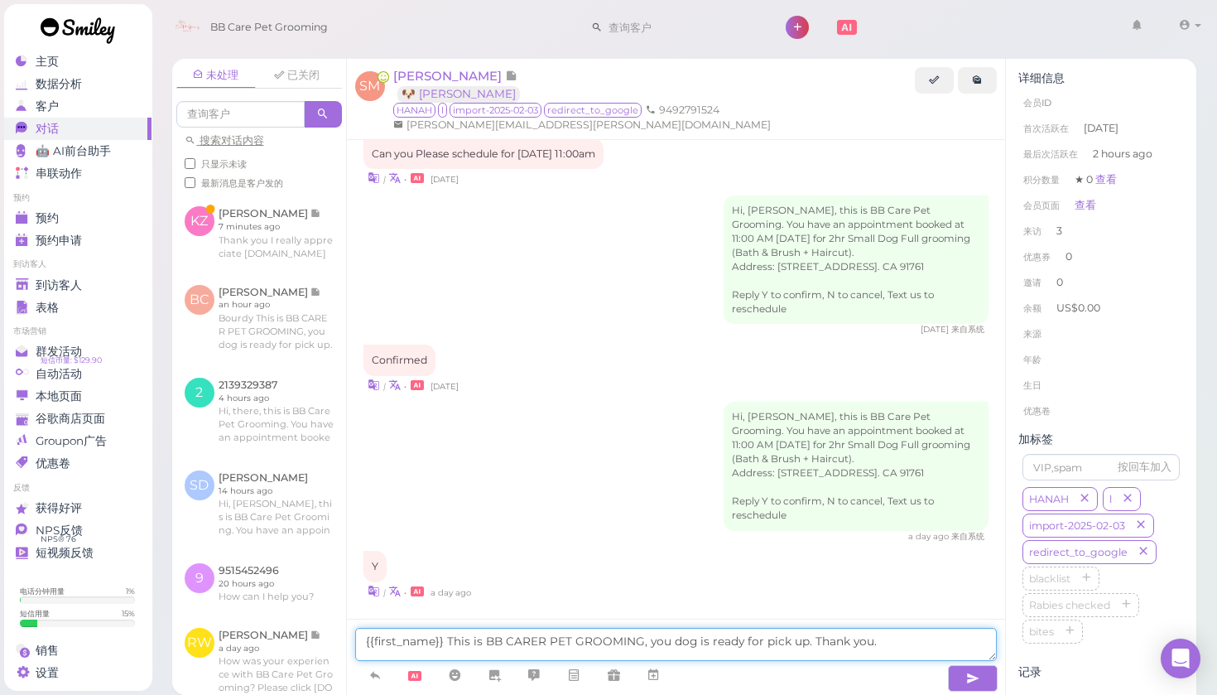
type textarea "This is BB CARER PET GROOMING, you dog is ready for pick up. Thank you."
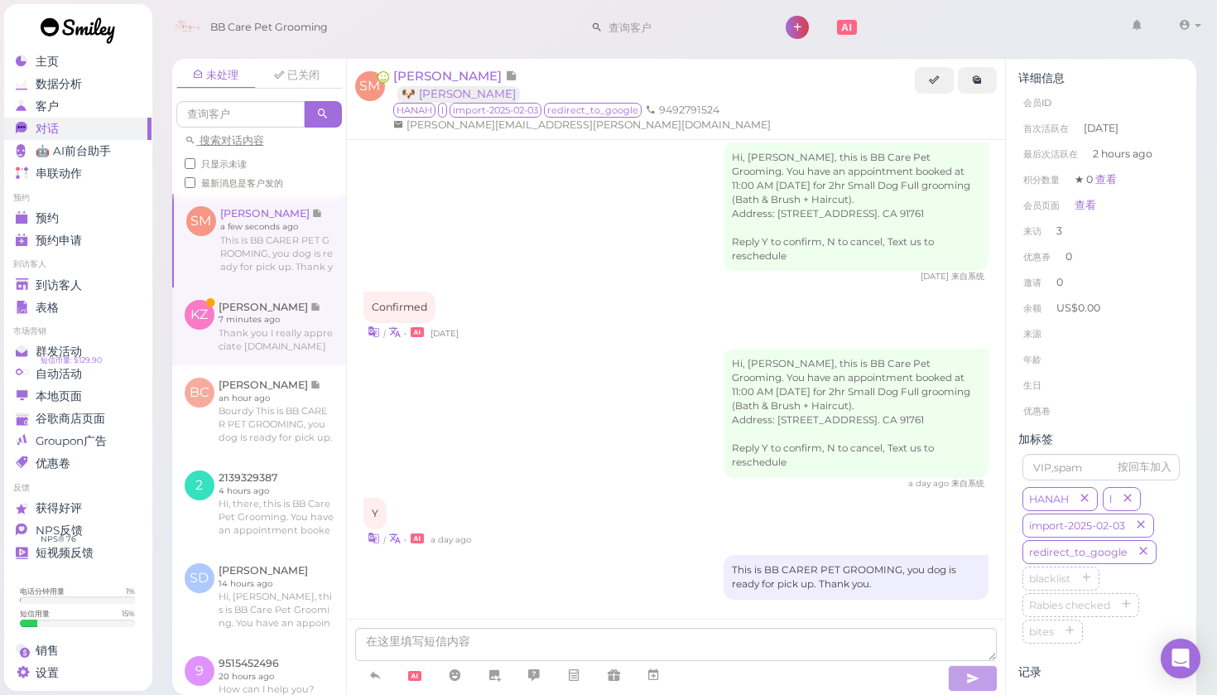
click at [308, 338] on link at bounding box center [259, 326] width 174 height 78
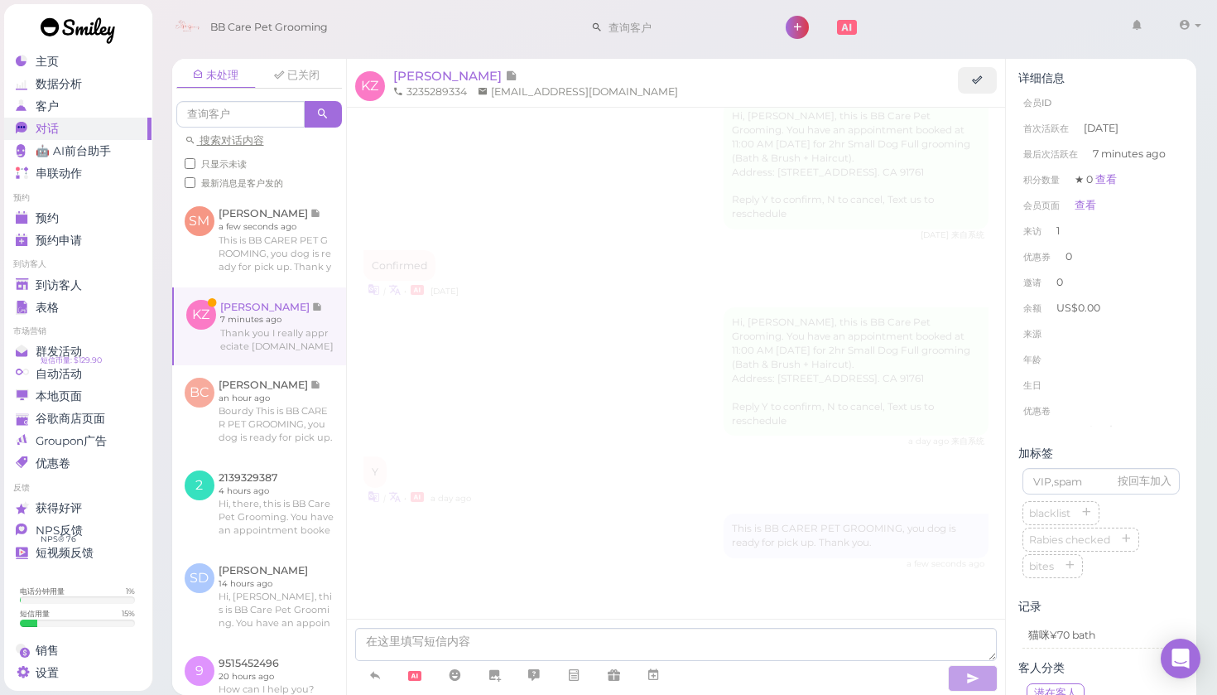
scroll to position [329, 0]
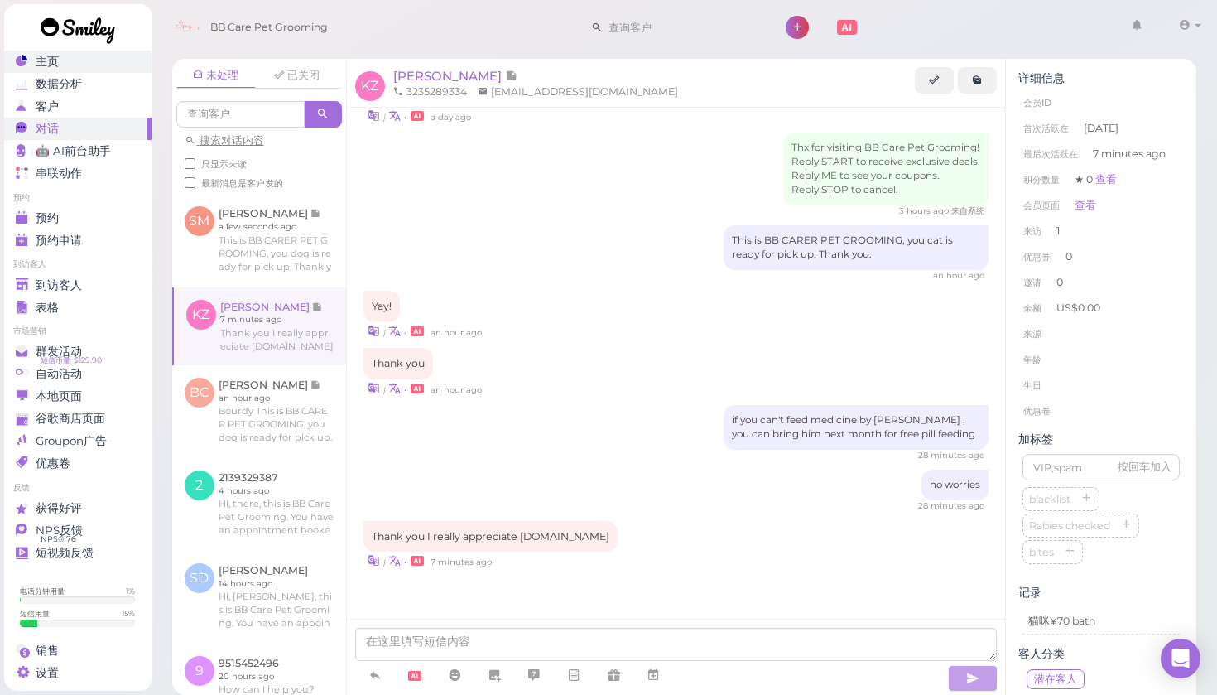
click at [89, 67] on div "主页" at bounding box center [75, 62] width 119 height 14
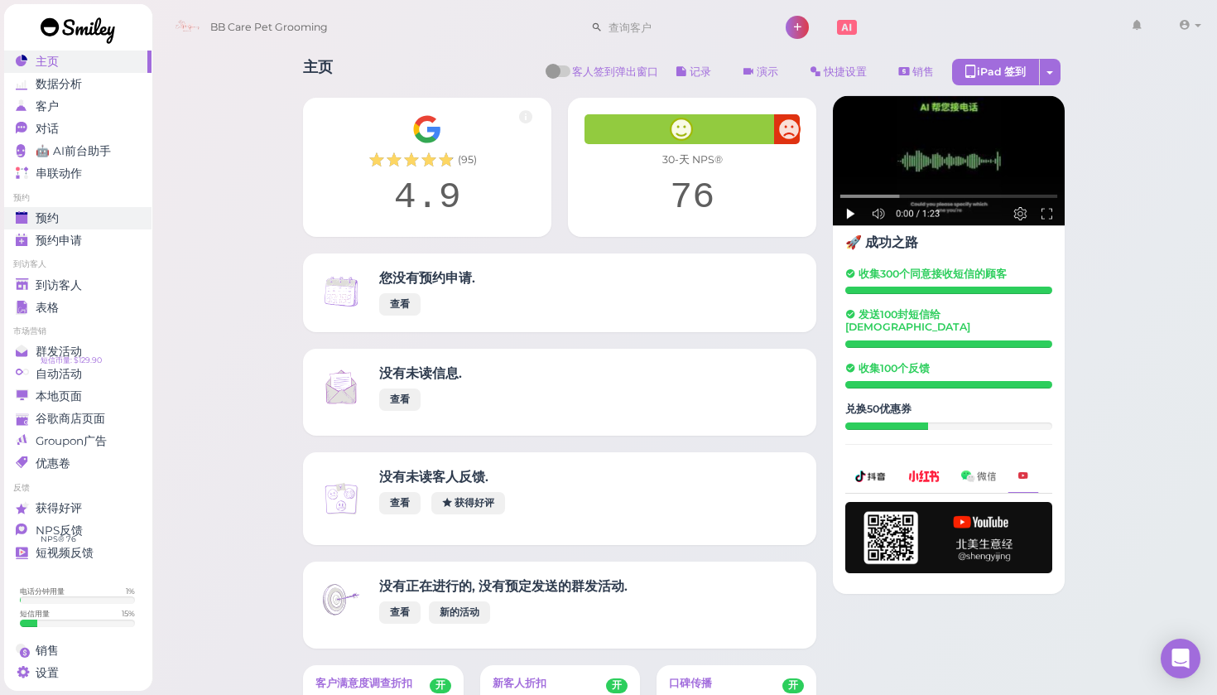
click at [51, 213] on span "预约" at bounding box center [47, 218] width 23 height 14
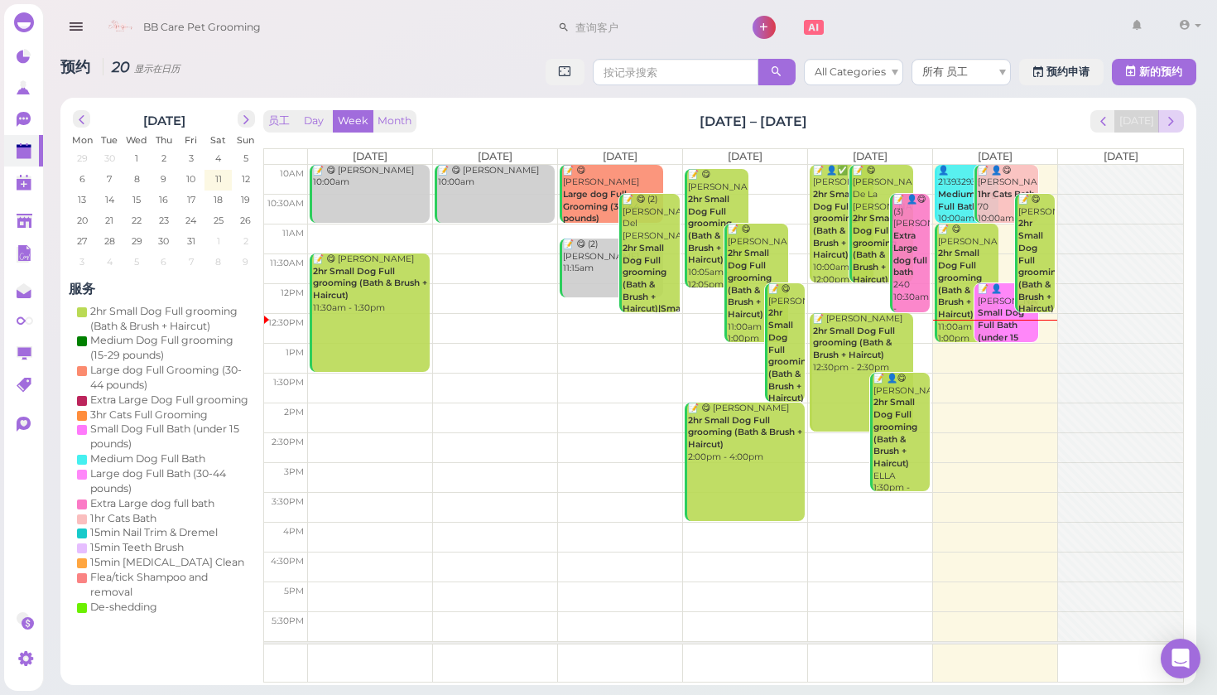
click at [1166, 128] on span "next" at bounding box center [1172, 121] width 16 height 16
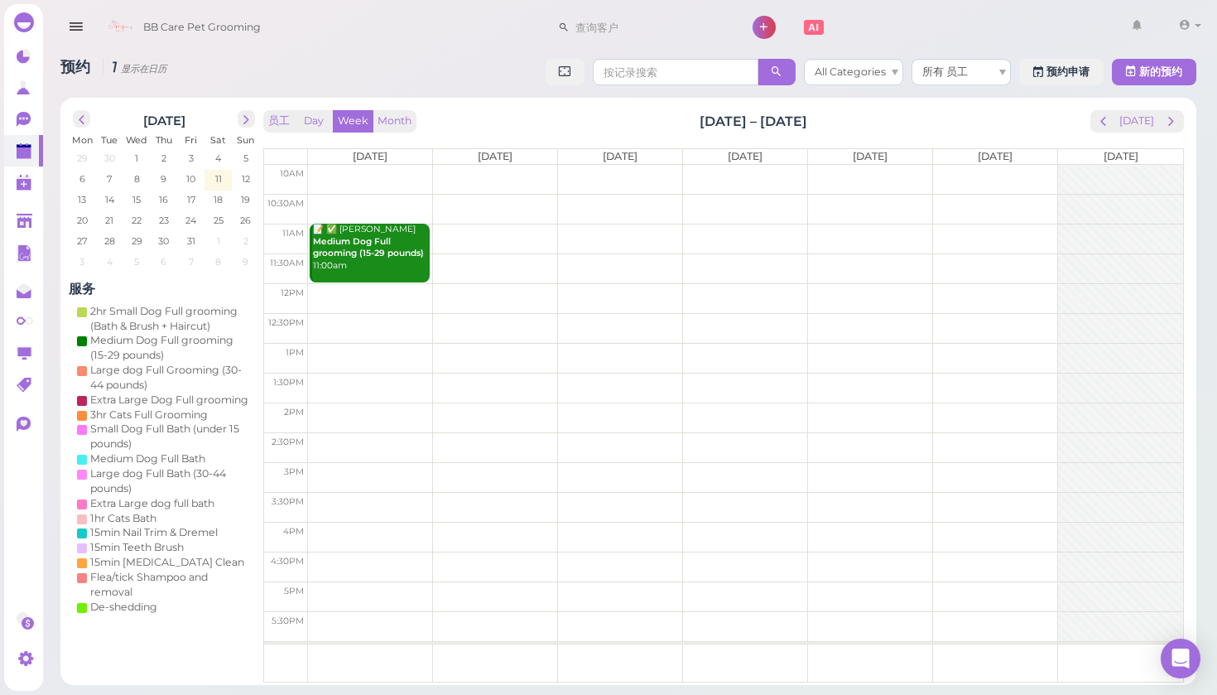
click at [333, 181] on td at bounding box center [745, 180] width 875 height 30
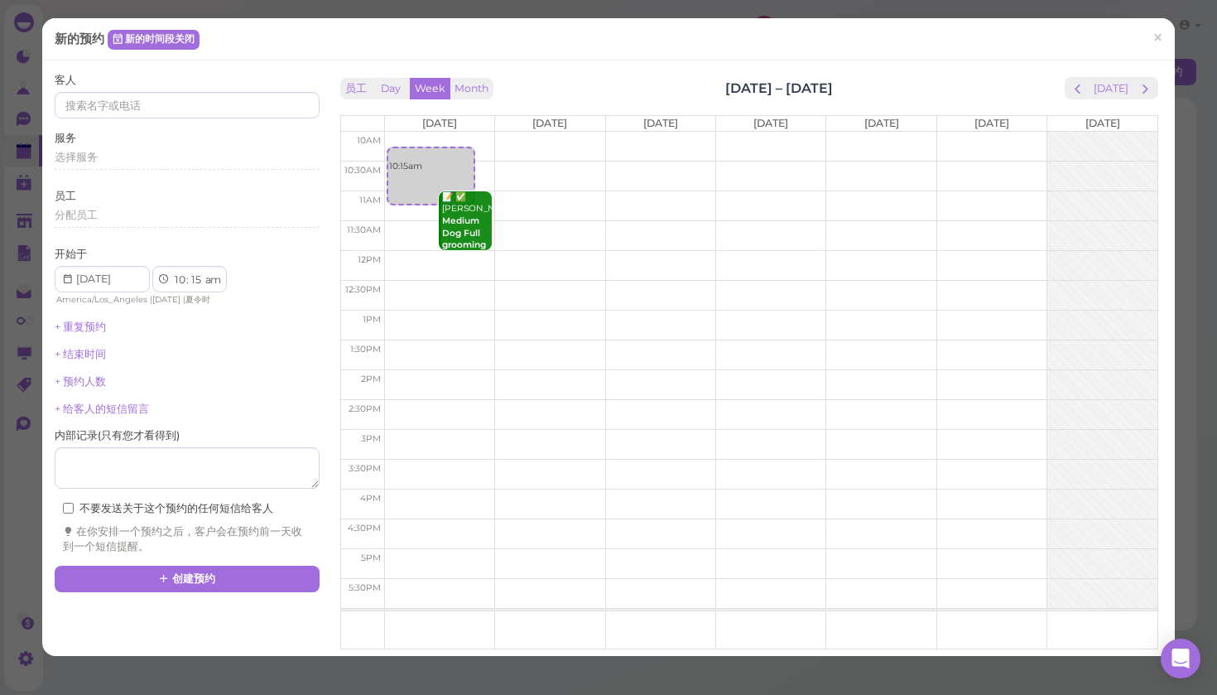
click at [402, 134] on td at bounding box center [770, 147] width 773 height 30
select select "00"
click at [1158, 38] on span "×" at bounding box center [1158, 37] width 11 height 23
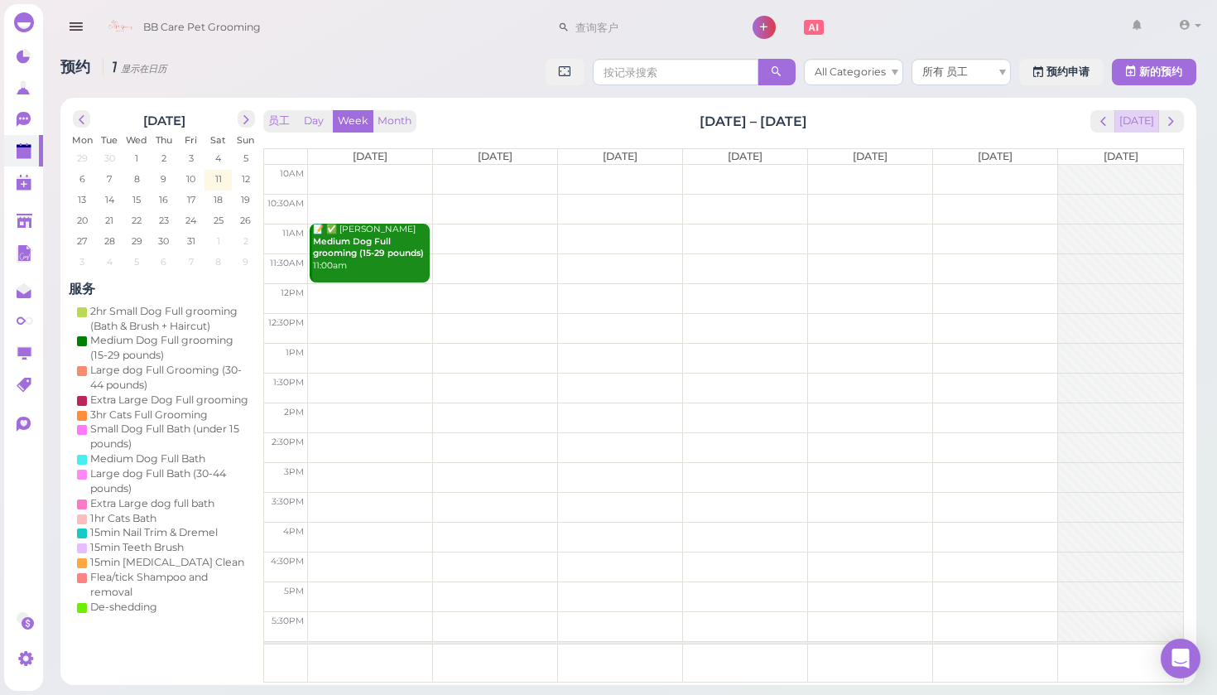
click at [1134, 120] on button "Today" at bounding box center [1137, 121] width 45 height 22
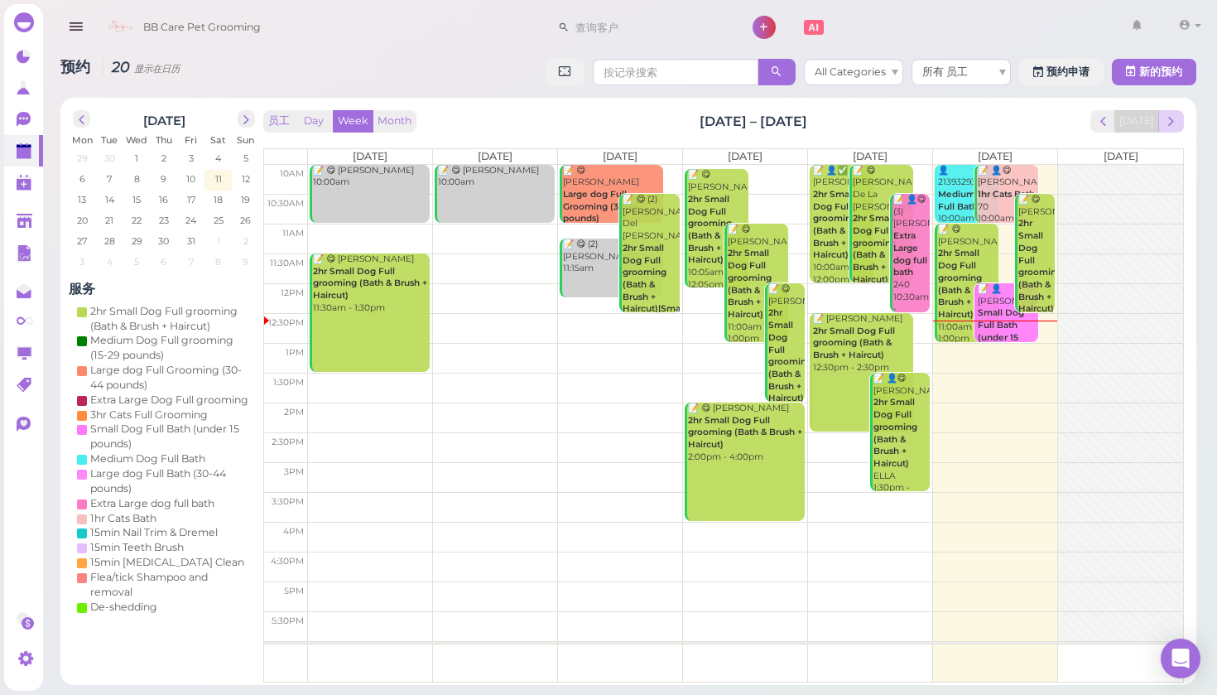
click at [1166, 122] on span "next" at bounding box center [1172, 121] width 16 height 16
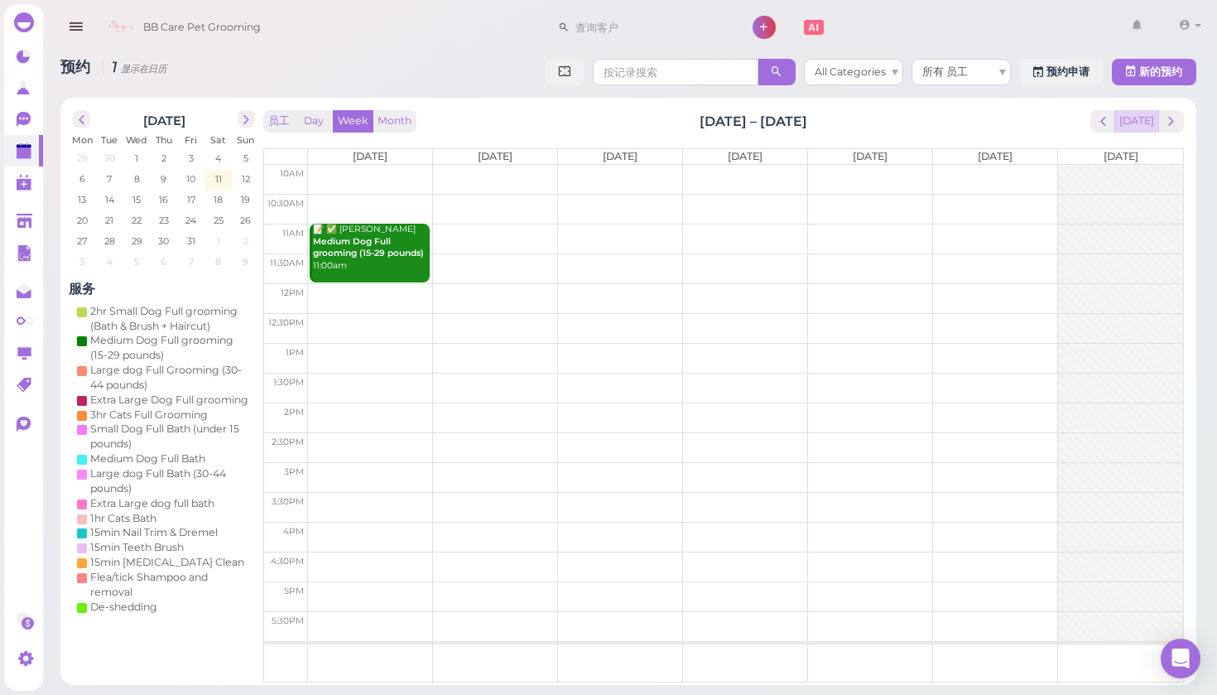
click at [1130, 124] on button "Today" at bounding box center [1137, 121] width 45 height 22
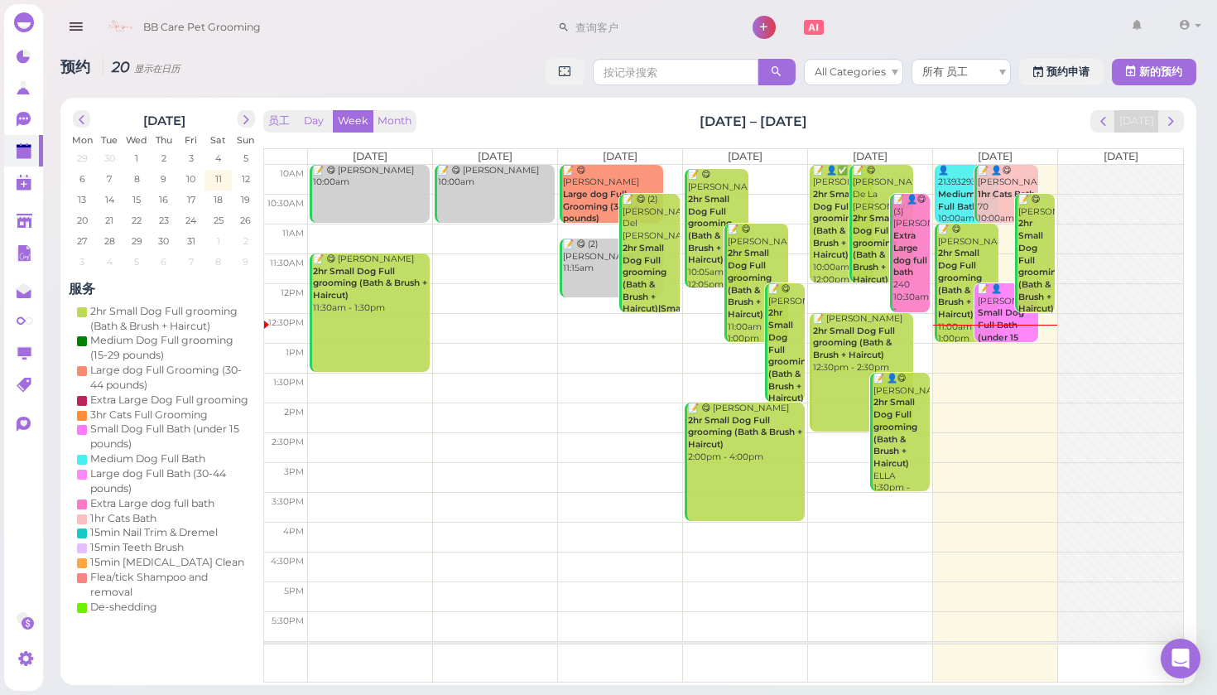
click at [1096, 174] on div at bounding box center [1120, 403] width 125 height 476
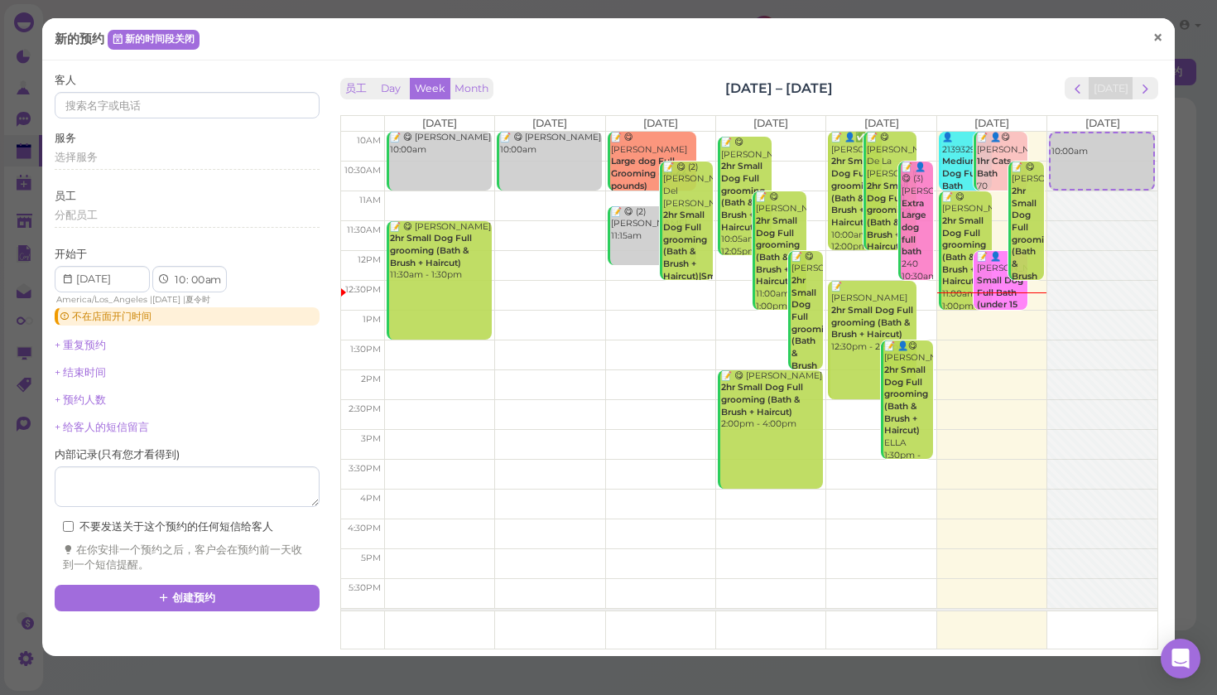
click at [1153, 37] on span "×" at bounding box center [1158, 37] width 11 height 23
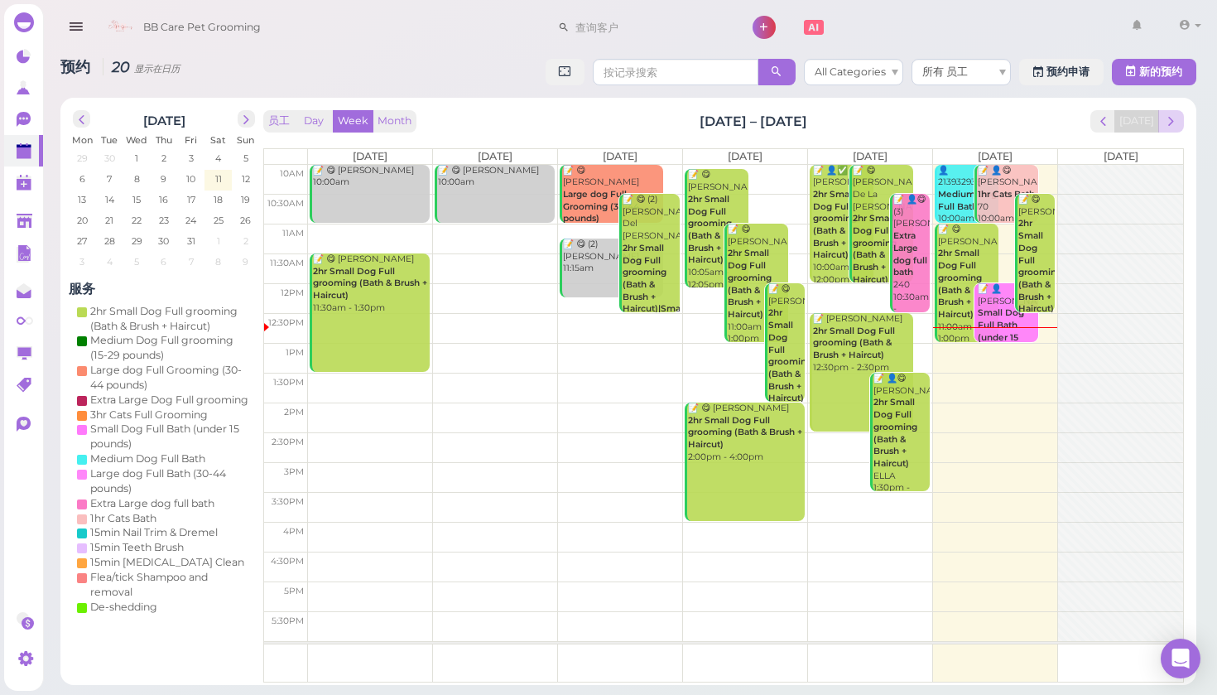
click at [1172, 119] on span "next" at bounding box center [1172, 121] width 16 height 16
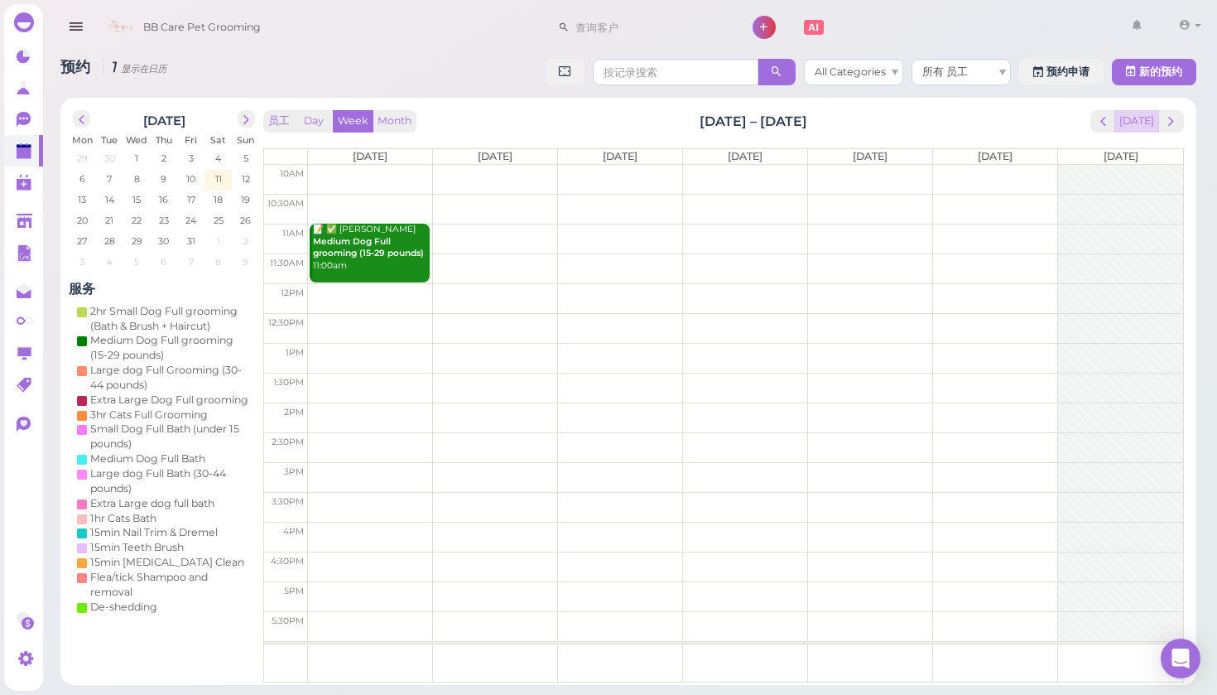
click at [1144, 118] on button "Today" at bounding box center [1137, 121] width 45 height 22
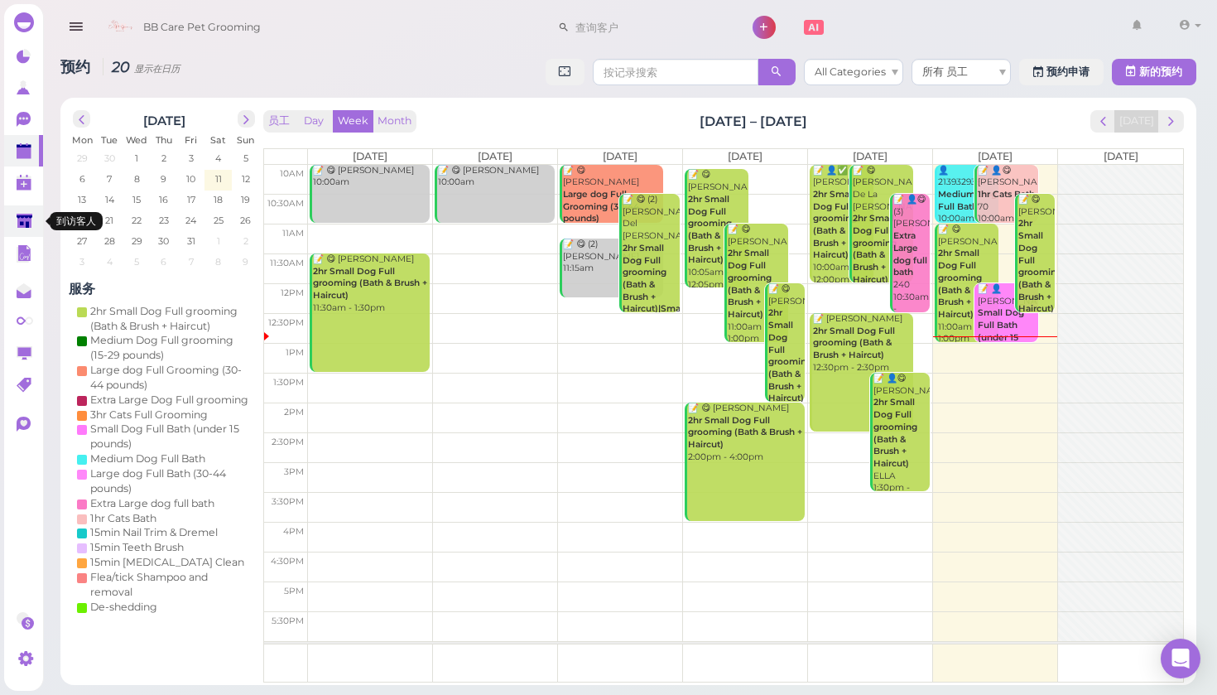
click at [22, 224] on icon at bounding box center [25, 221] width 16 height 12
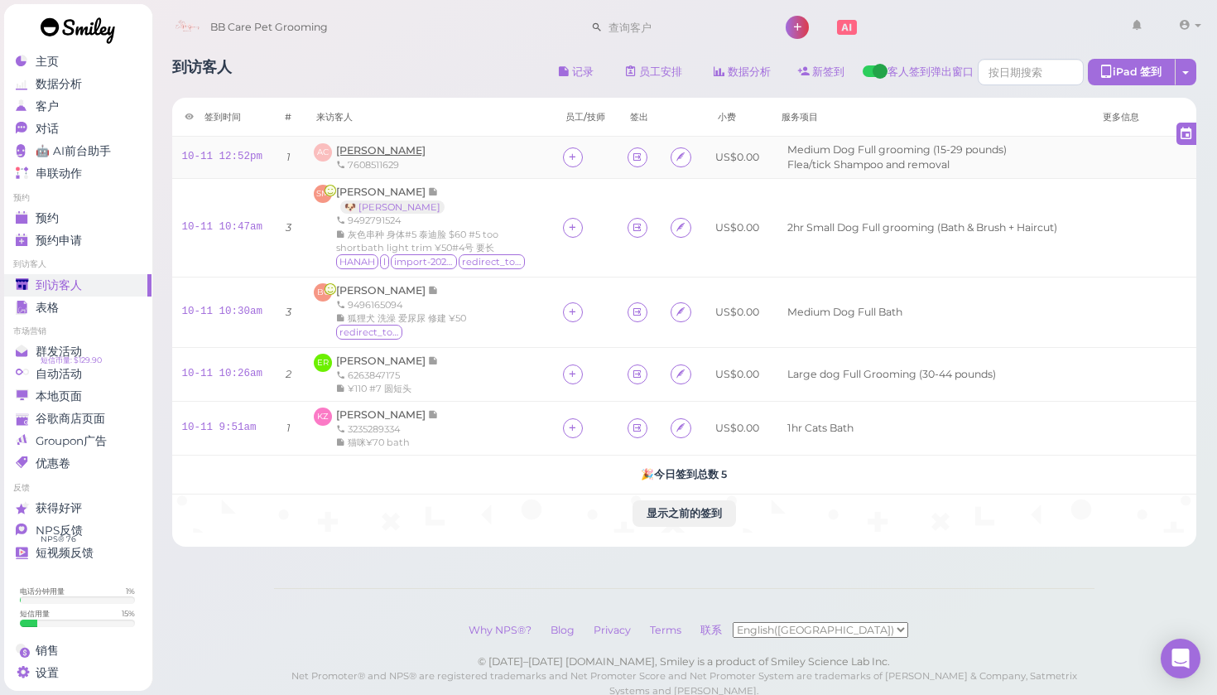
click at [413, 147] on span "Anthony Cervantes" at bounding box center [380, 150] width 89 height 12
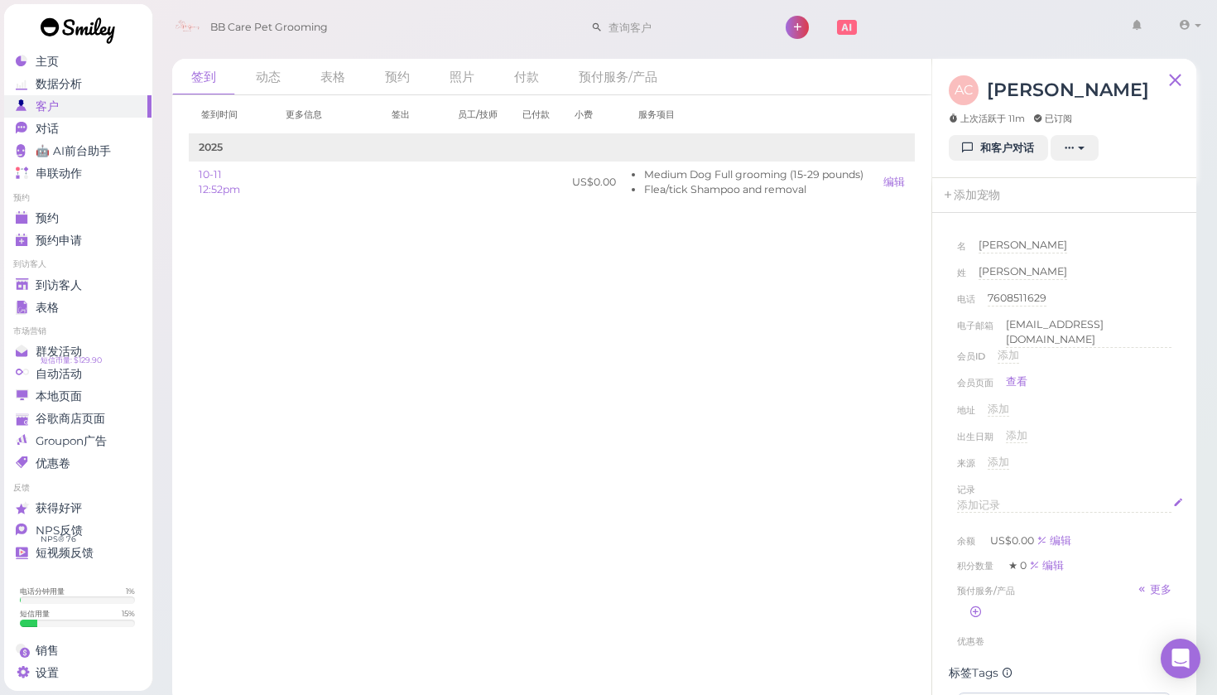
click at [993, 499] on span "添加记录" at bounding box center [978, 505] width 43 height 12
click at [974, 617] on button "完成" at bounding box center [972, 664] width 30 height 17
click at [1067, 504] on p "white shizu #7 $70" at bounding box center [1064, 510] width 203 height 15
click at [976, 617] on button "完成" at bounding box center [972, 664] width 30 height 17
click at [77, 284] on span "到访客人" at bounding box center [59, 285] width 46 height 14
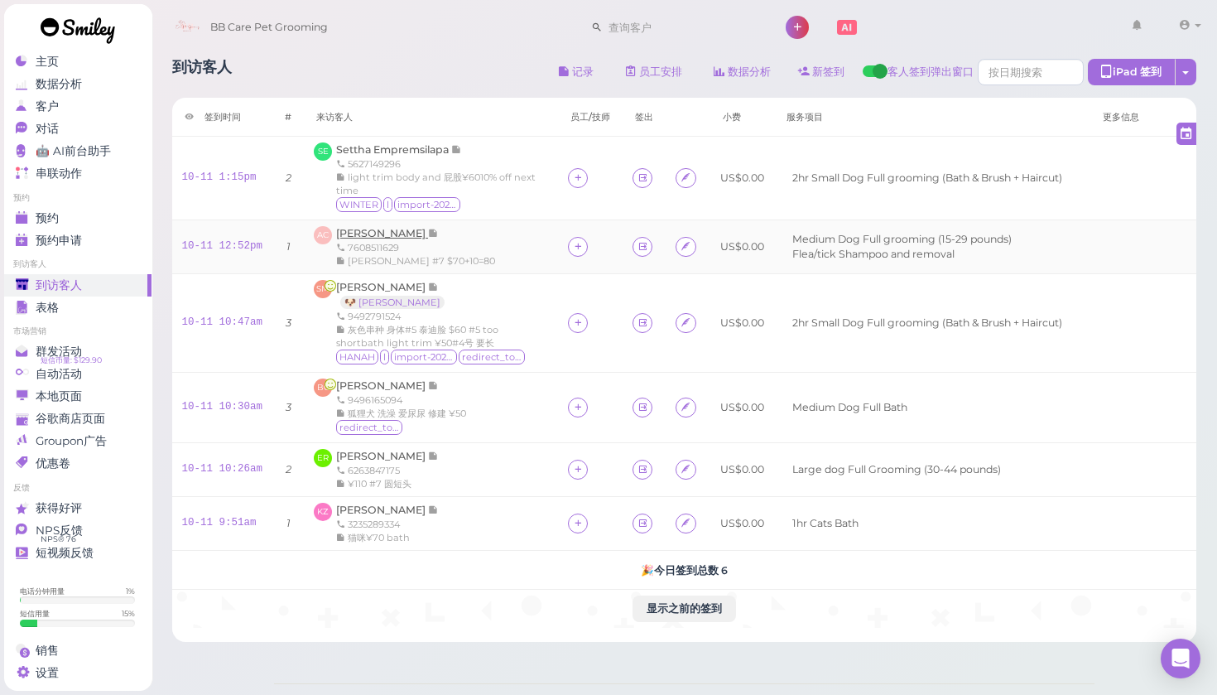
click at [372, 230] on span "Anthony Cervantes" at bounding box center [382, 233] width 92 height 12
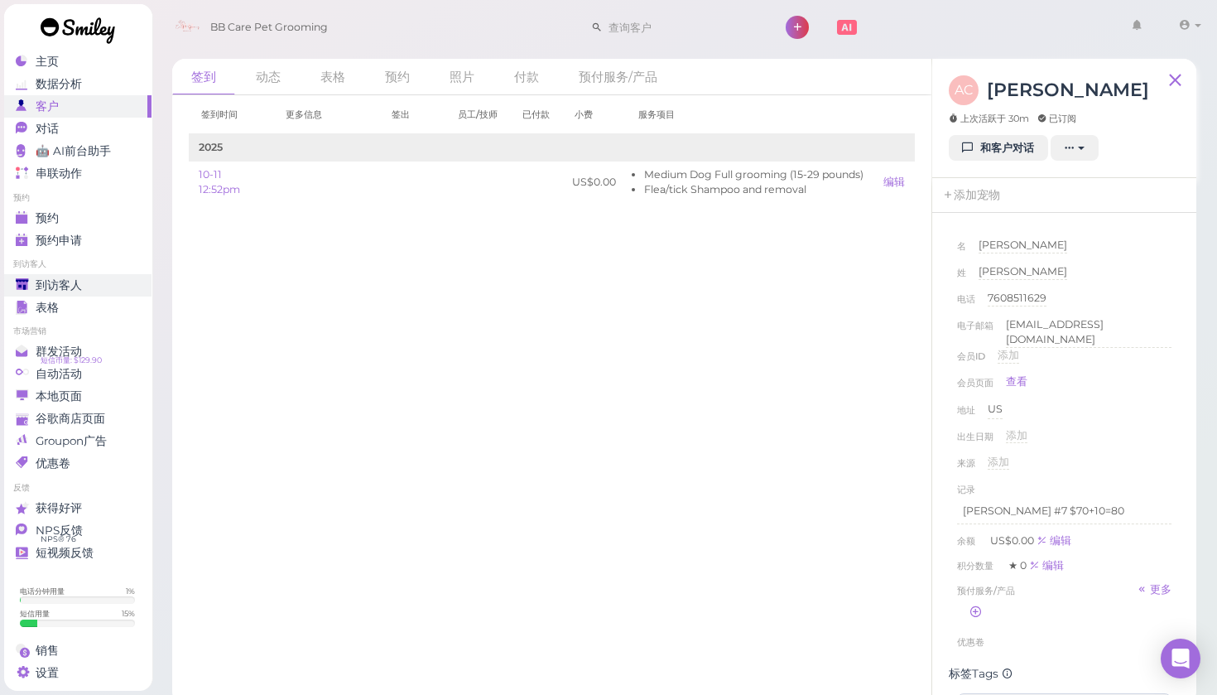
click at [65, 284] on span "到访客人" at bounding box center [59, 285] width 46 height 14
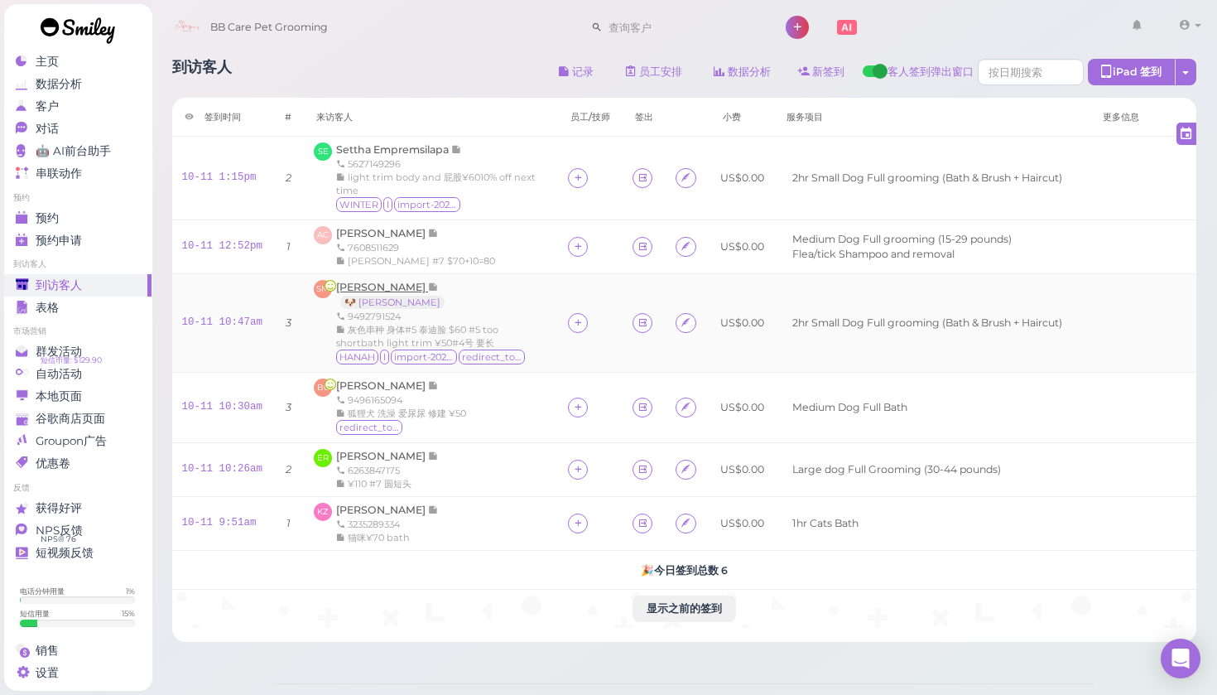
click at [360, 283] on span "Sam Martinez" at bounding box center [382, 287] width 92 height 12
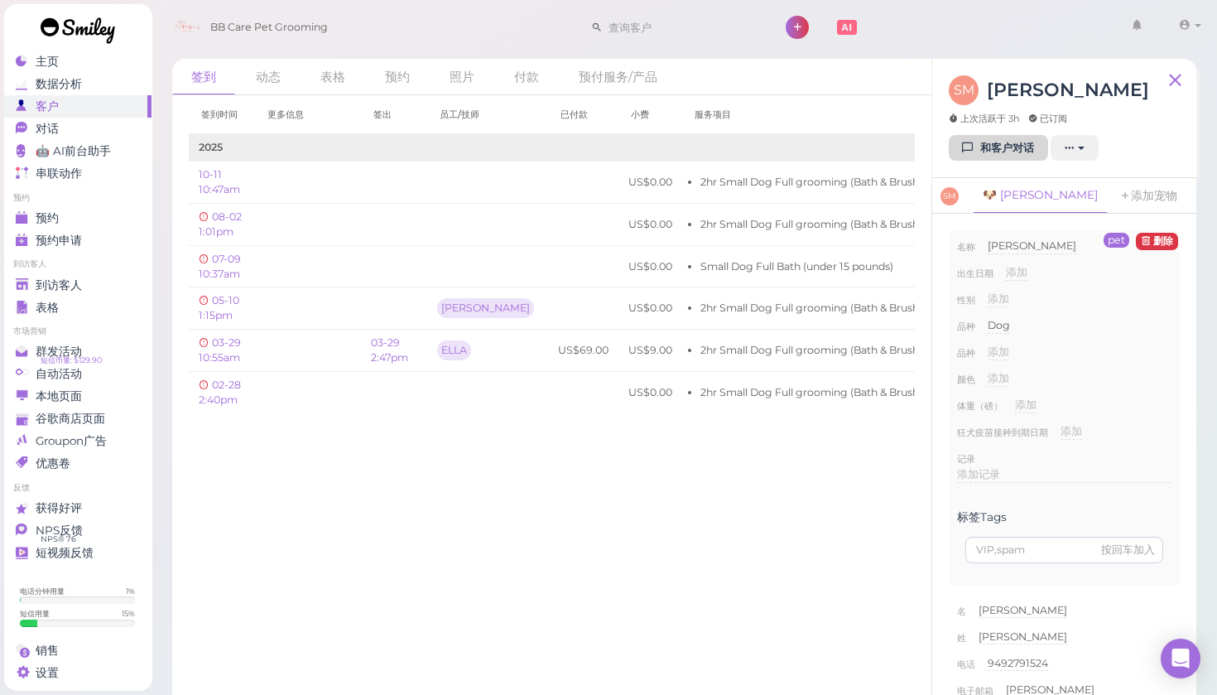
click at [1014, 146] on link "和客户对话" at bounding box center [998, 148] width 99 height 26
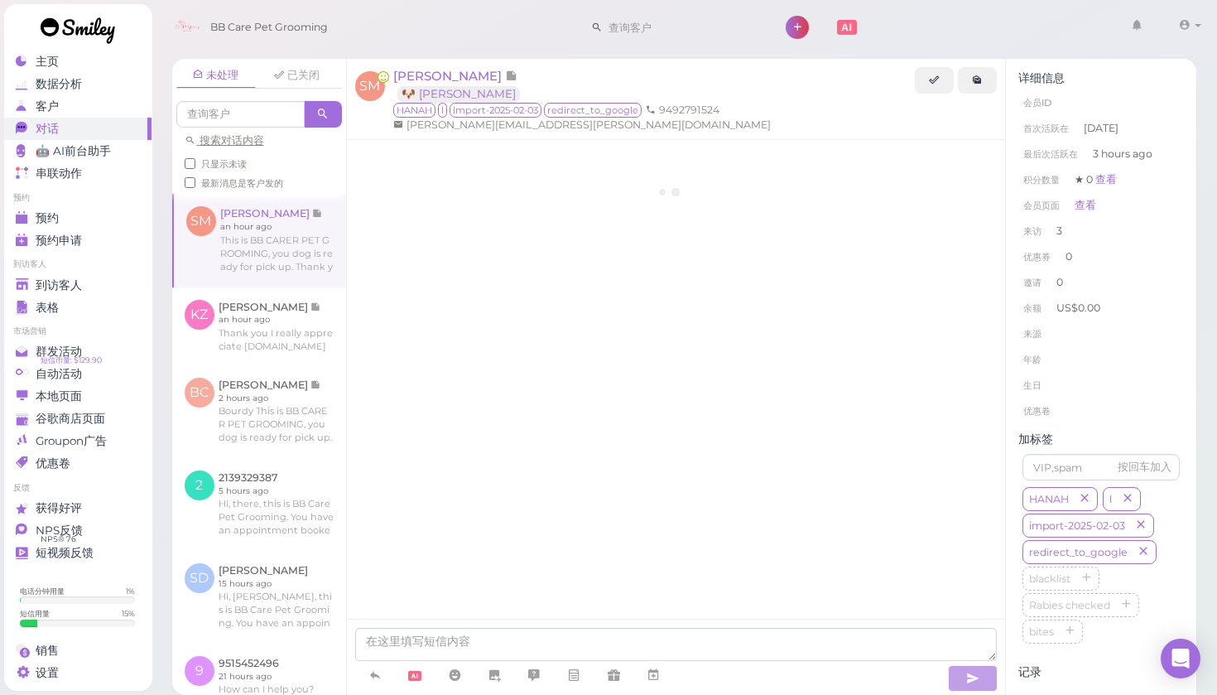
scroll to position [2178, 0]
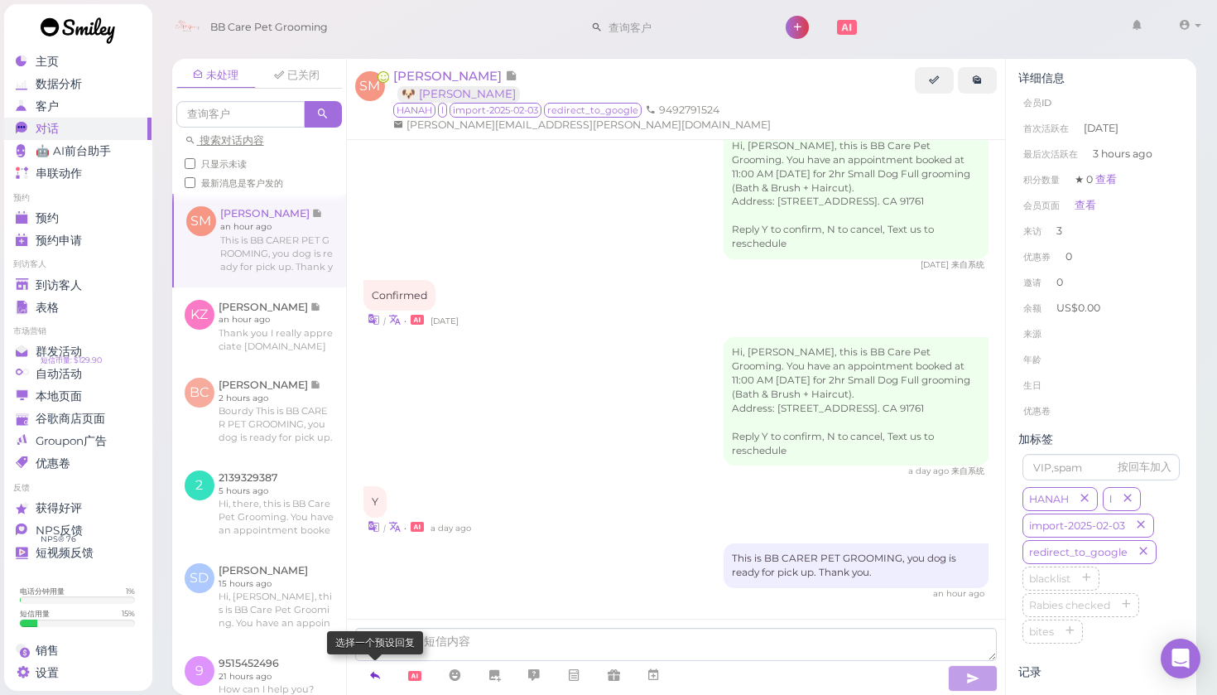
click at [373, 617] on icon at bounding box center [375, 675] width 13 height 17
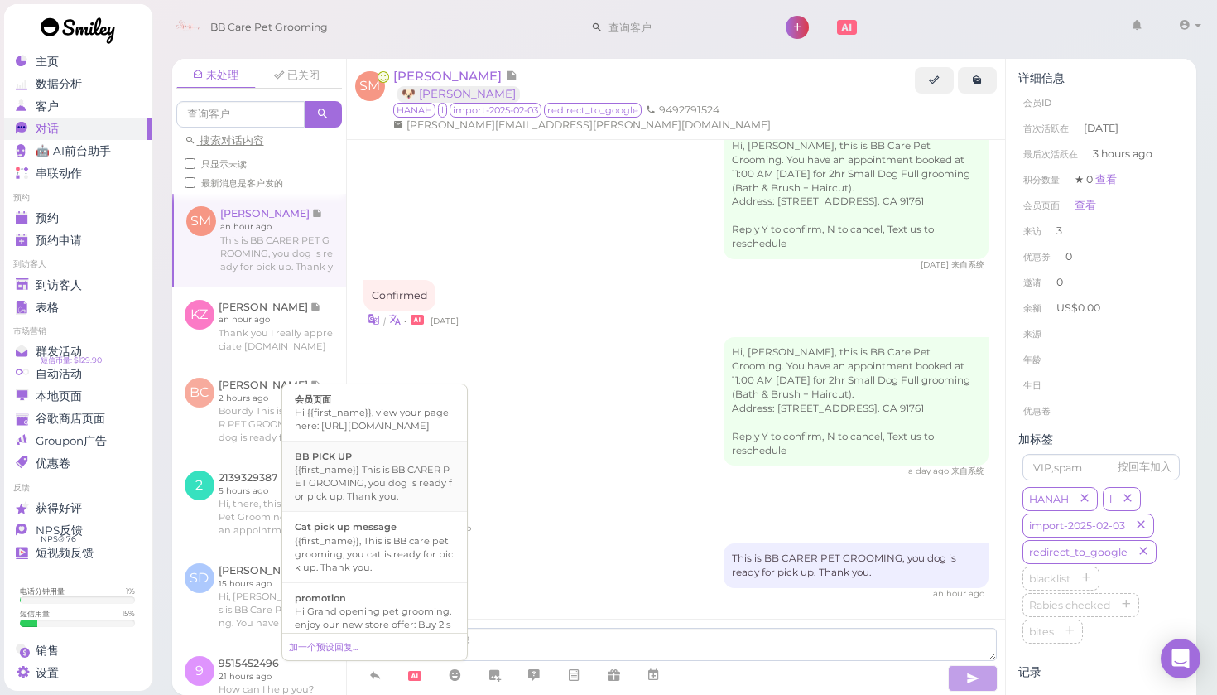
click at [359, 501] on div "{{first_name}} This is BB CARER PET GROOMING, you dog is ready for pick up. Tha…" at bounding box center [375, 483] width 160 height 40
type textarea "{{first_name}} This is BB CARER PET GROOMING, you dog is ready for pick up. Tha…"
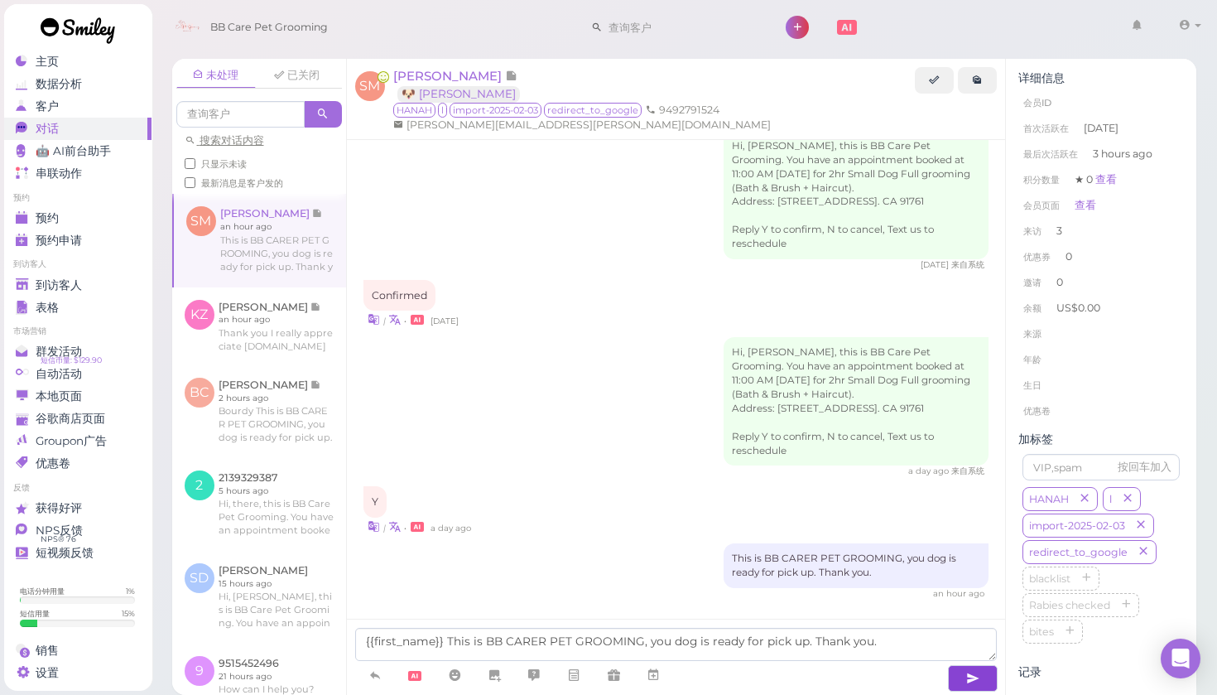
click at [976, 617] on icon "button" at bounding box center [972, 678] width 13 height 17
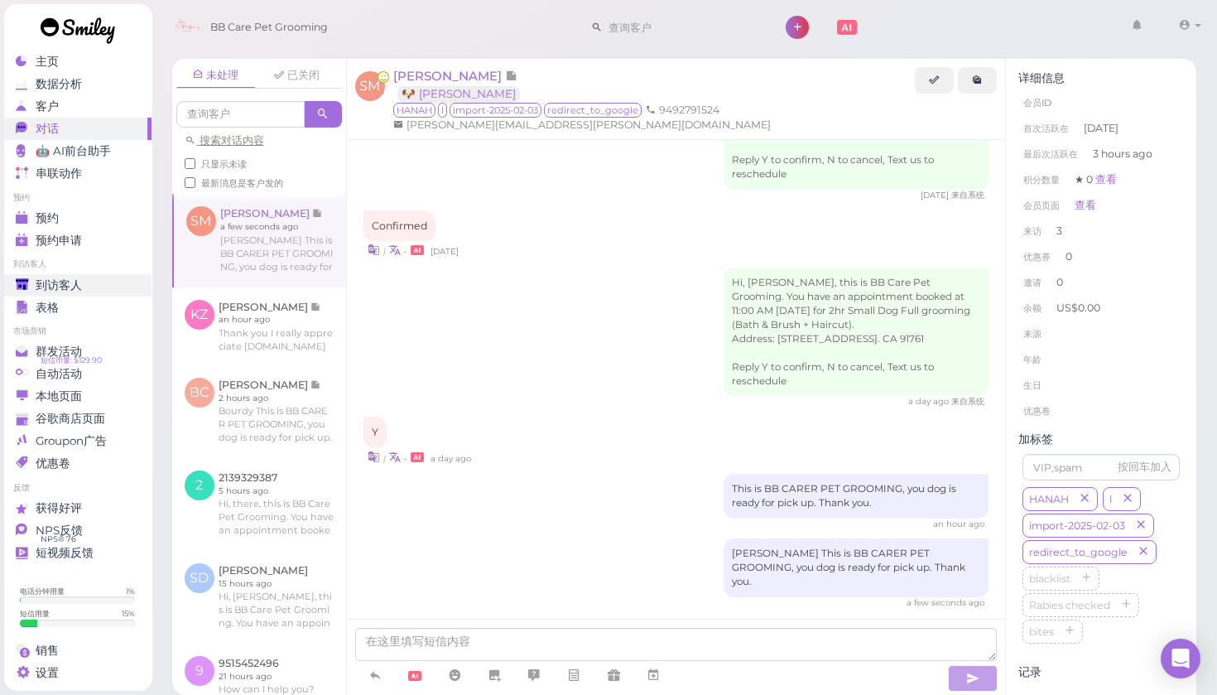
click at [81, 287] on span "到访客人" at bounding box center [59, 285] width 46 height 14
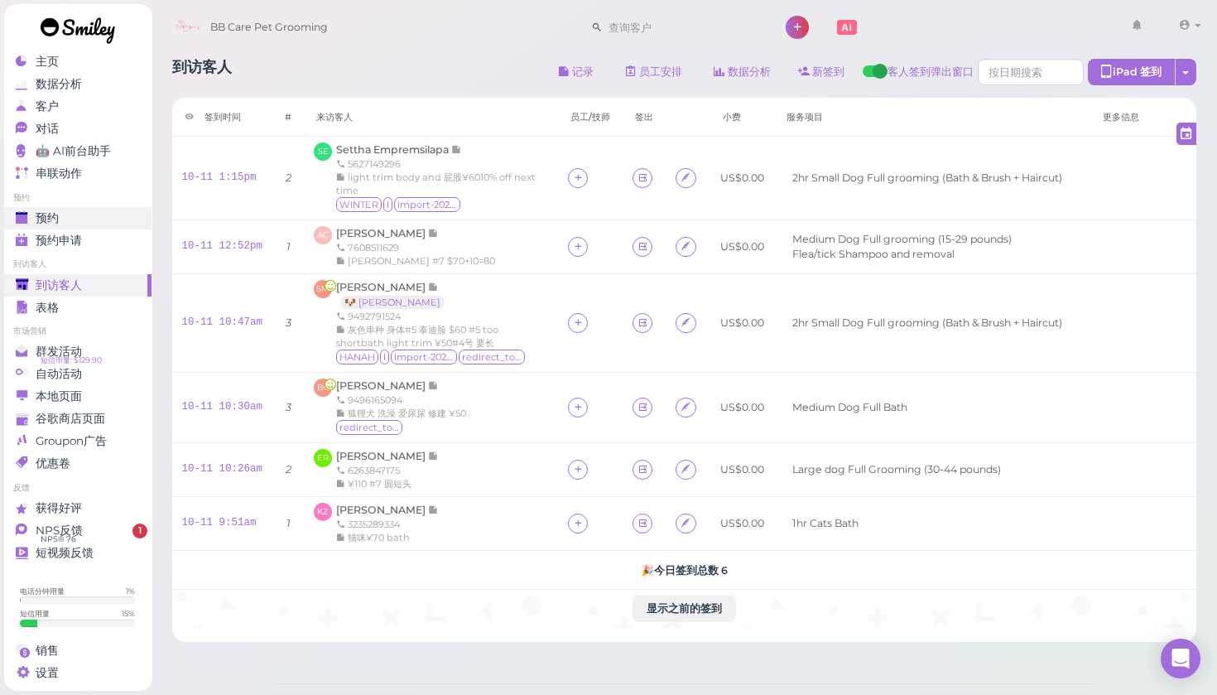
click at [31, 212] on div "预约" at bounding box center [75, 218] width 119 height 14
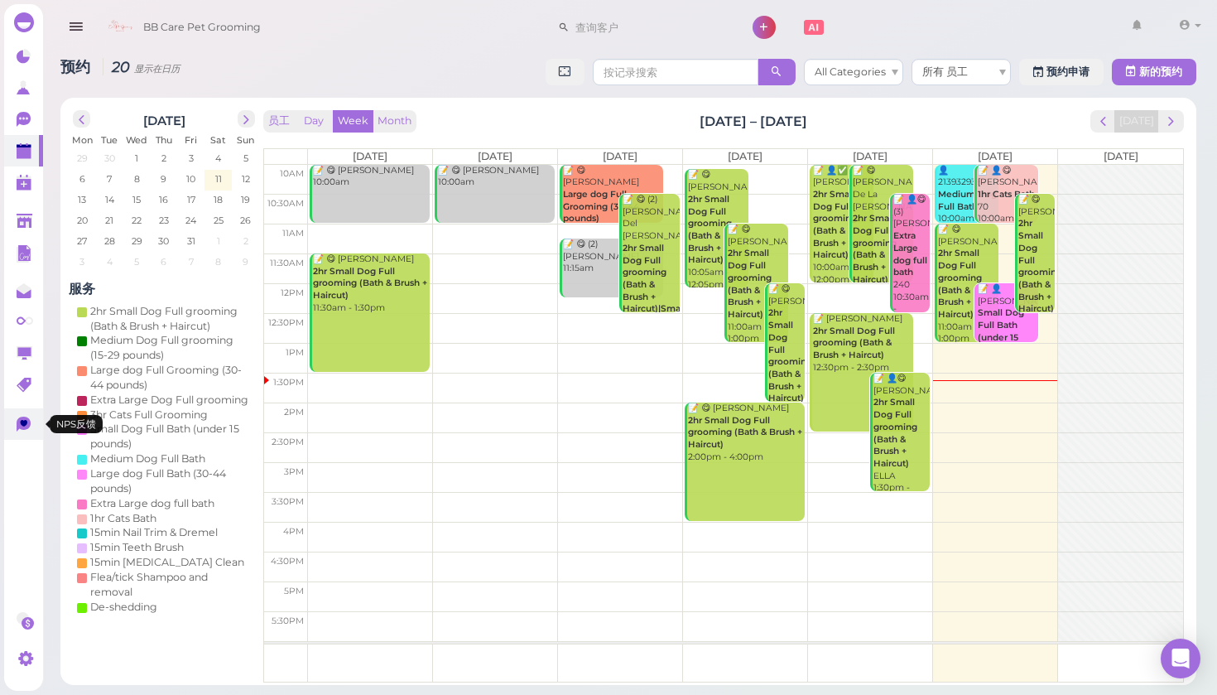
click at [19, 428] on icon at bounding box center [24, 424] width 14 height 15
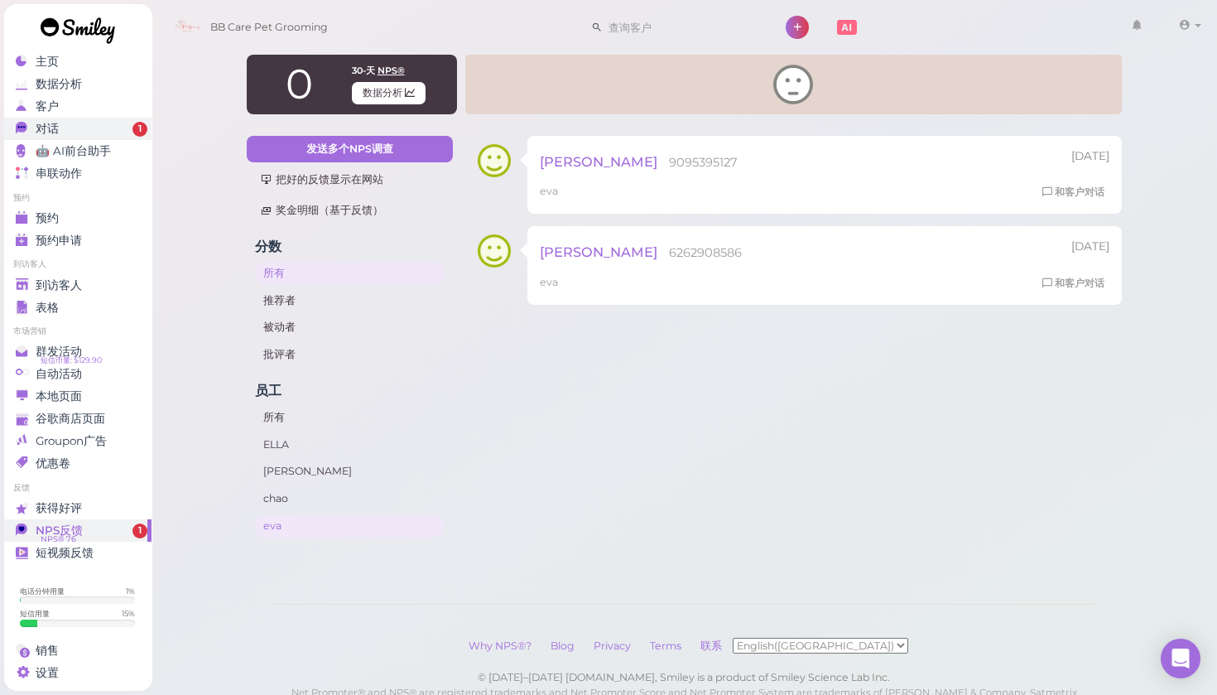
click at [128, 139] on link "对话 1" at bounding box center [77, 129] width 148 height 22
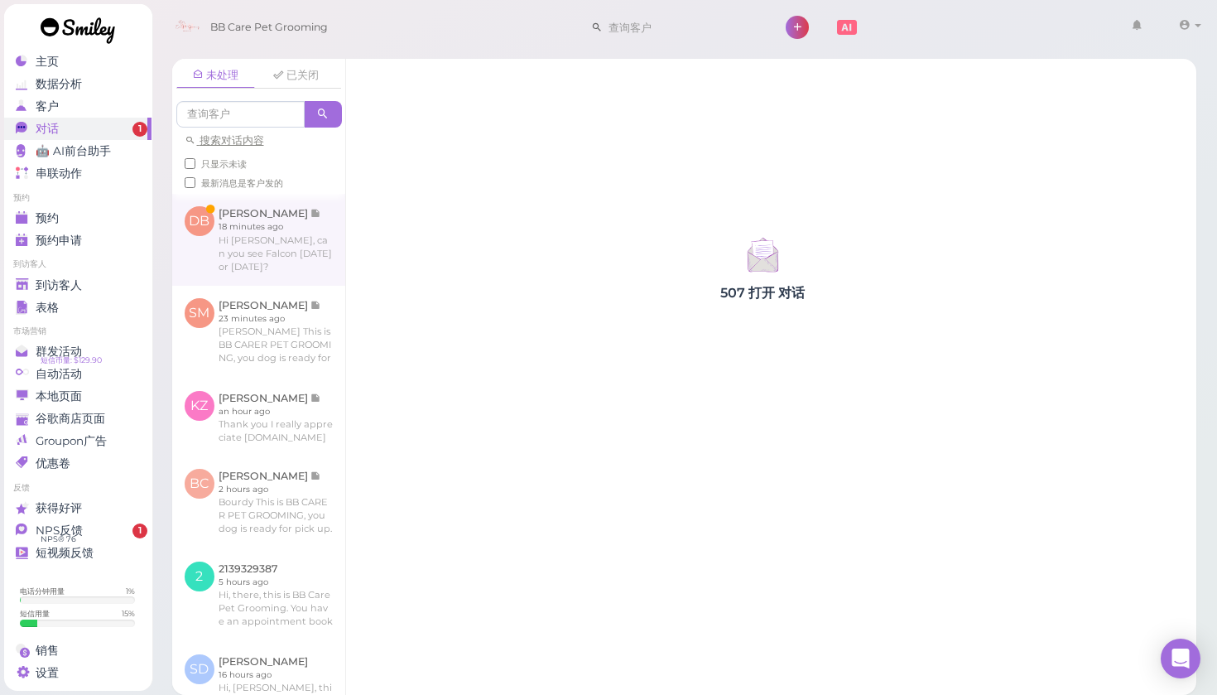
click at [284, 248] on link at bounding box center [258, 239] width 173 height 91
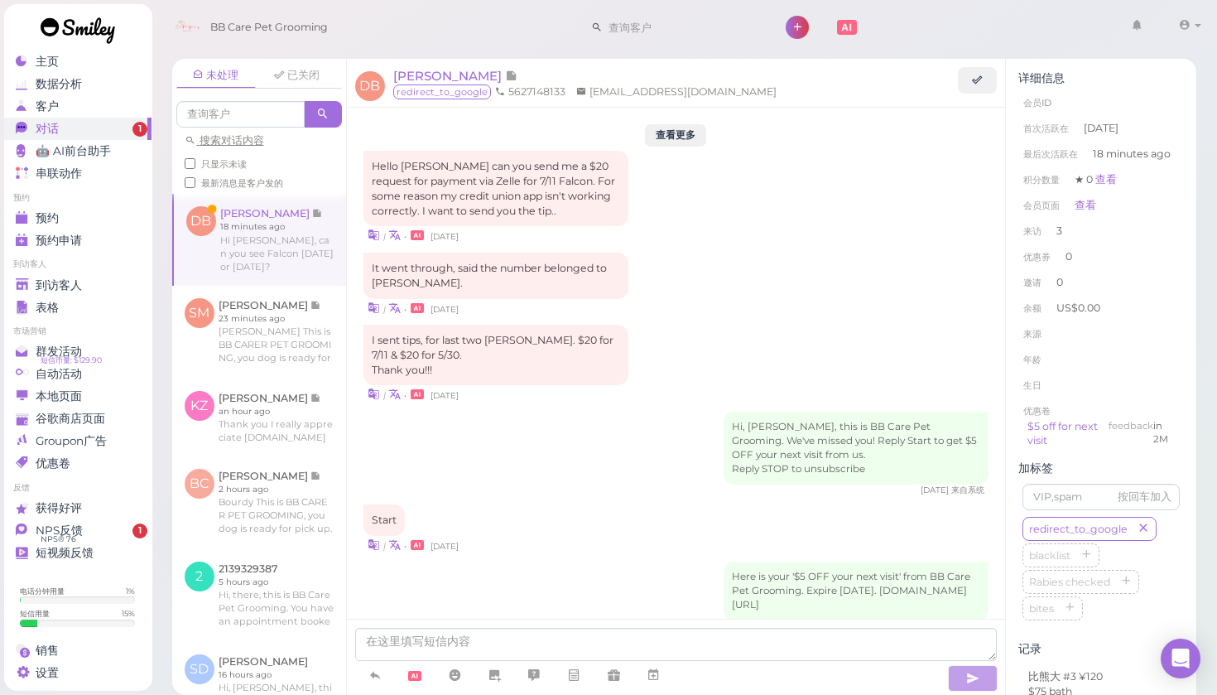
scroll to position [1549, 0]
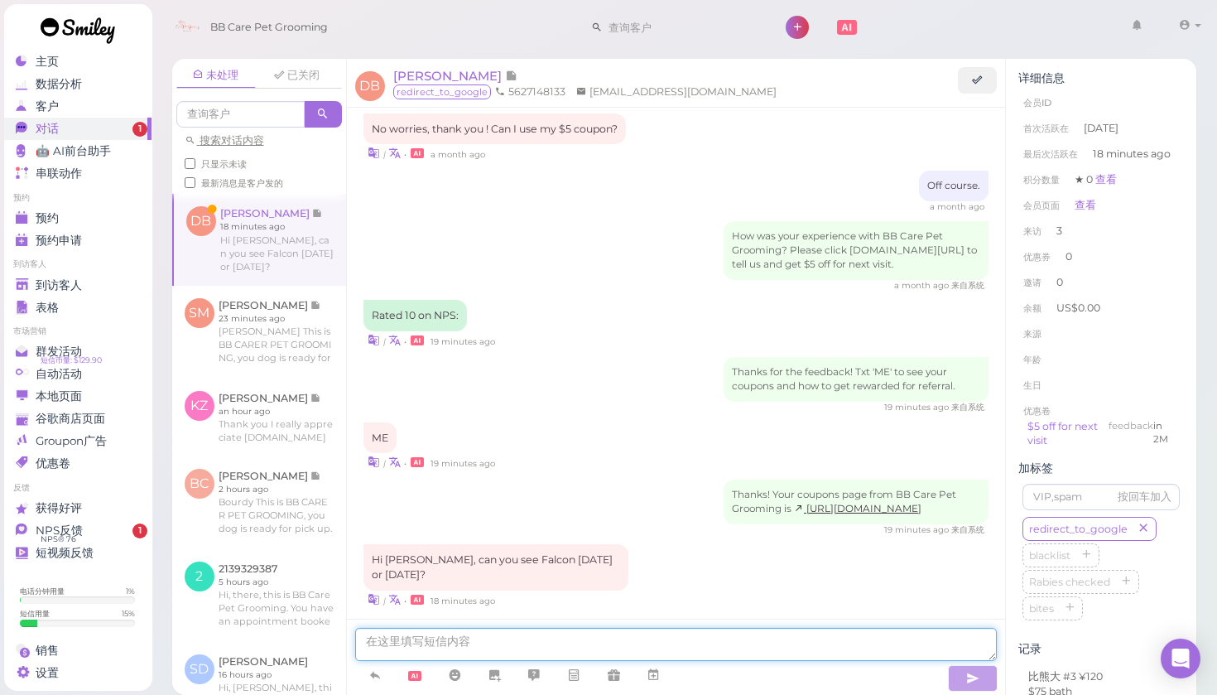
click at [507, 617] on textarea at bounding box center [676, 644] width 643 height 33
type textarea "d"
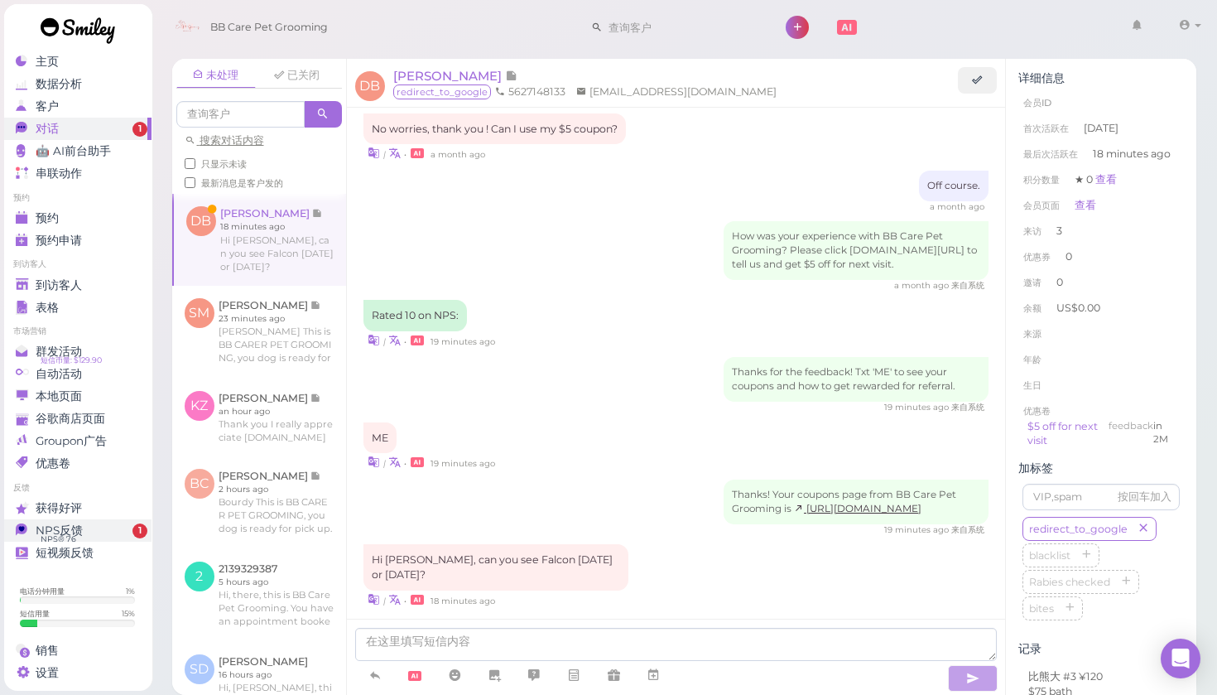
click at [97, 528] on div "NPS反馈" at bounding box center [75, 530] width 119 height 14
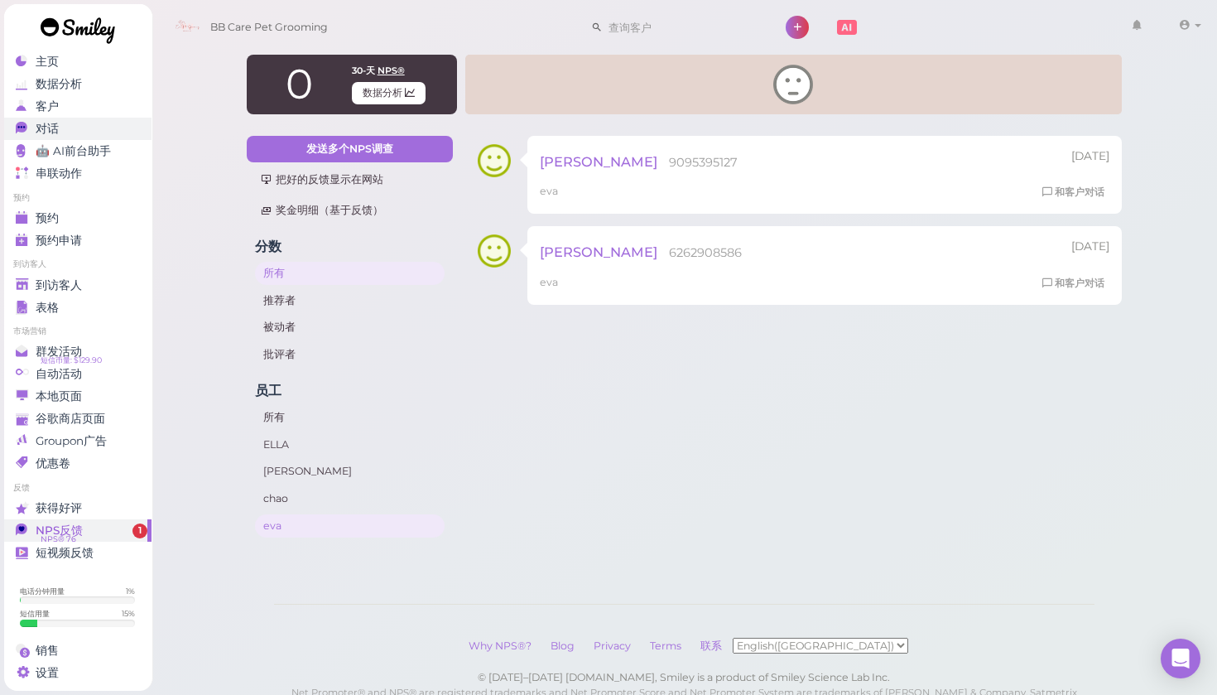
click at [104, 118] on link "对话 0" at bounding box center [77, 129] width 148 height 22
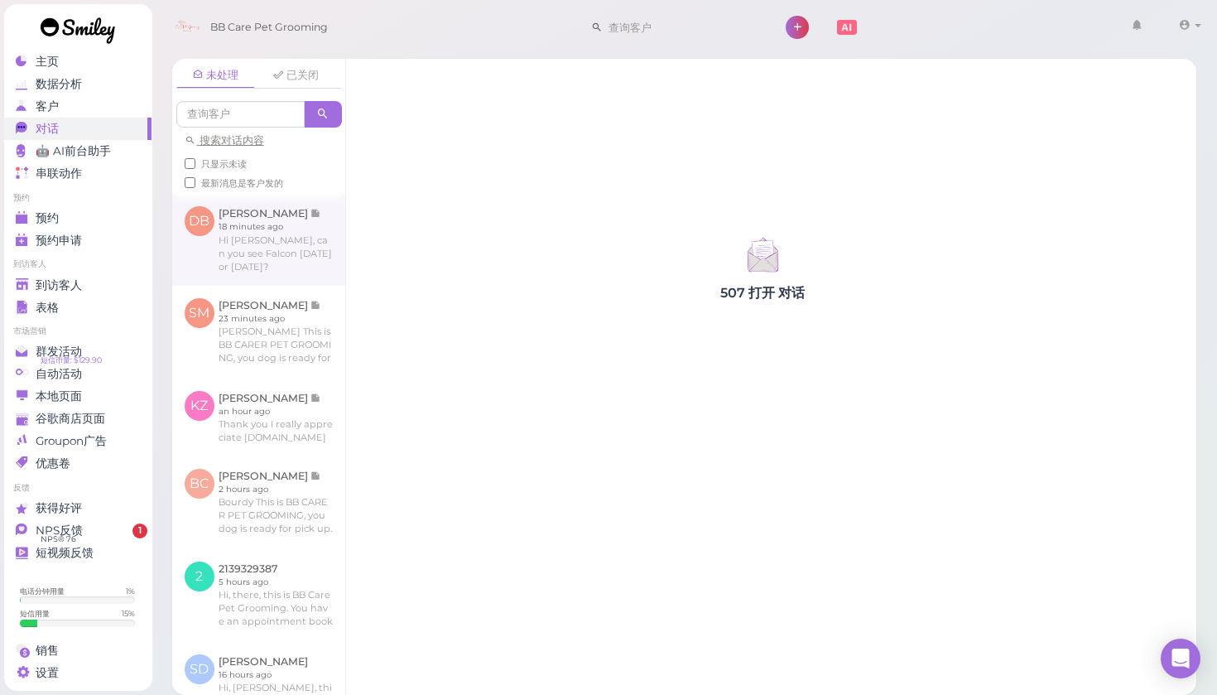
drag, startPoint x: 307, startPoint y: 235, endPoint x: 307, endPoint y: 219, distance: 15.7
click at [307, 219] on link at bounding box center [258, 239] width 173 height 91
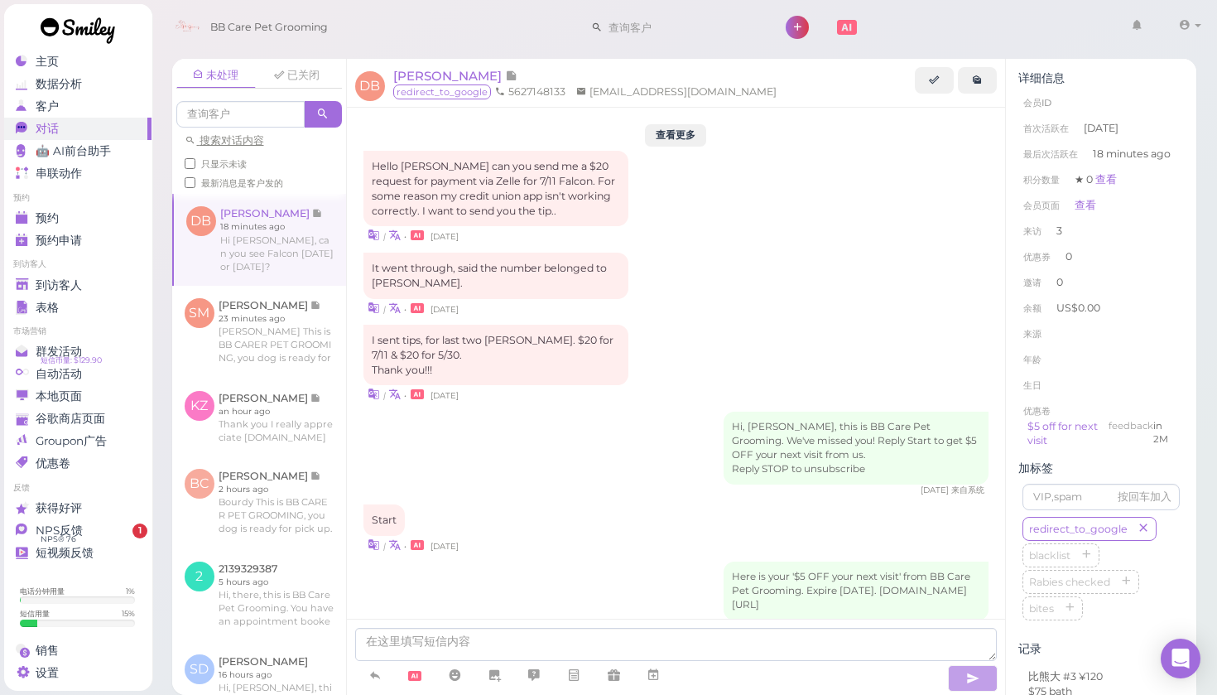
scroll to position [1549, 0]
